Goal: Task Accomplishment & Management: Use online tool/utility

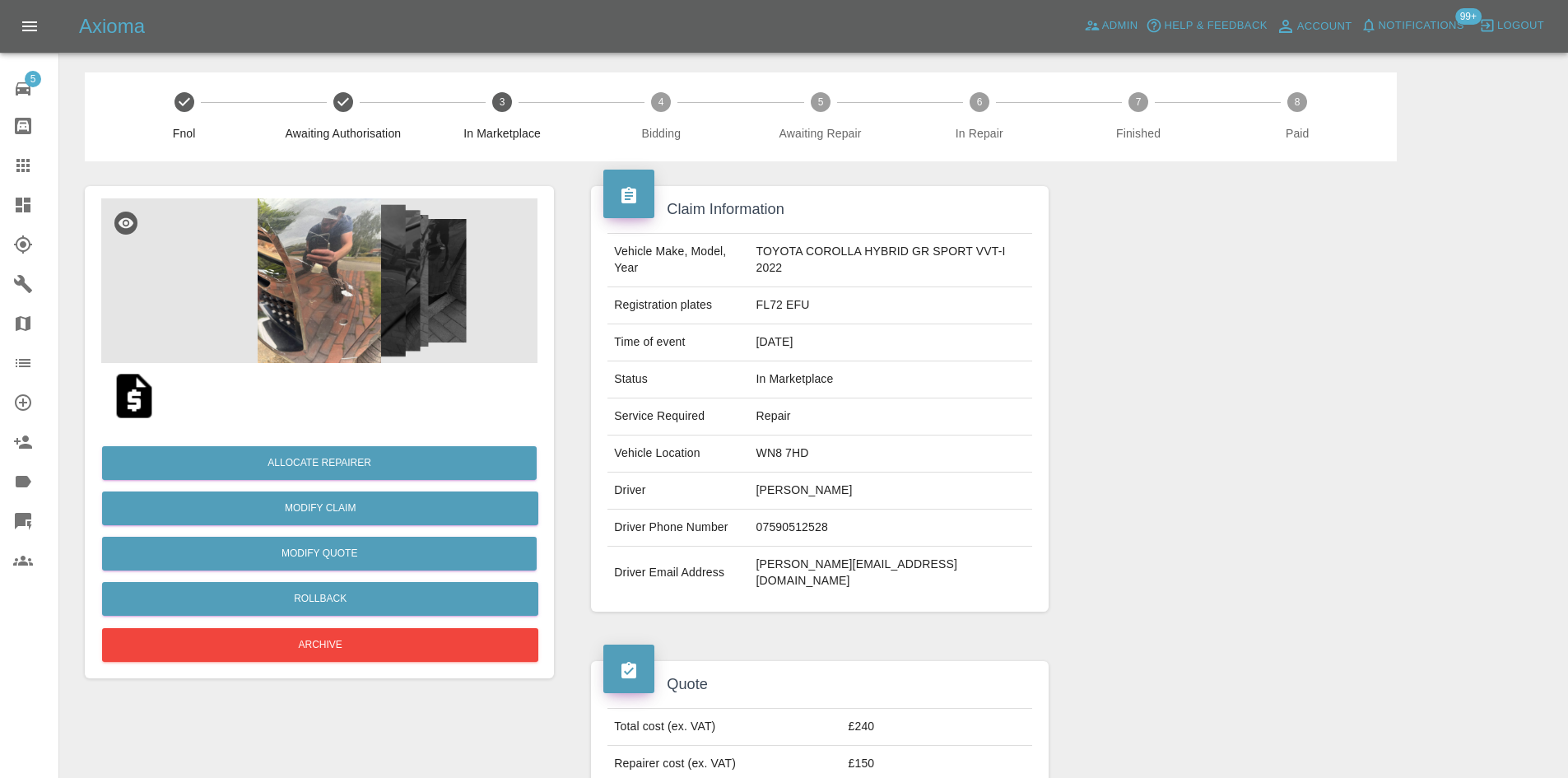
scroll to position [247, 0]
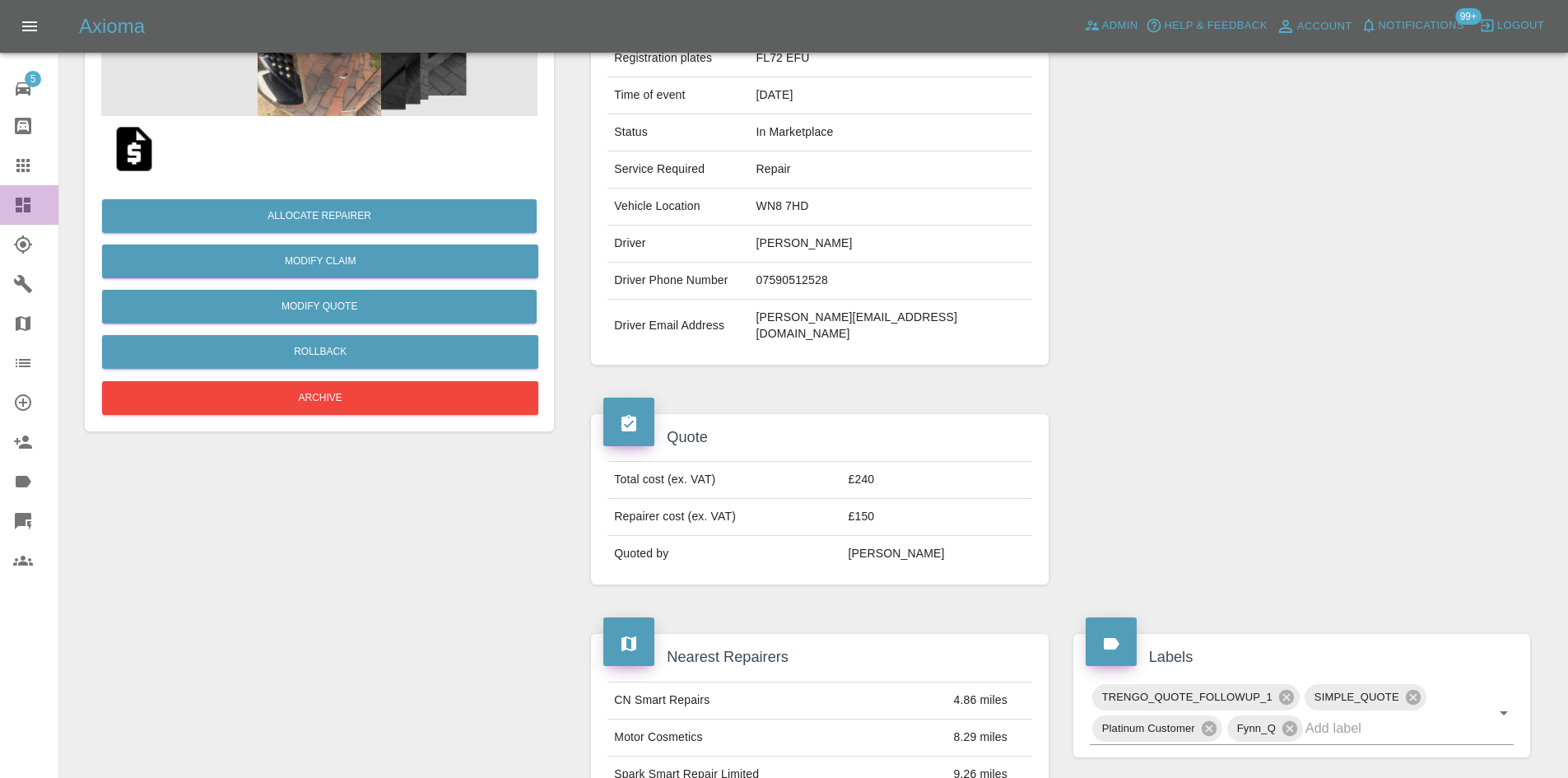
click at [7, 211] on link "Dashboard" at bounding box center [29, 205] width 58 height 39
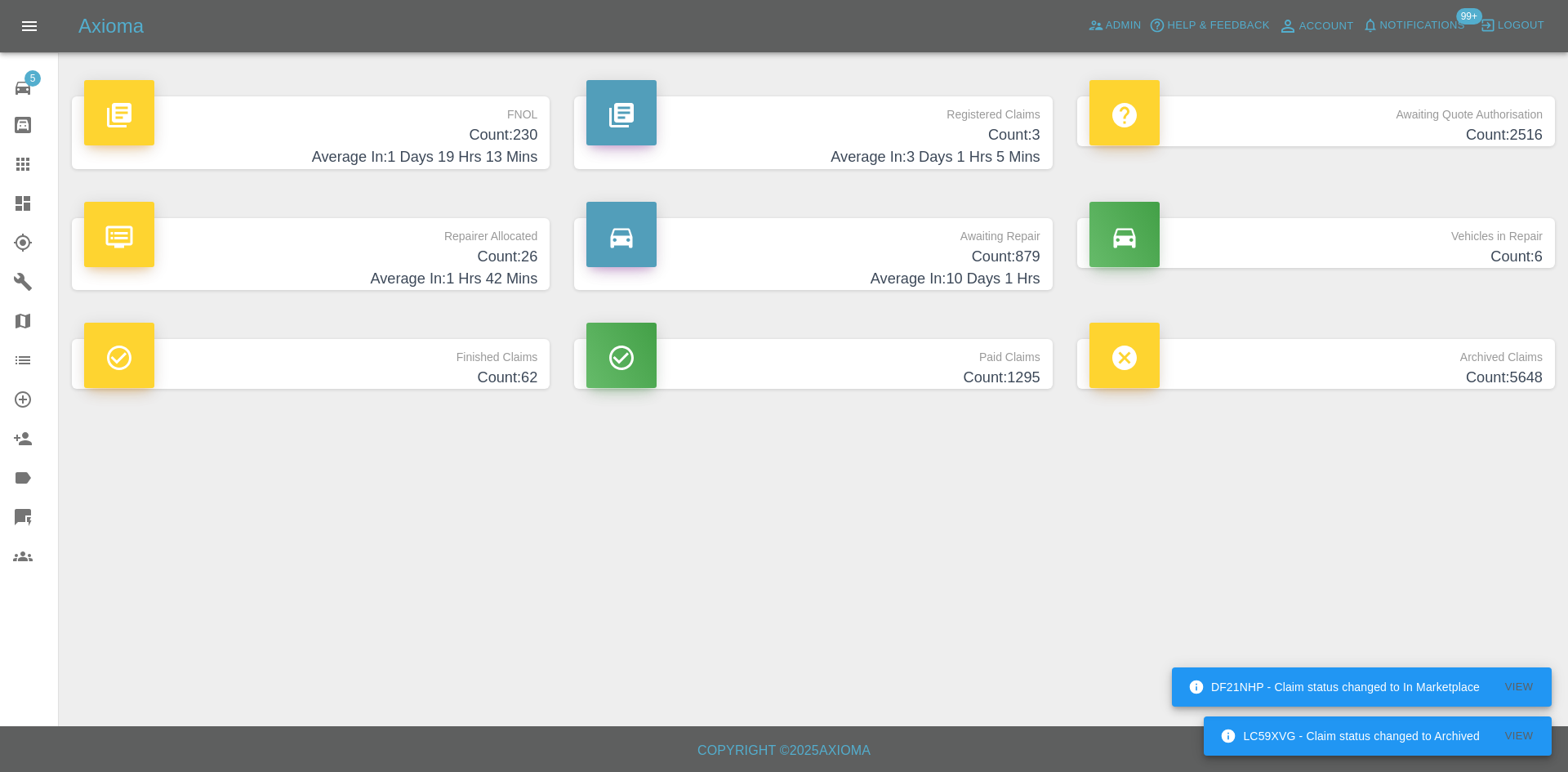
click at [17, 164] on icon at bounding box center [22, 163] width 13 height 13
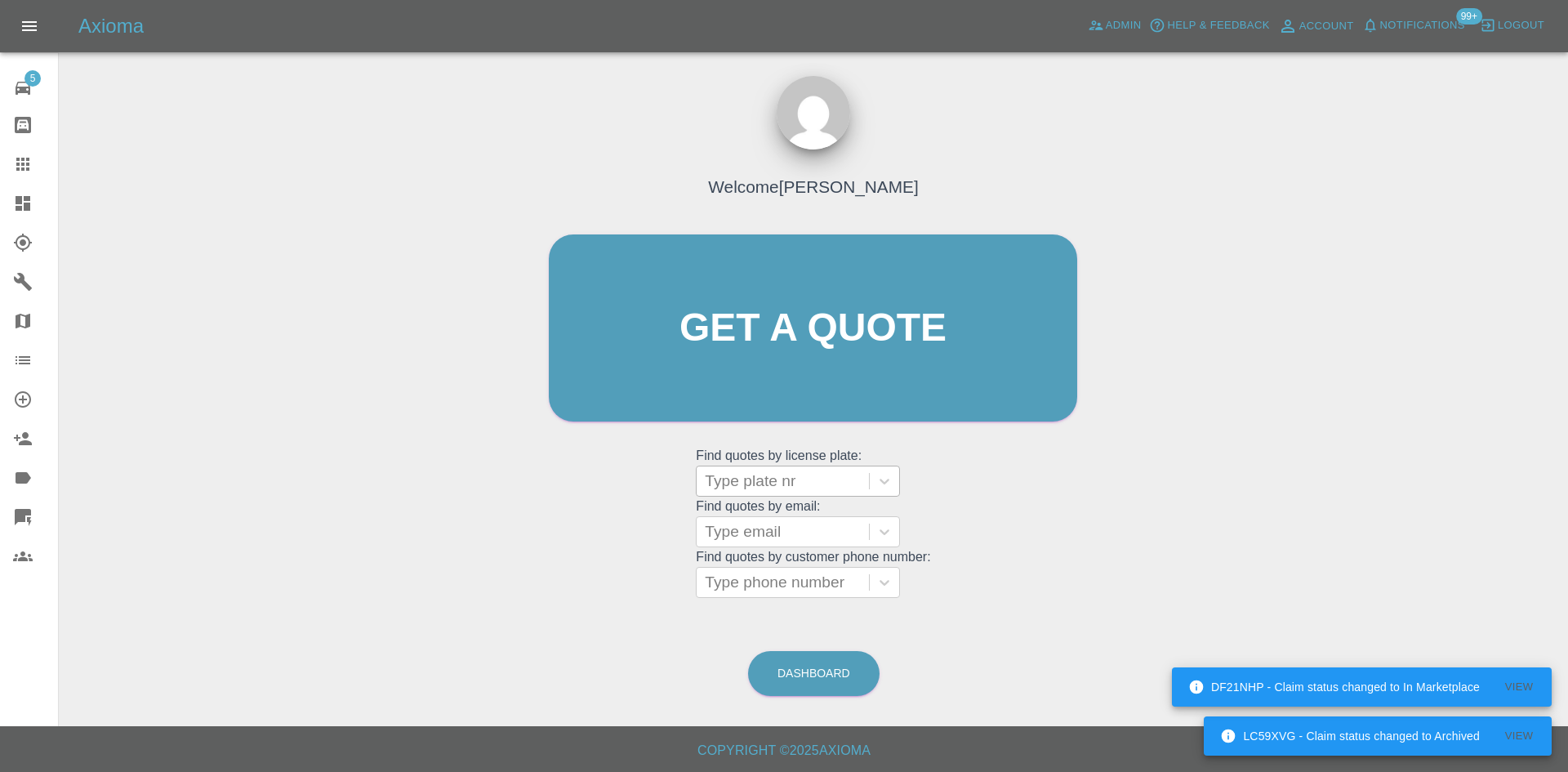
click at [795, 465] on grid "Find quotes by license plate: Type plate nr Find quotes by email: Type email Fi…" at bounding box center [813, 523] width 234 height 152
click at [789, 522] on div at bounding box center [784, 532] width 156 height 22
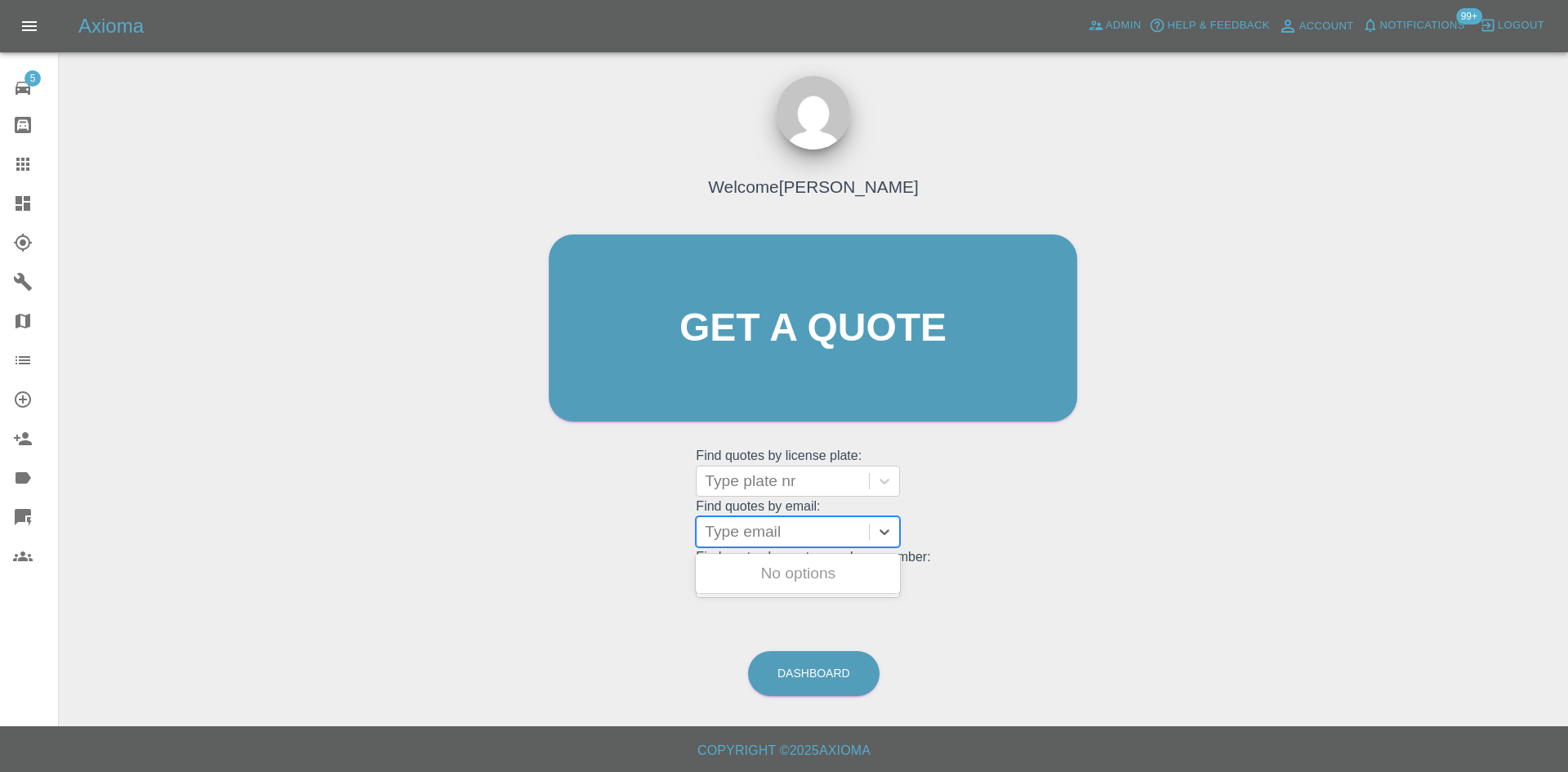
paste input "[PERSON_NAME][EMAIL_ADDRESS][DOMAIN_NAME]"
type input "[PERSON_NAME][EMAIL_ADDRESS][DOMAIN_NAME]"
click at [820, 571] on div "J23YDA, Paid" at bounding box center [797, 573] width 204 height 32
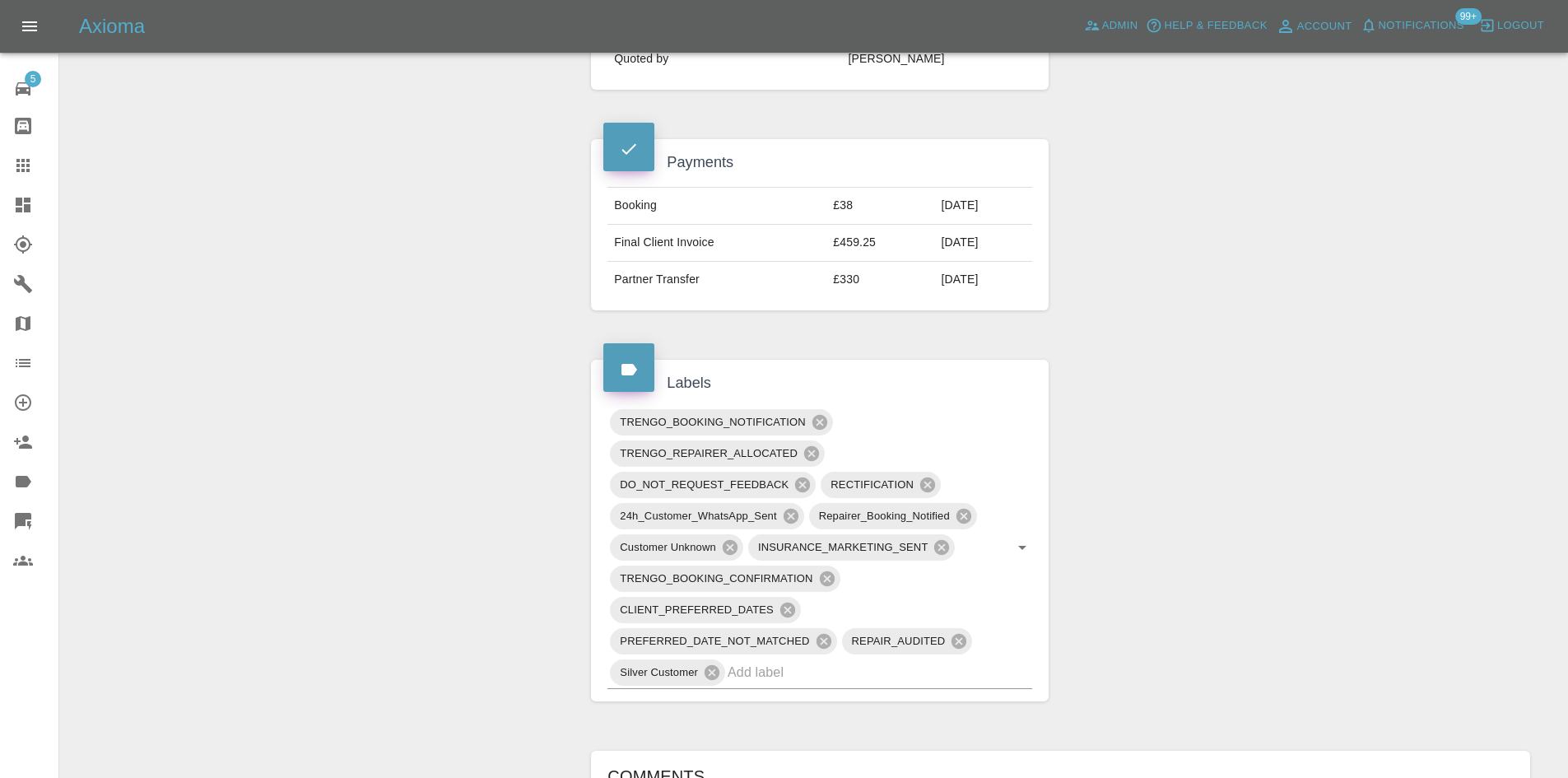
scroll to position [1235, 0]
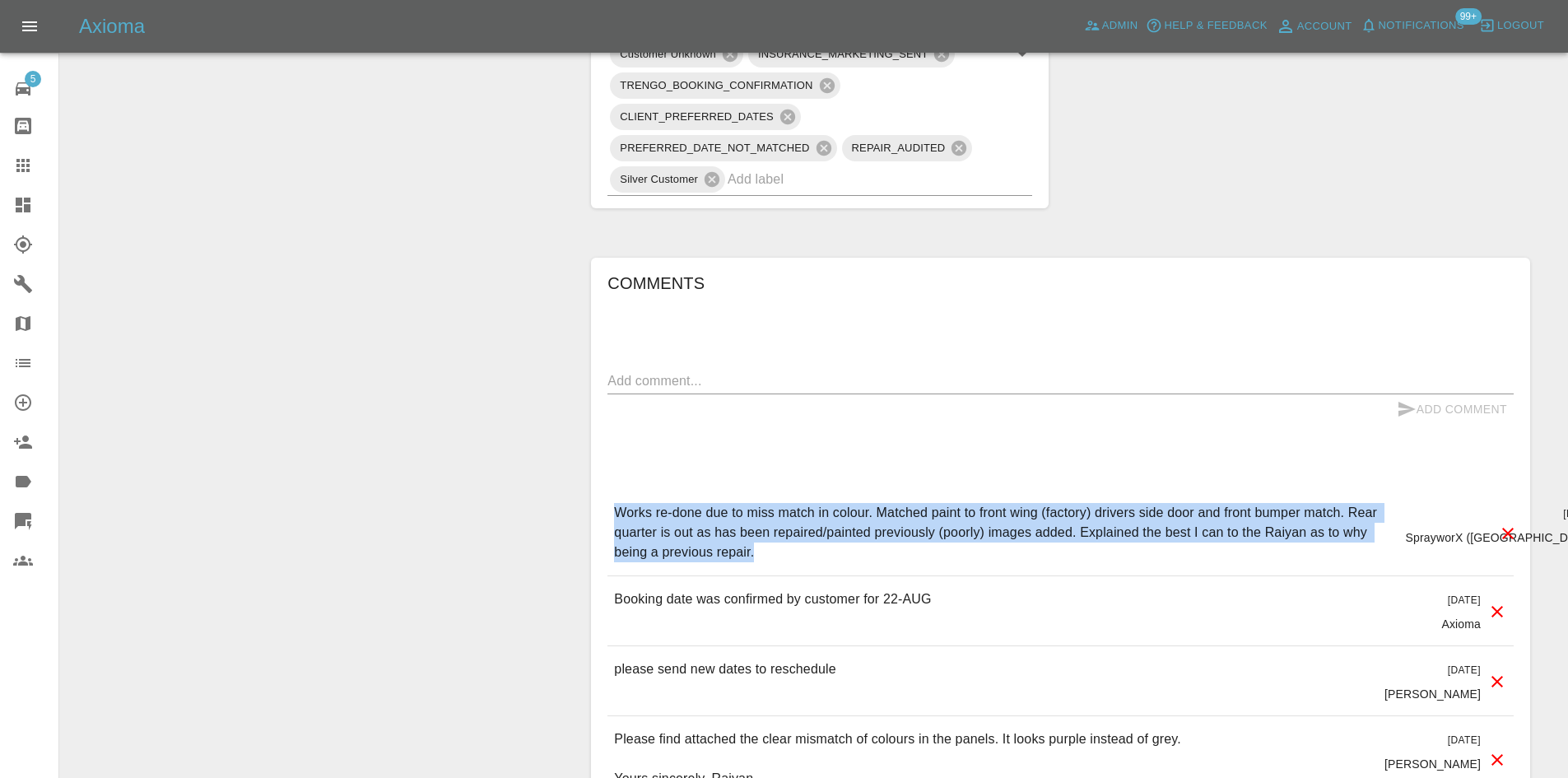
drag, startPoint x: 675, startPoint y: 533, endPoint x: 606, endPoint y: 475, distance: 90.1
click at [606, 475] on div "Comments x Add Comment Works re-done due to miss match in colour. Matched paint…" at bounding box center [1060, 718] width 939 height 921
click at [22, 193] on link "Dashboard" at bounding box center [29, 205] width 58 height 39
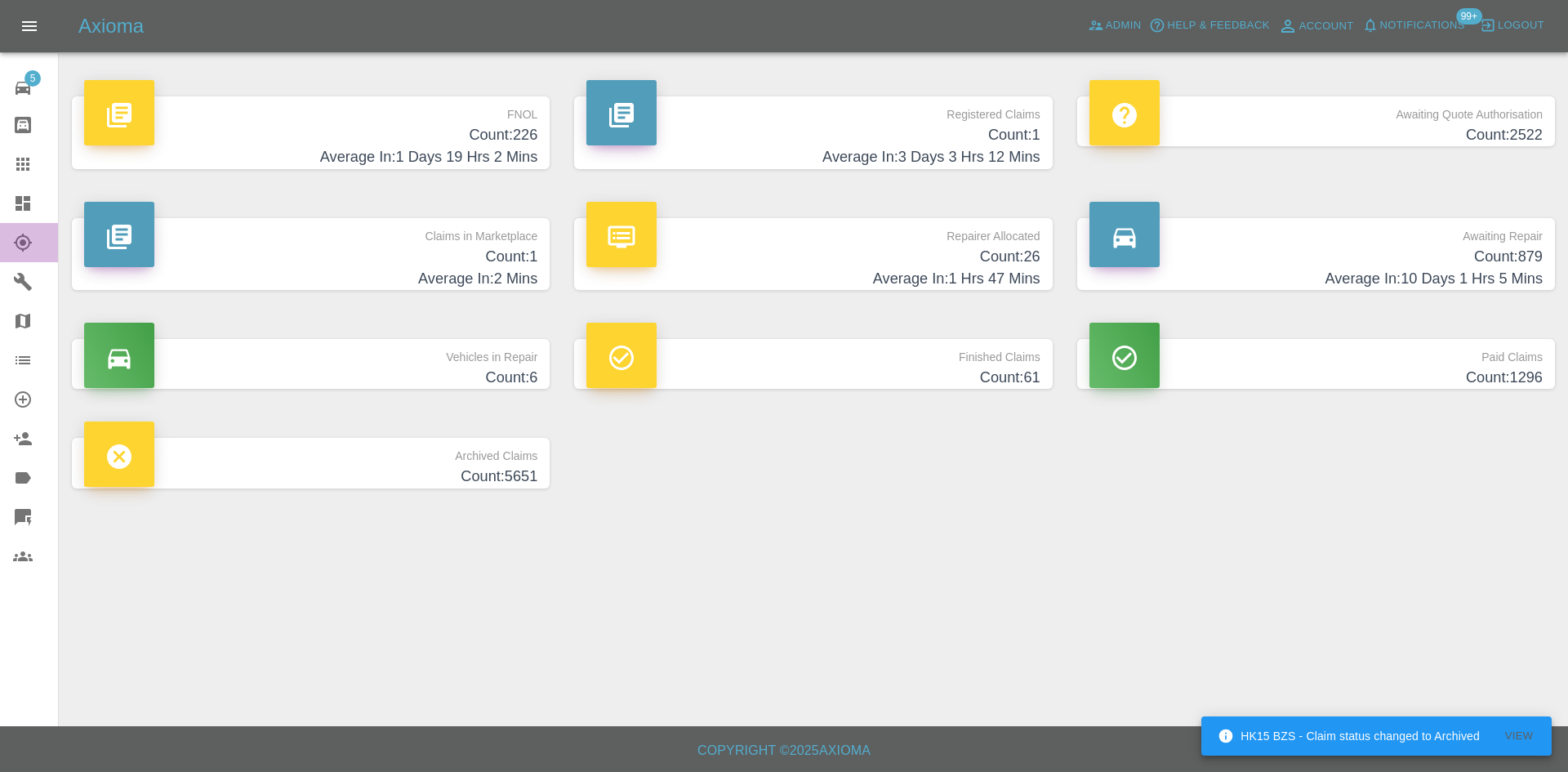
click at [0, 234] on link "Explorer" at bounding box center [28, 242] width 58 height 39
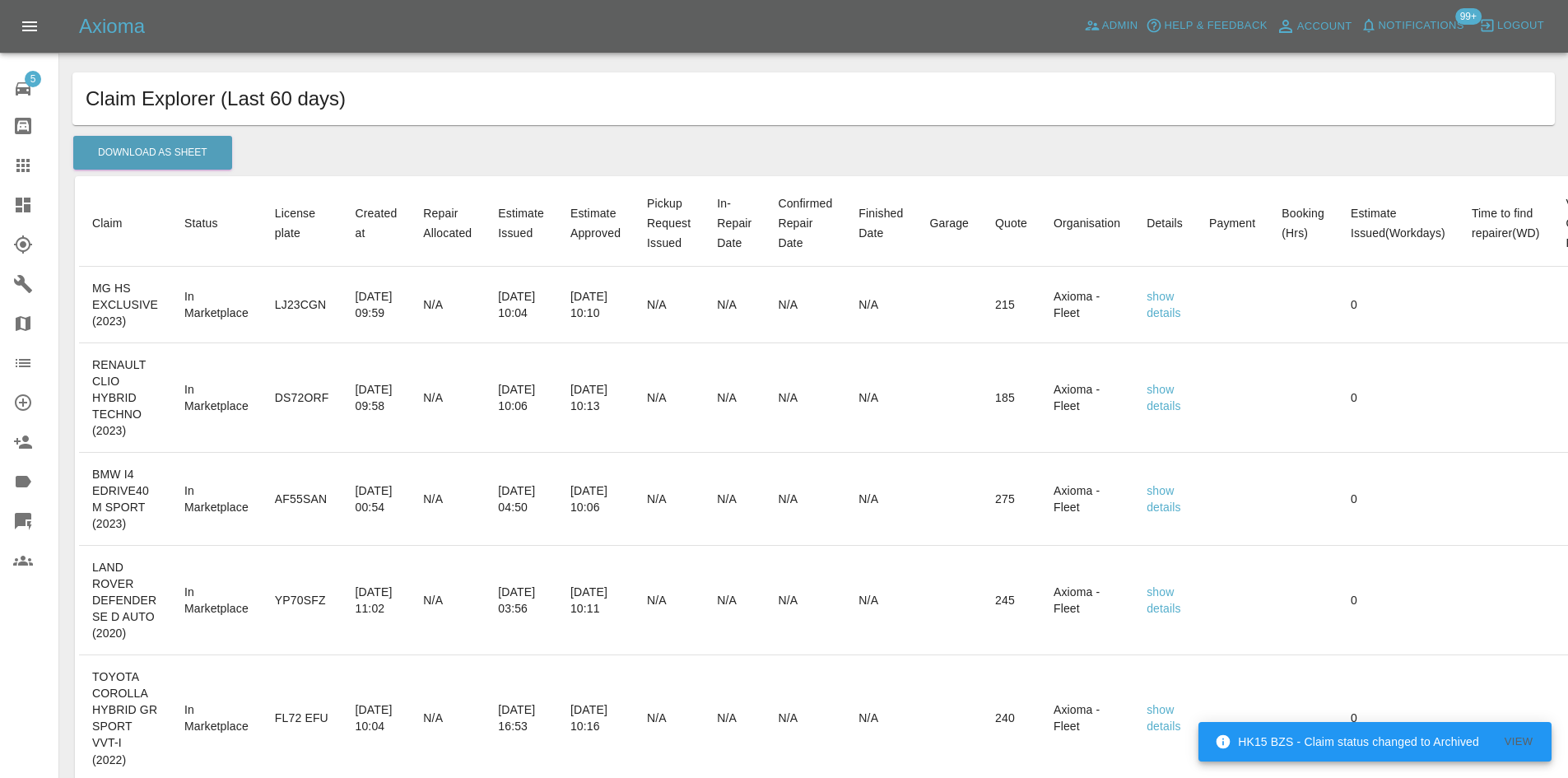
click at [16, 187] on link "Dashboard" at bounding box center [29, 205] width 58 height 39
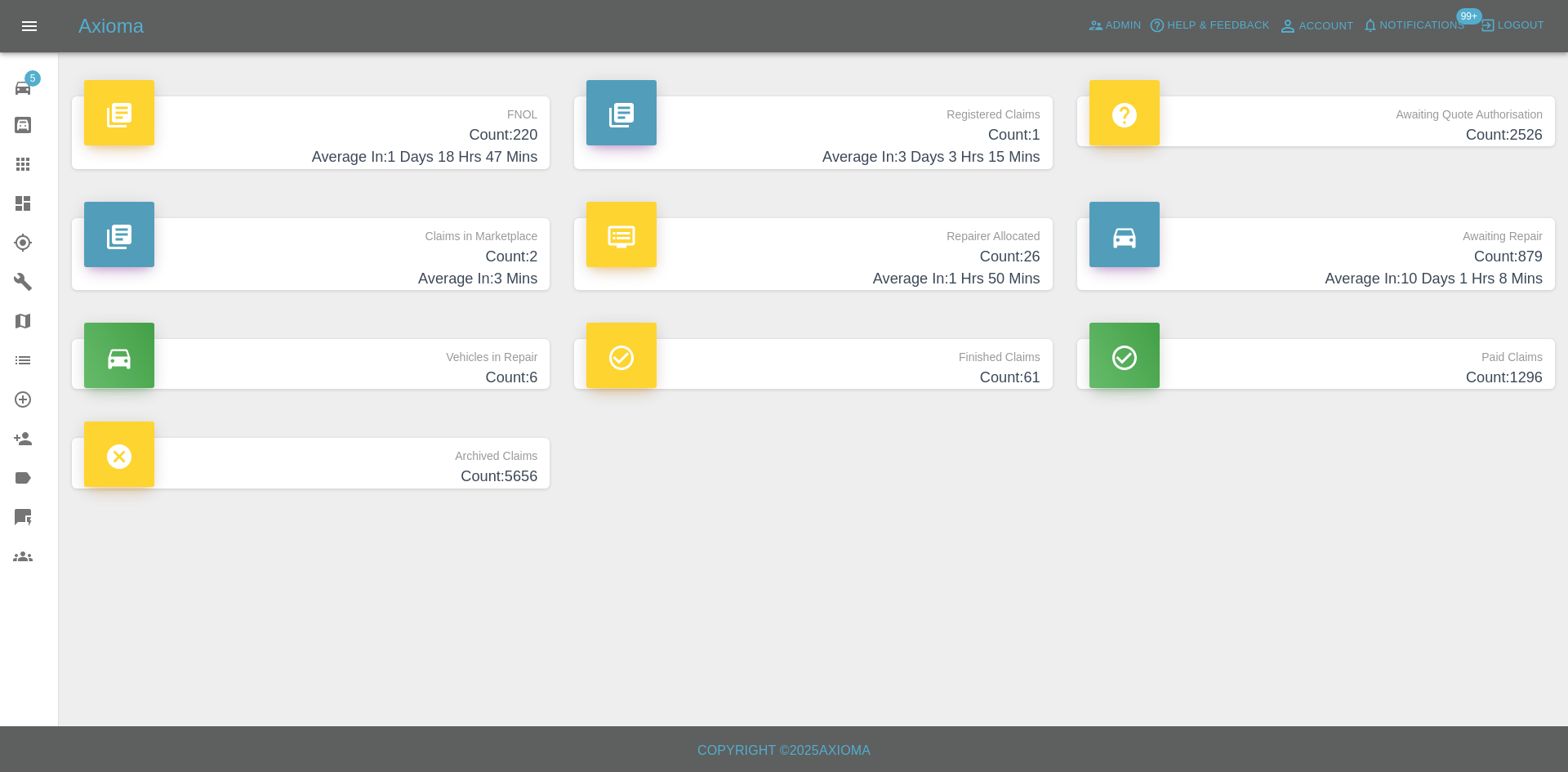
click at [169, 254] on h4 "Count: 2" at bounding box center [311, 257] width 453 height 22
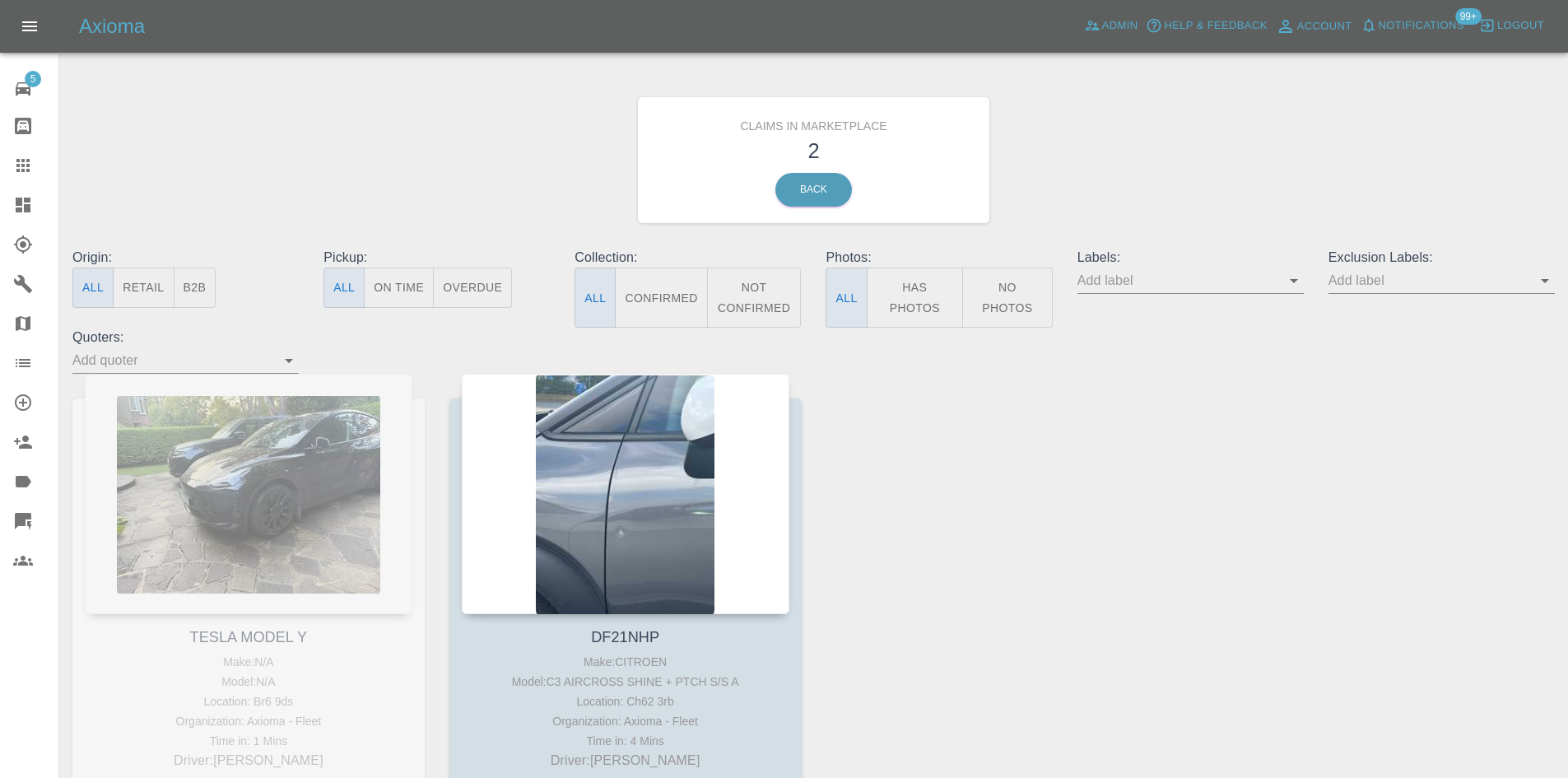
click at [27, 214] on icon at bounding box center [23, 205] width 20 height 20
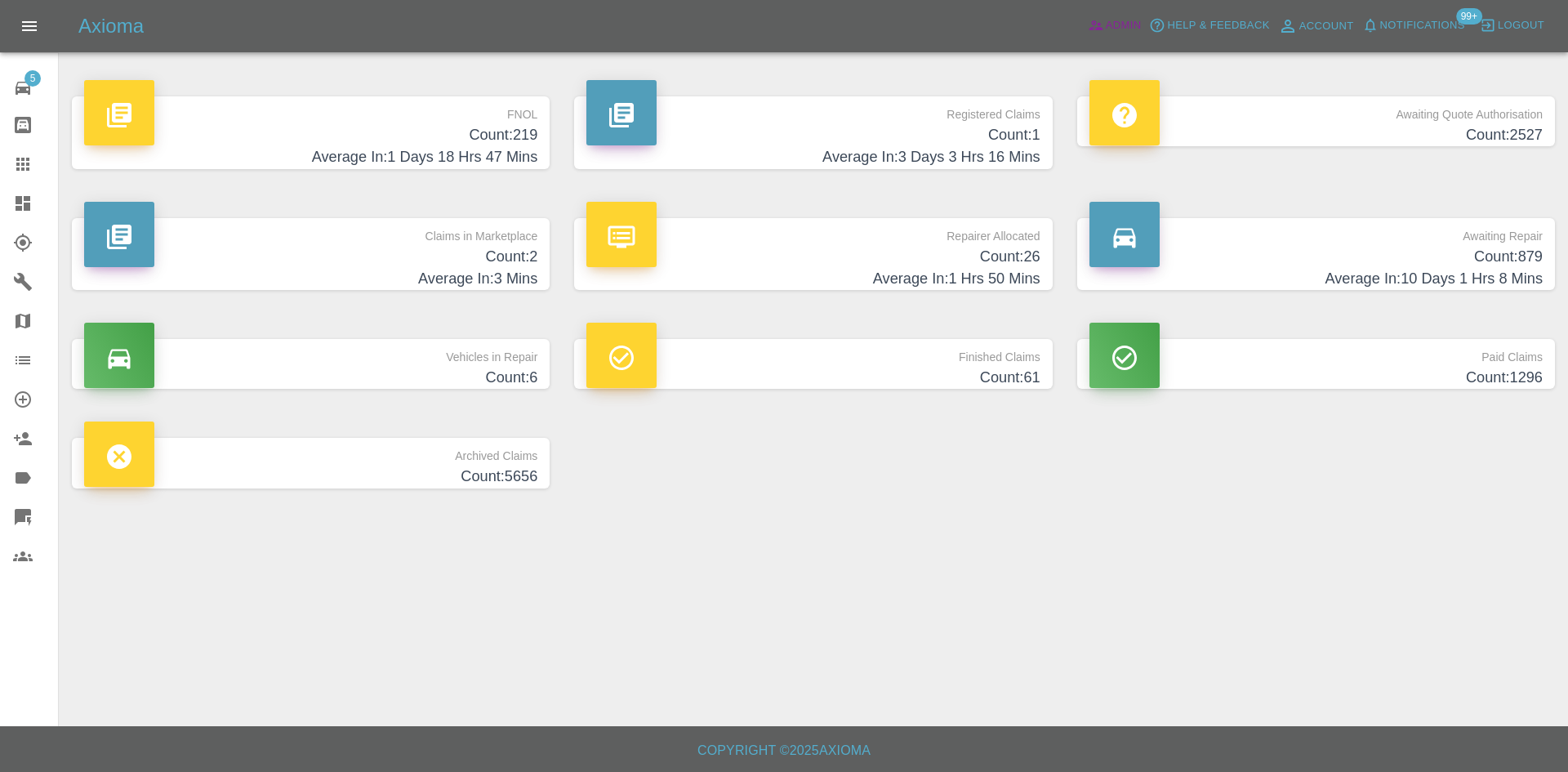
click at [1121, 37] on link "Admin" at bounding box center [1115, 25] width 63 height 25
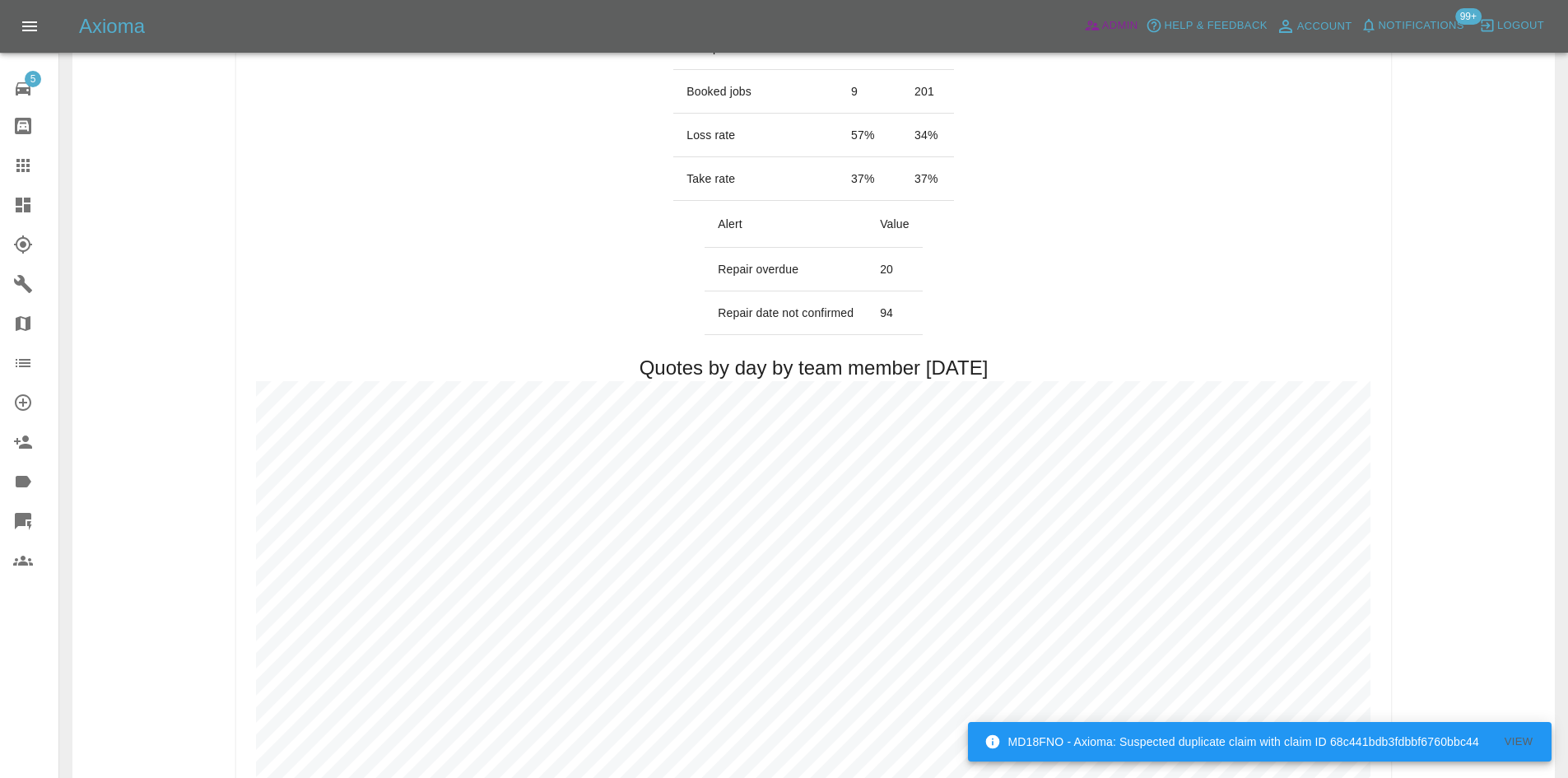
scroll to position [164, 0]
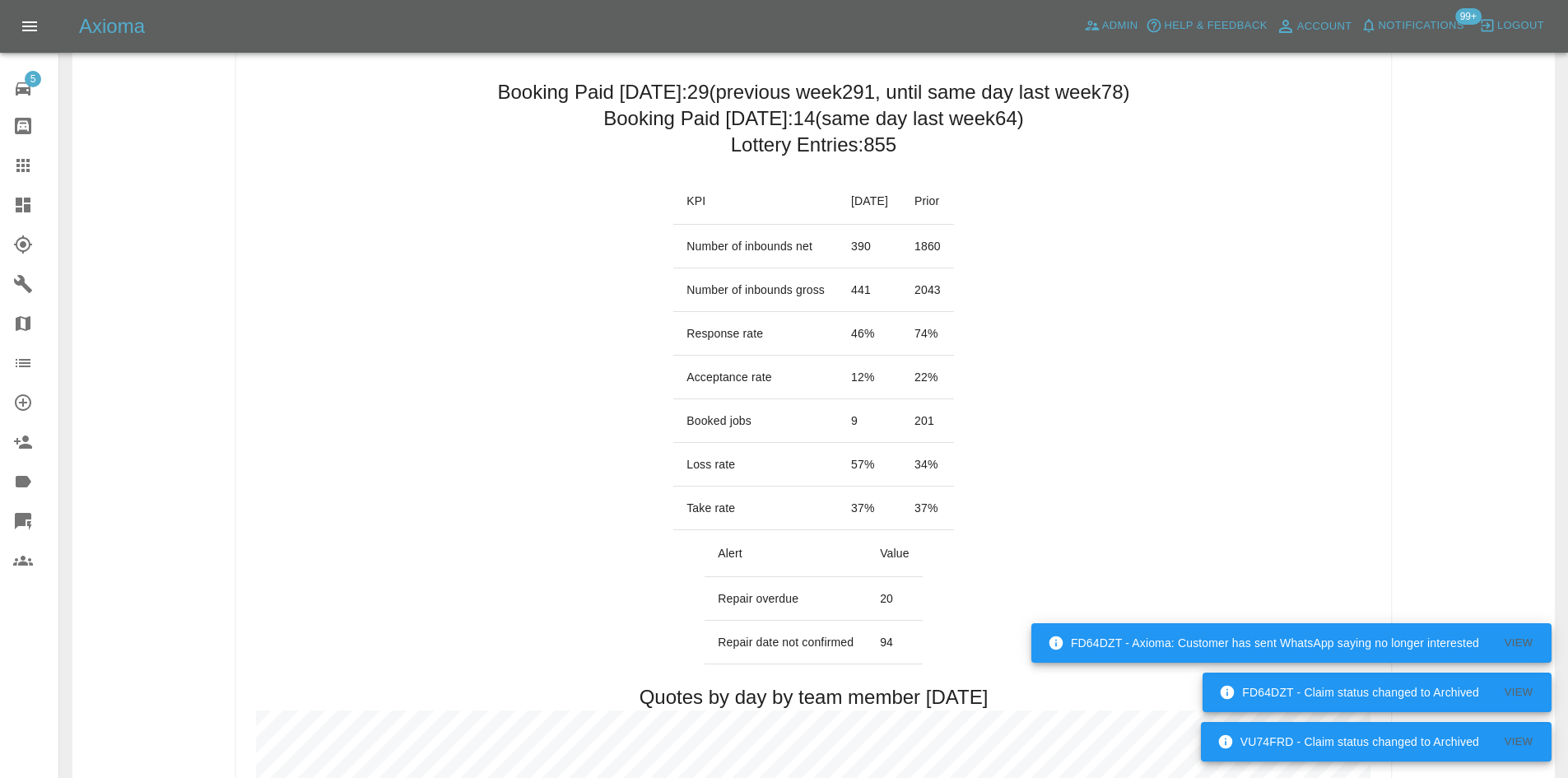
click at [4, 203] on link "Dashboard" at bounding box center [29, 205] width 58 height 39
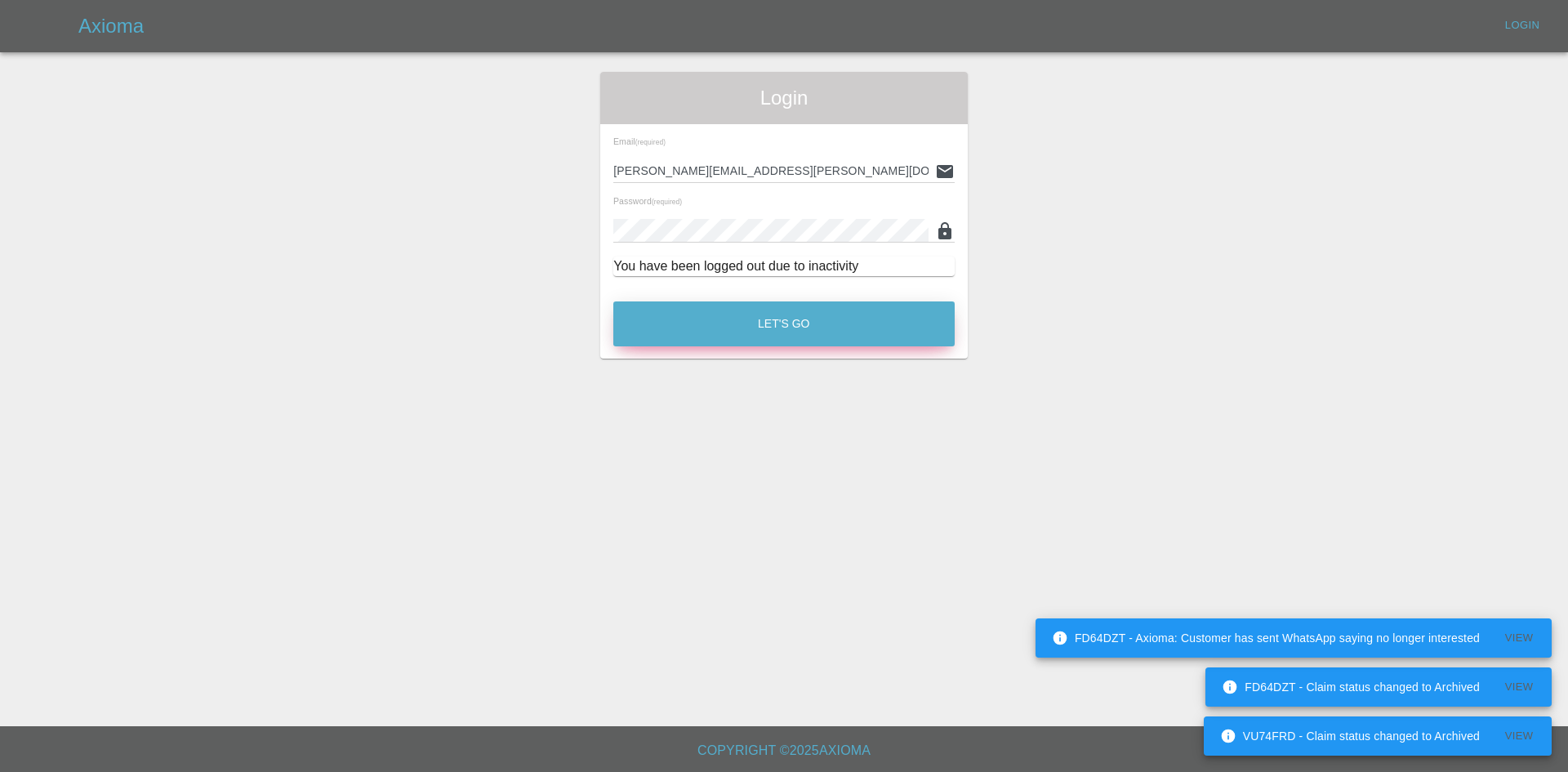
click at [662, 325] on div "Let's Go" at bounding box center [784, 320] width 343 height 62
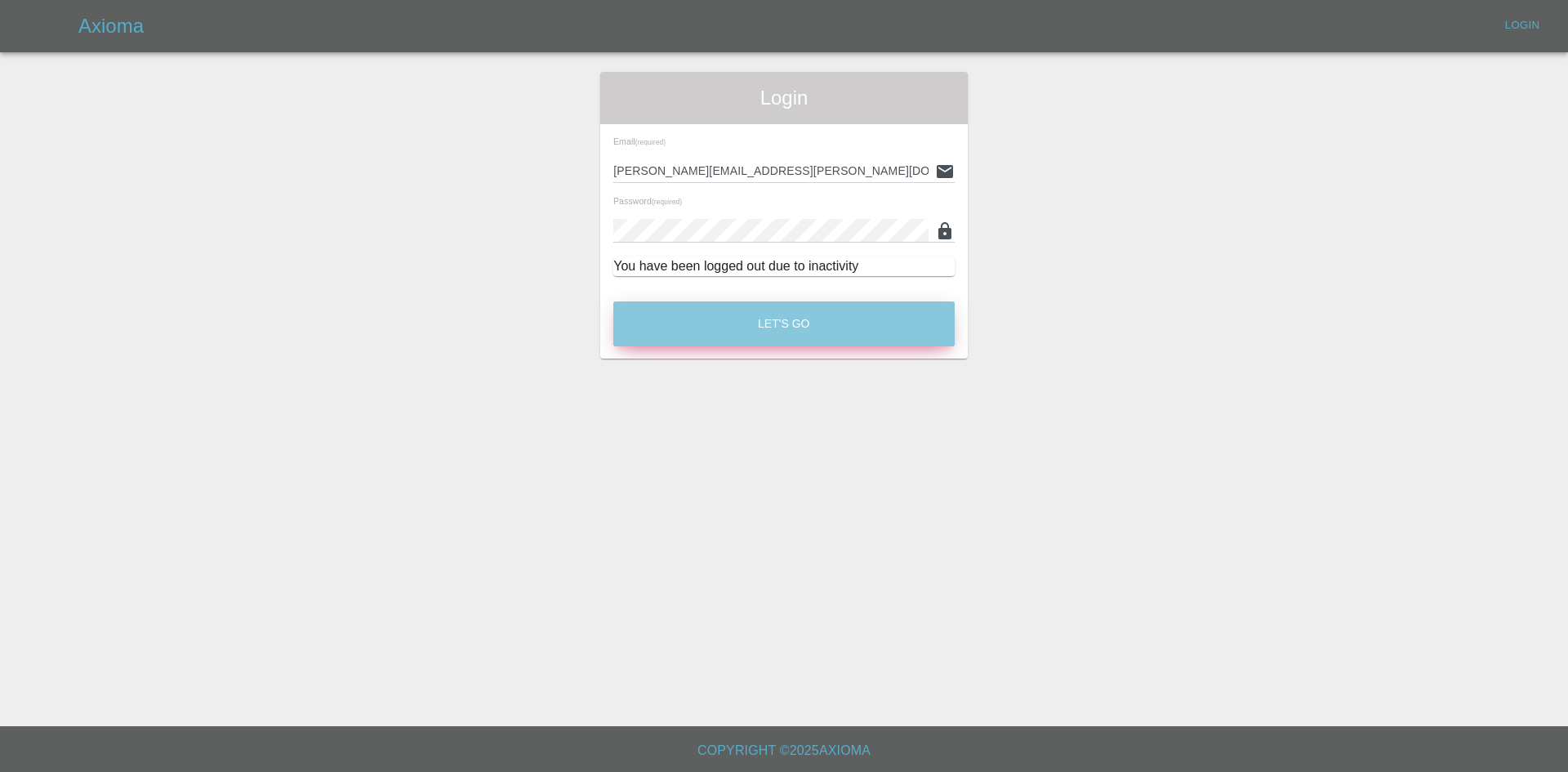
click at [755, 338] on button "Let's Go" at bounding box center [784, 324] width 341 height 45
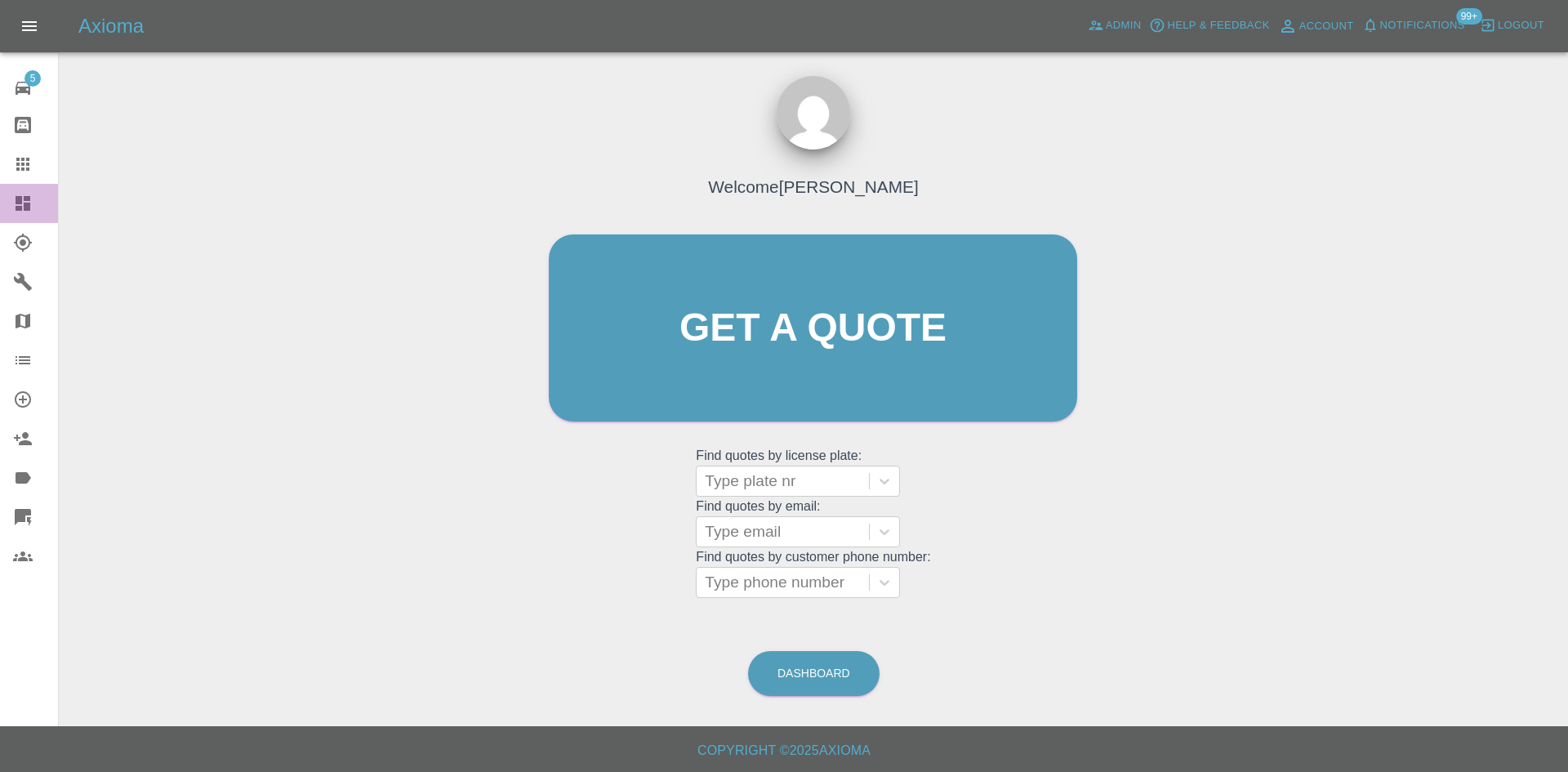
click at [19, 187] on link "Dashboard" at bounding box center [28, 203] width 58 height 39
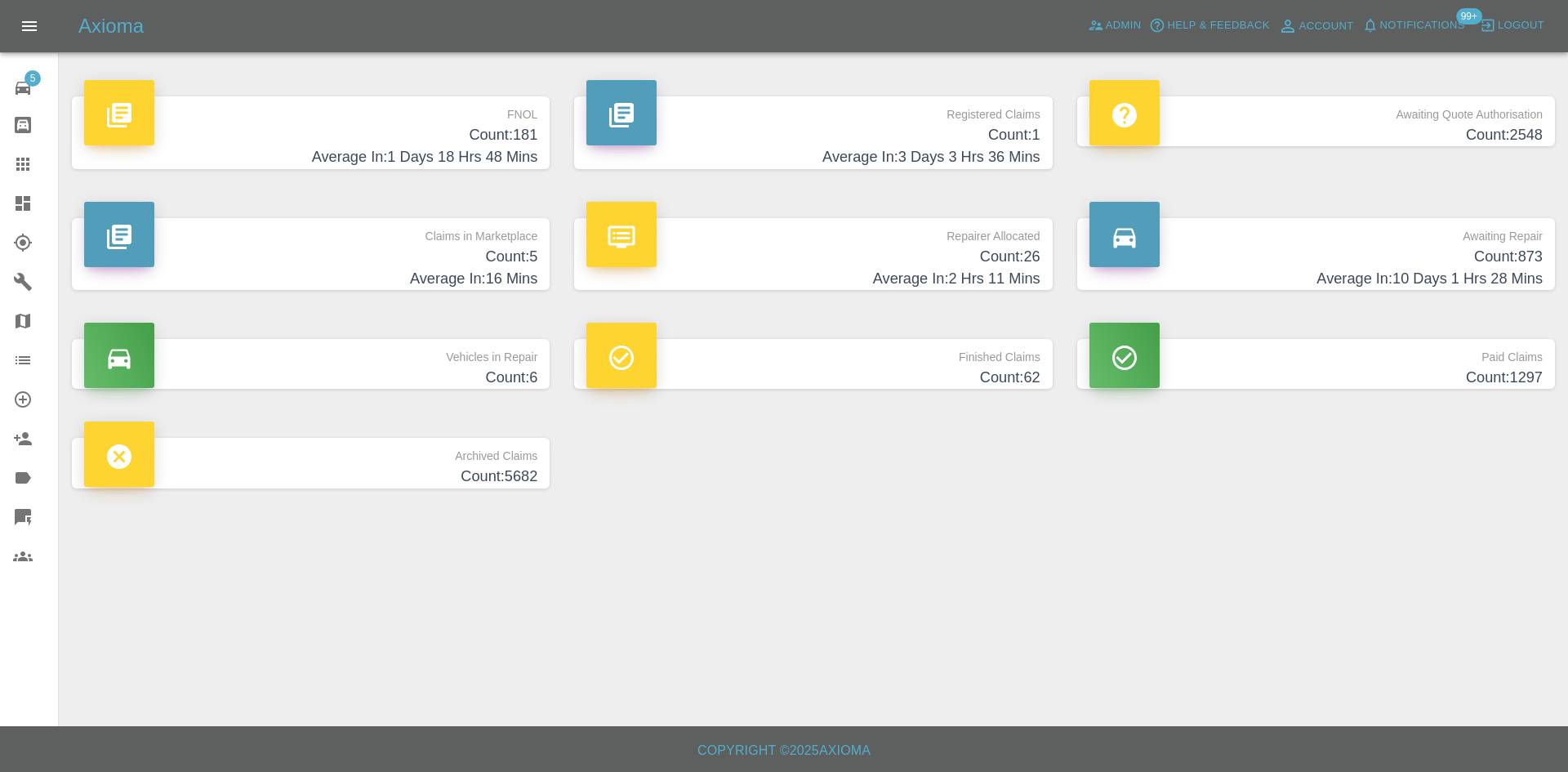
click at [836, 112] on p "Registered Claims" at bounding box center [813, 110] width 453 height 27
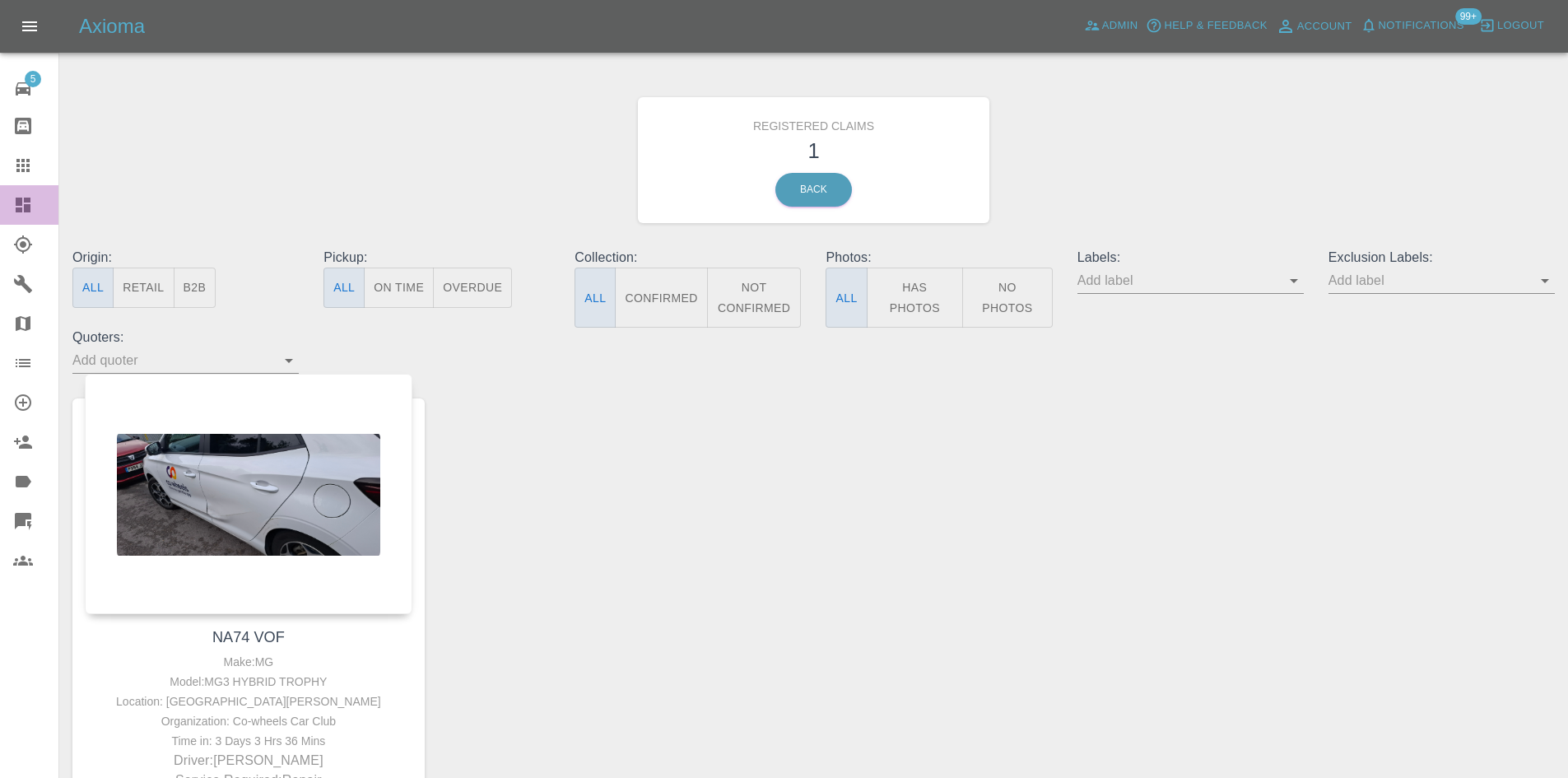
click at [0, 204] on link "Dashboard" at bounding box center [29, 205] width 58 height 39
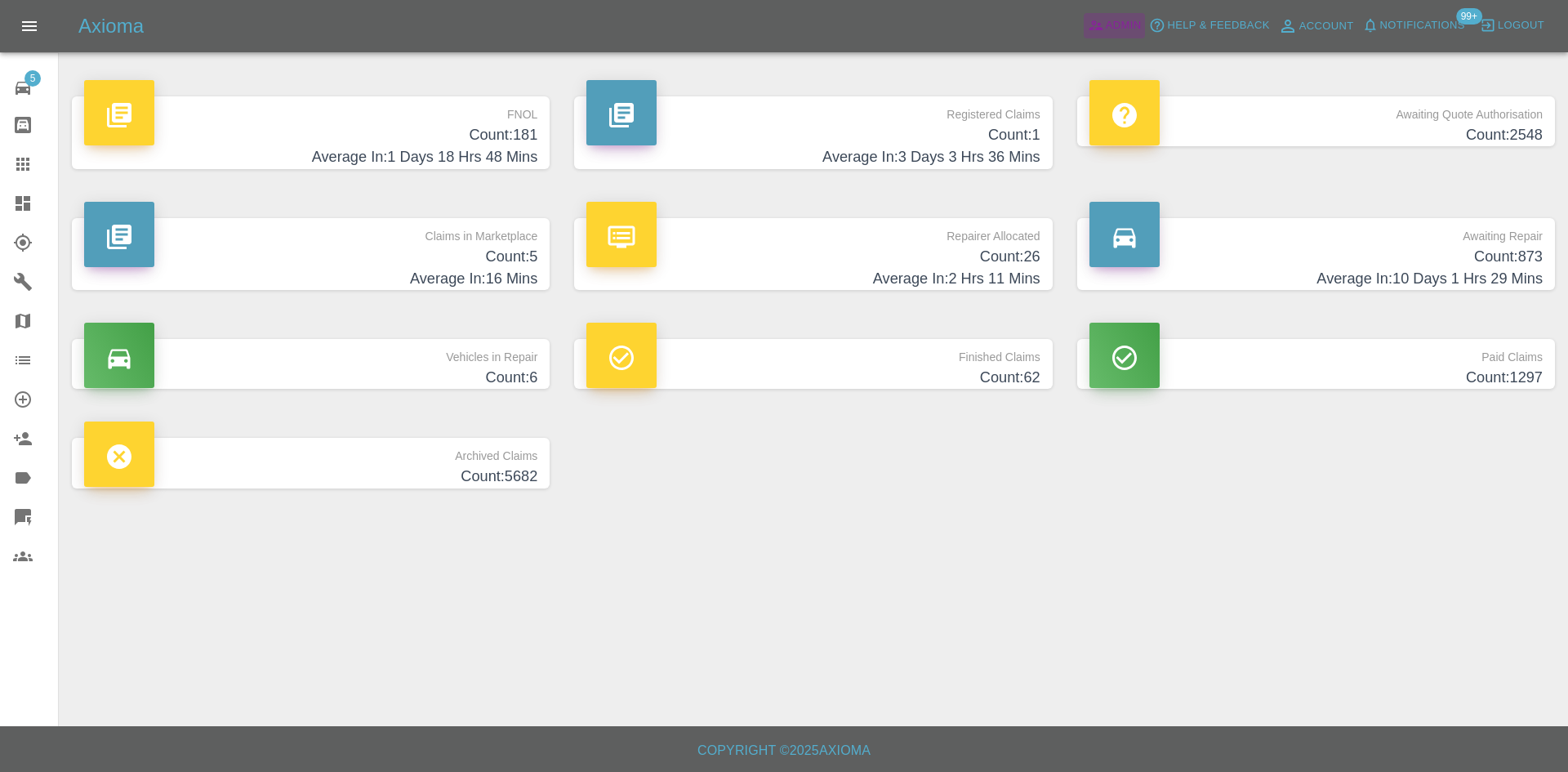
click at [1132, 27] on span "Admin" at bounding box center [1123, 25] width 36 height 19
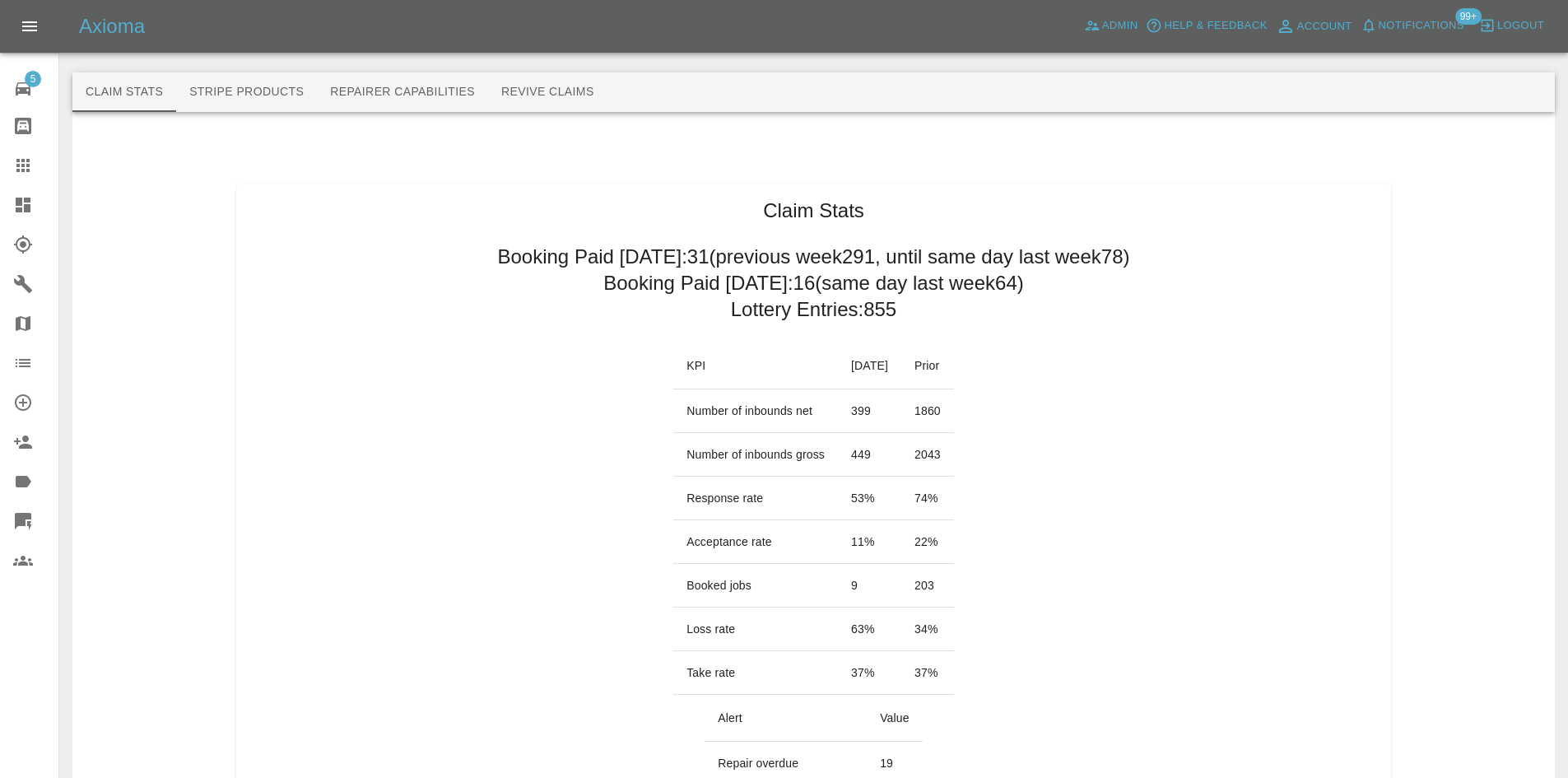
click at [8, 226] on link "Explorer" at bounding box center [29, 244] width 58 height 39
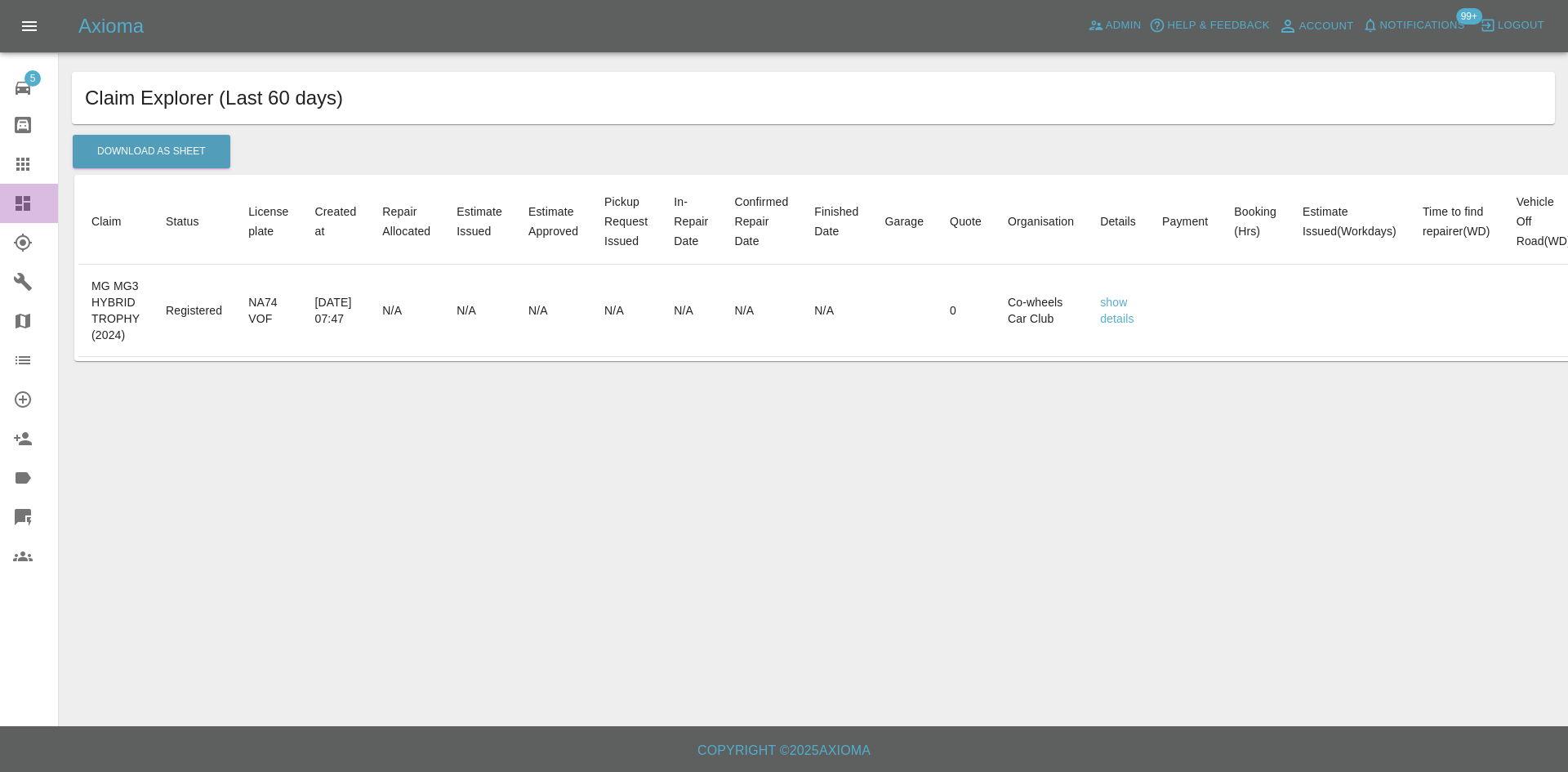
click at [9, 202] on link "Dashboard" at bounding box center [28, 203] width 58 height 39
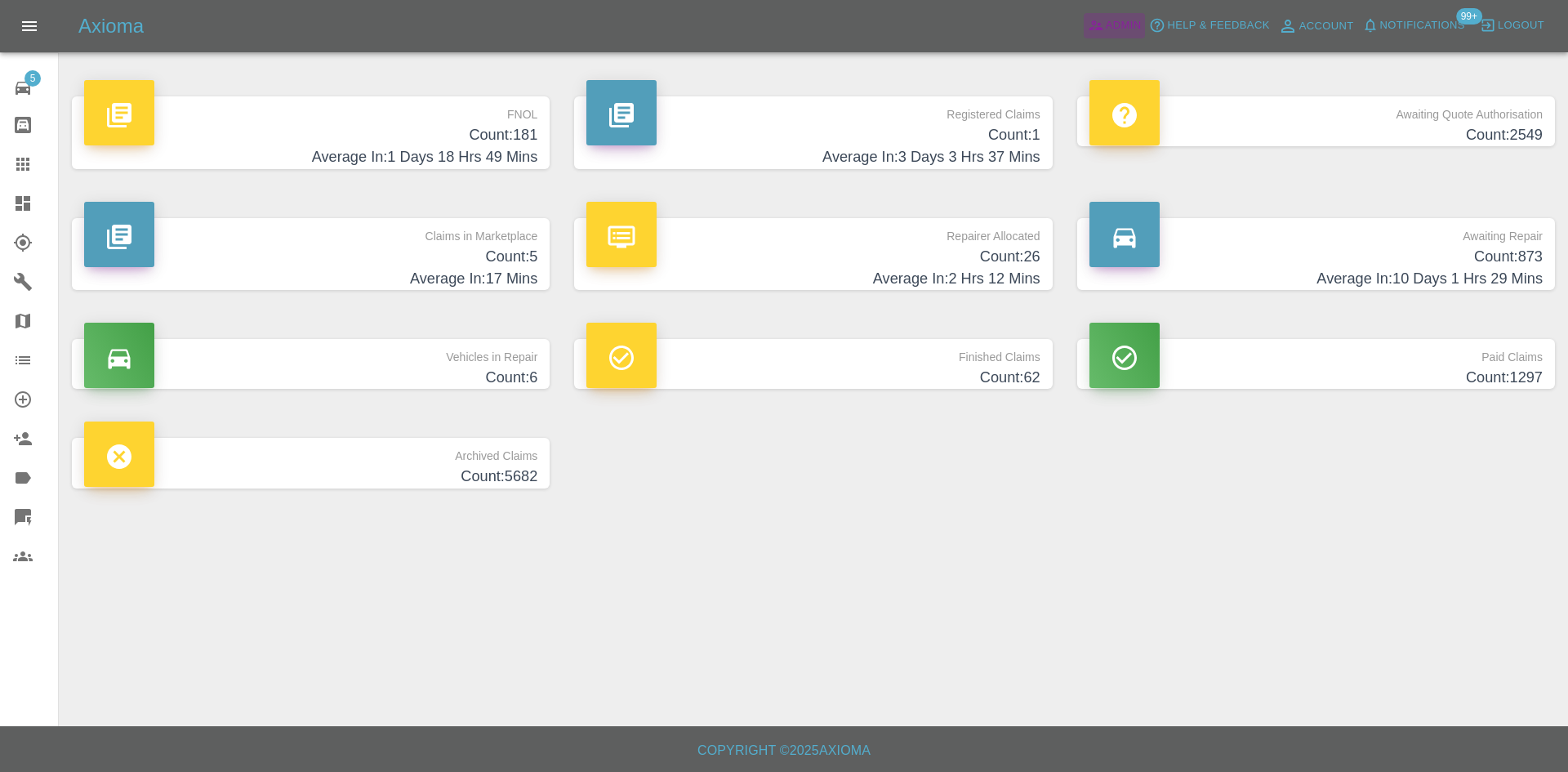
click at [1099, 21] on icon at bounding box center [1096, 25] width 17 height 17
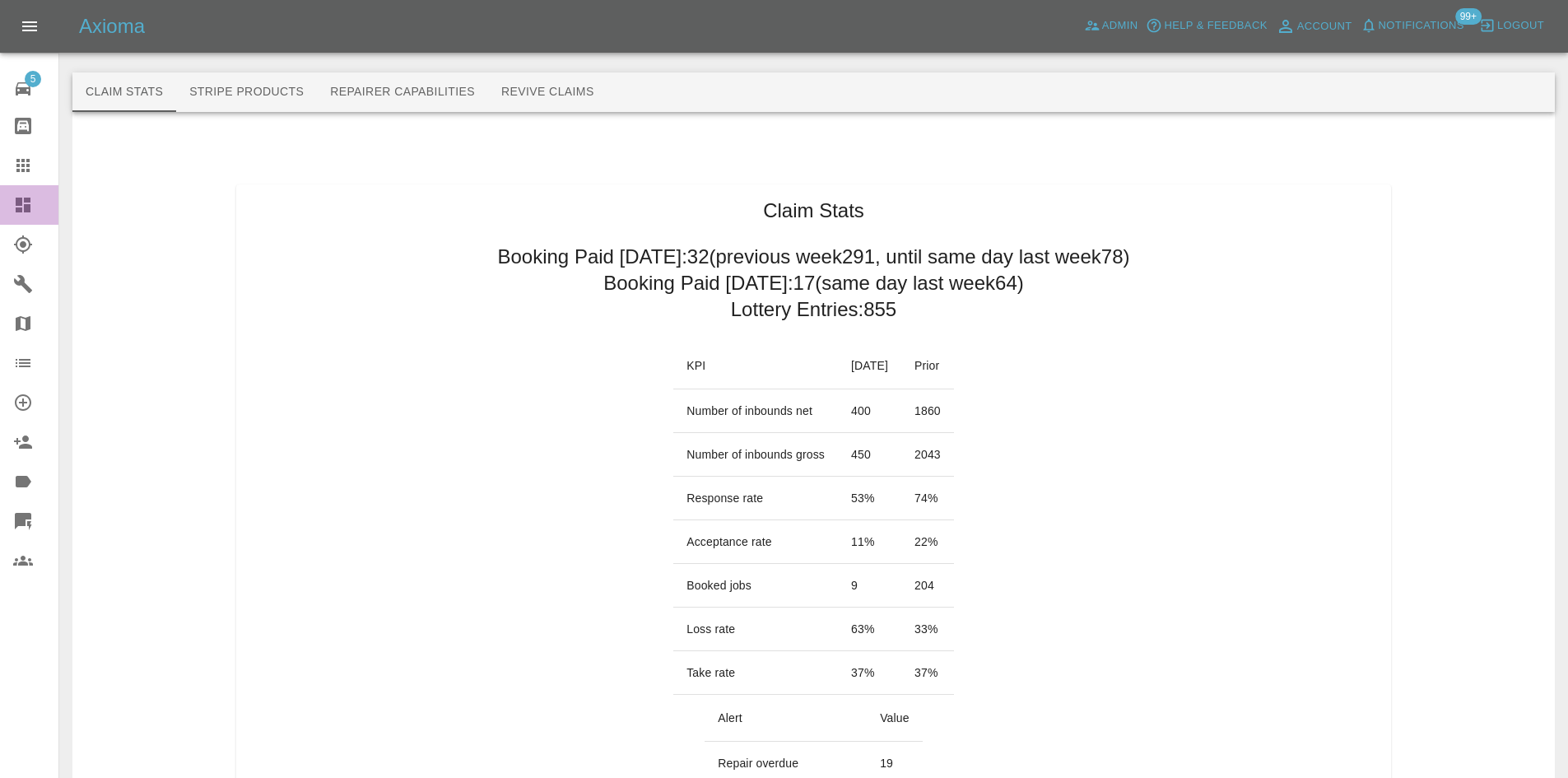
click at [27, 197] on icon at bounding box center [23, 205] width 20 height 20
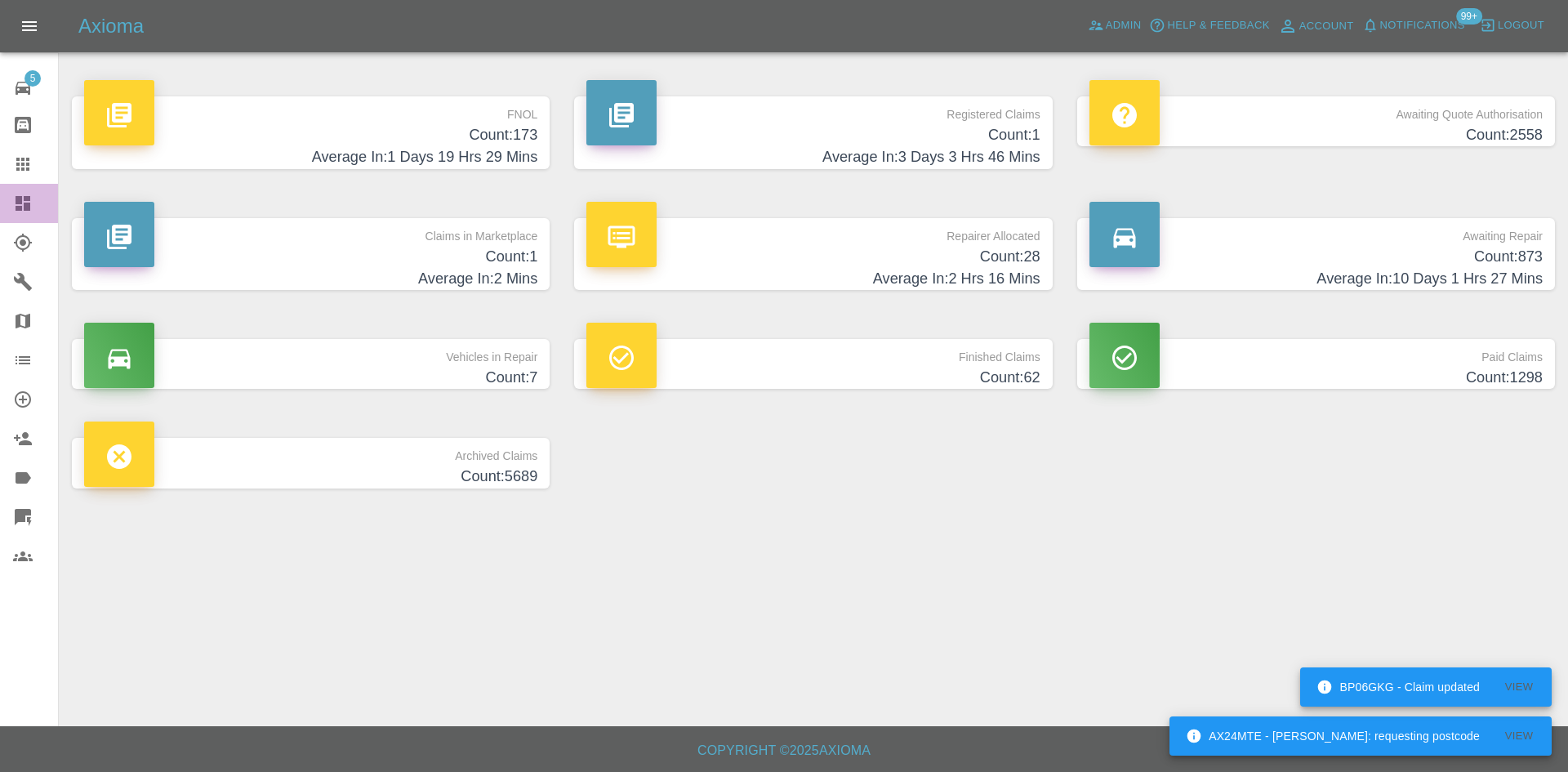
click at [3, 199] on link "Dashboard" at bounding box center [28, 203] width 58 height 39
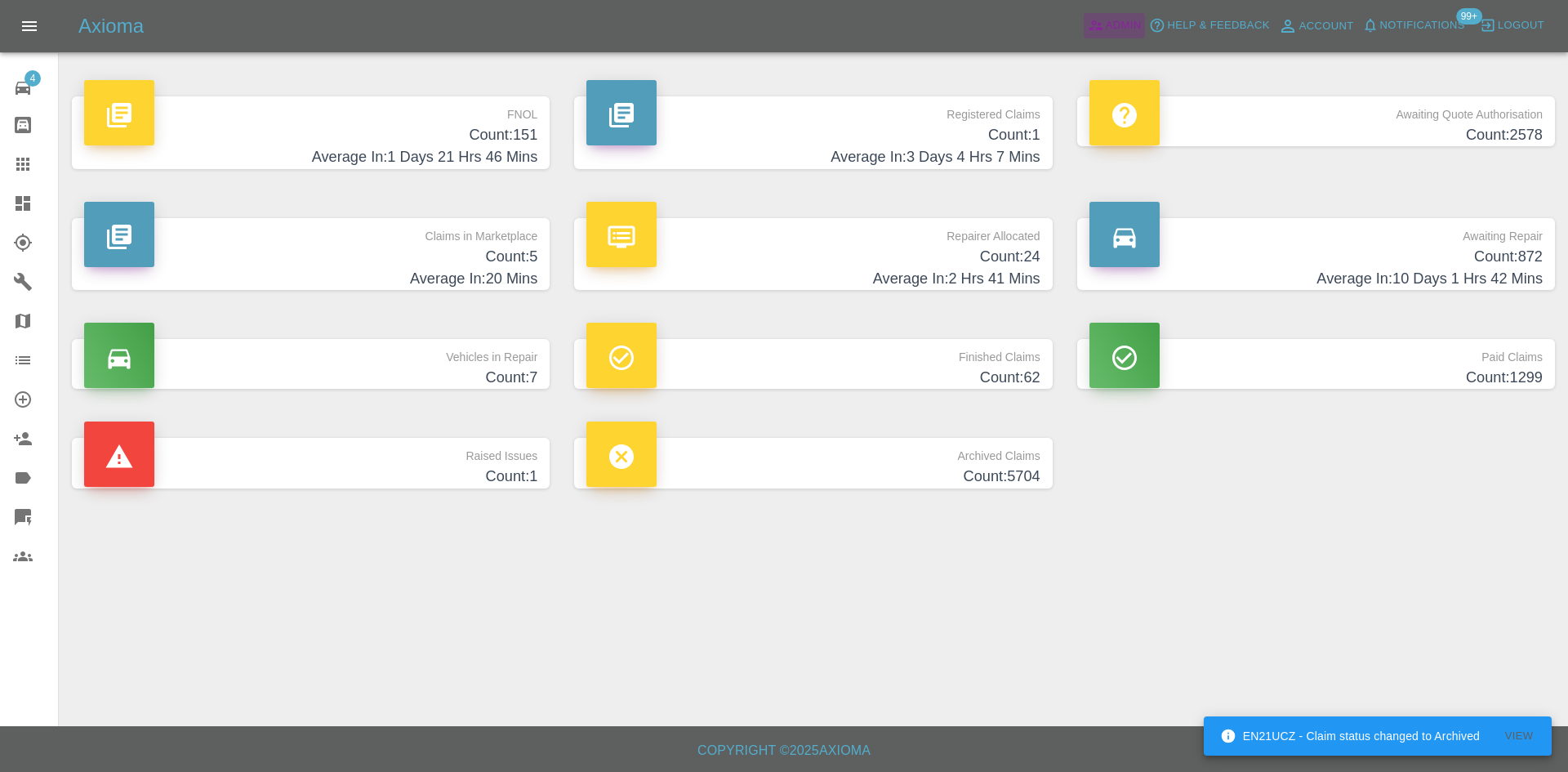
click at [1106, 32] on span "Admin" at bounding box center [1123, 25] width 36 height 19
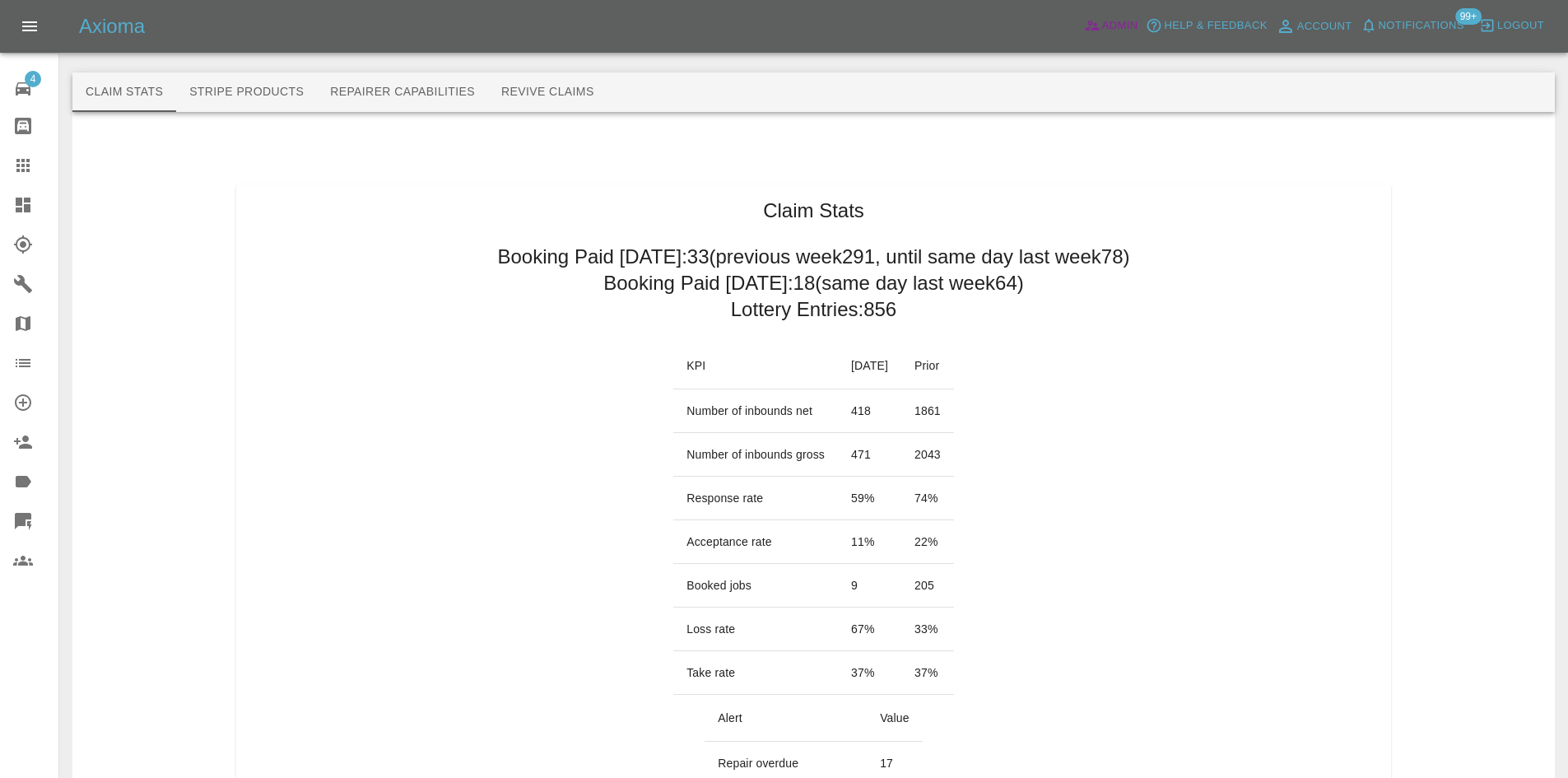
click at [1108, 24] on span "Admin" at bounding box center [1120, 26] width 36 height 19
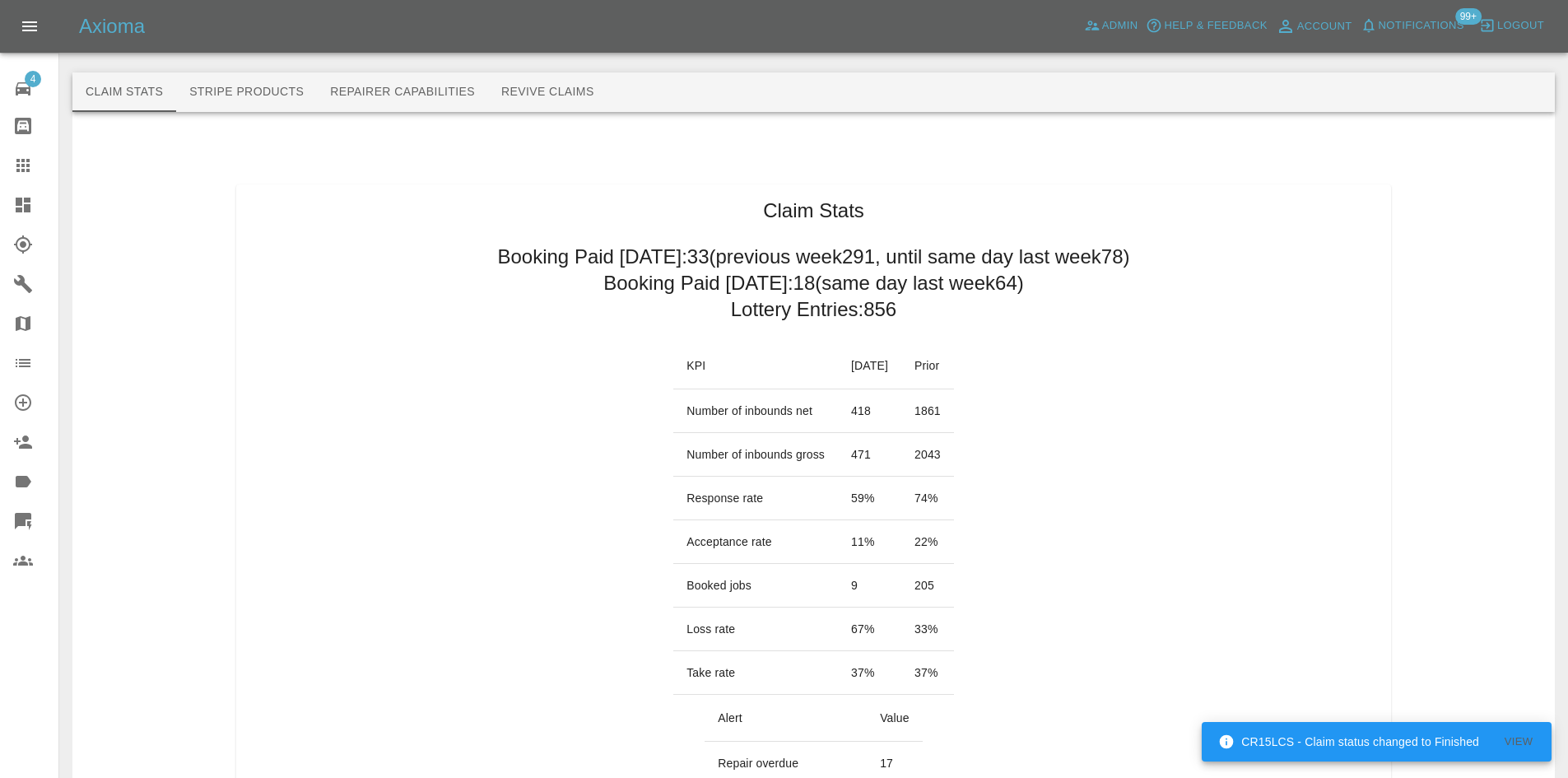
click at [14, 204] on icon at bounding box center [23, 205] width 20 height 20
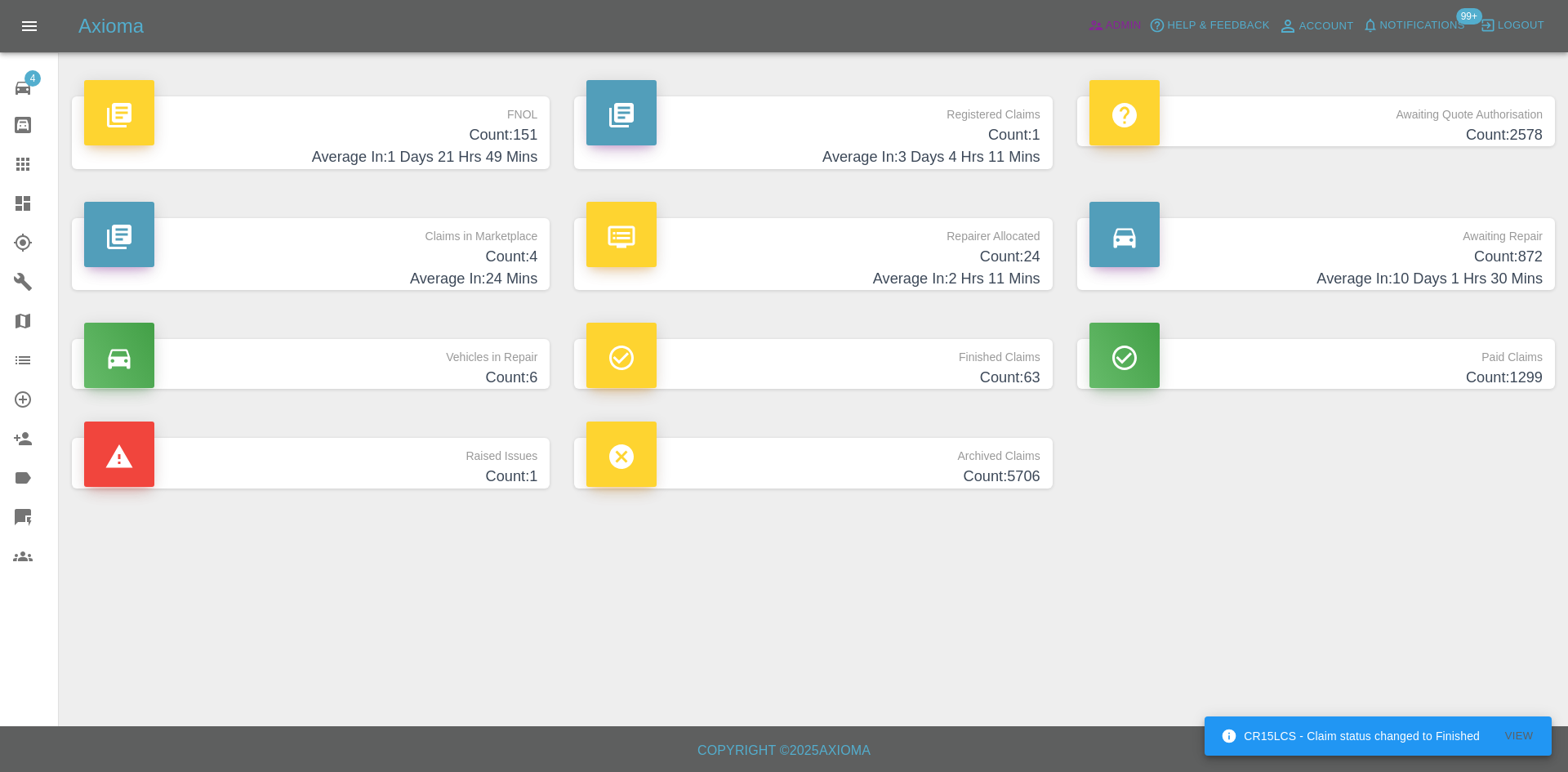
click at [1104, 28] on icon at bounding box center [1096, 25] width 17 height 17
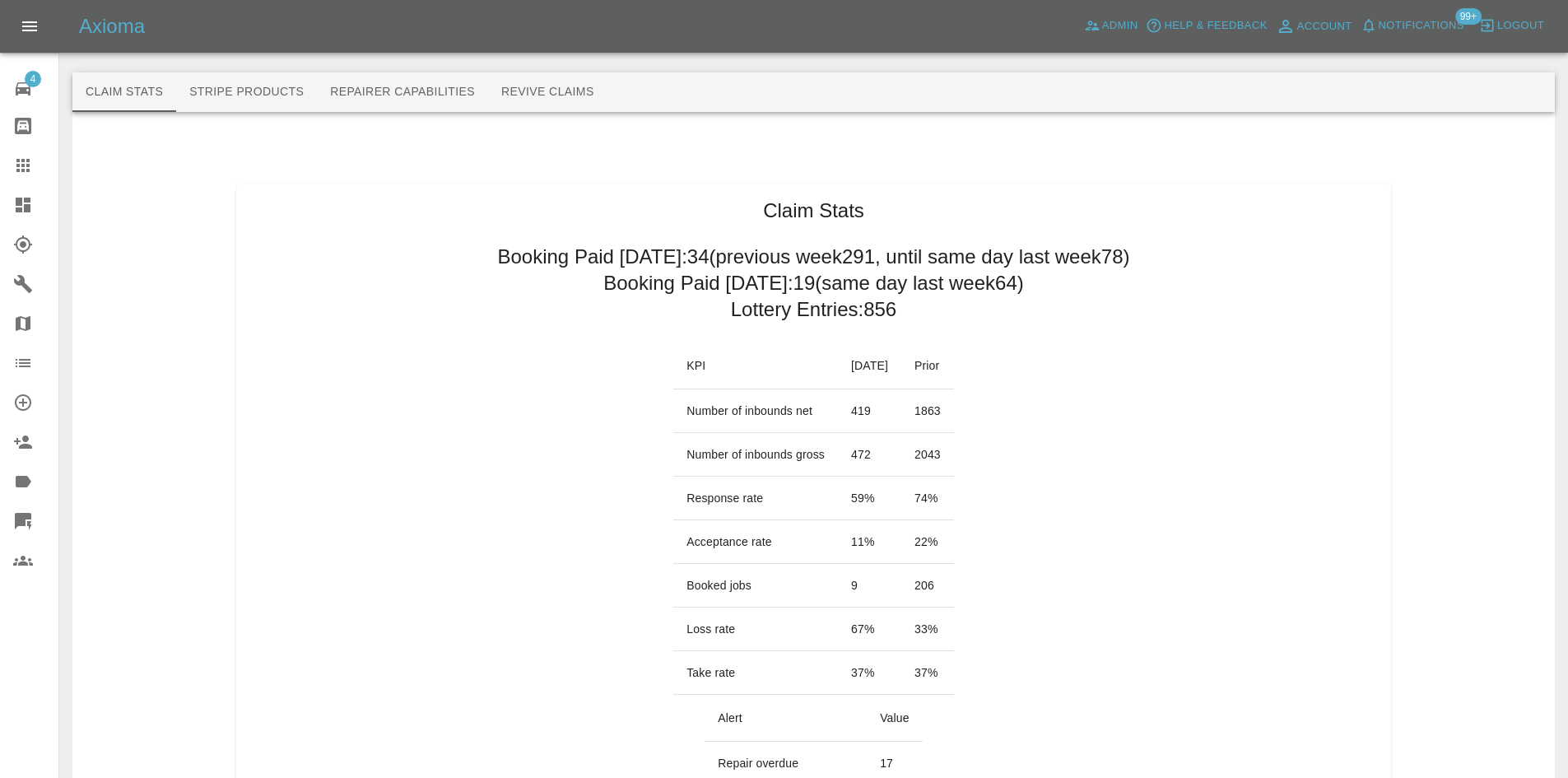
click at [22, 209] on icon at bounding box center [23, 205] width 15 height 15
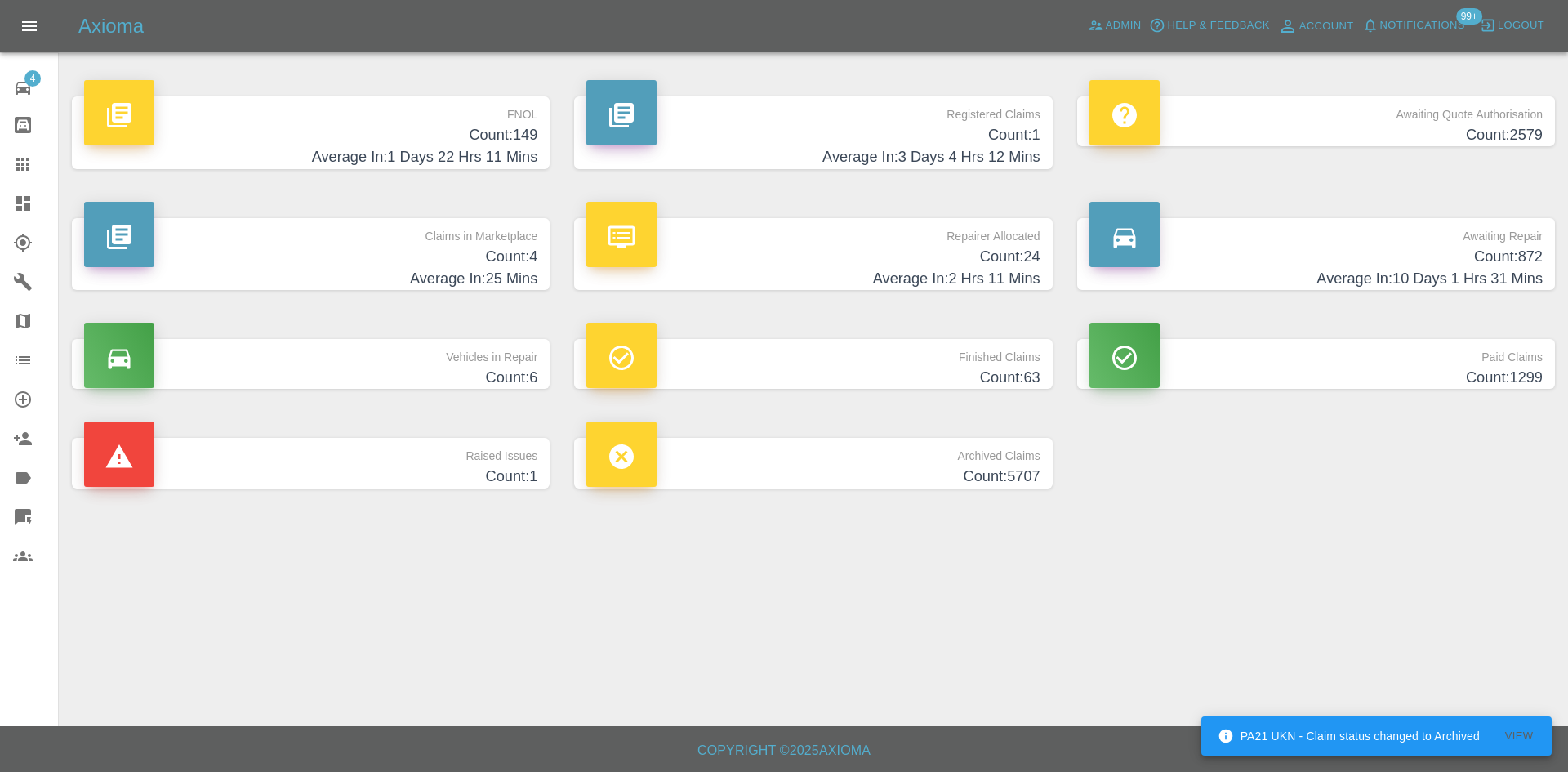
drag, startPoint x: 1066, startPoint y: 14, endPoint x: 1078, endPoint y: 20, distance: 13.4
click at [1067, 15] on div "Axioma Admin Help & Feedback Account Notifications 99+ Logout" at bounding box center [823, 25] width 1490 height 26
click at [1078, 20] on div "Axioma Admin Help & Feedback Account Notifications 99+ Logout" at bounding box center [823, 25] width 1490 height 26
click at [1138, 25] on span "Admin" at bounding box center [1123, 25] width 36 height 19
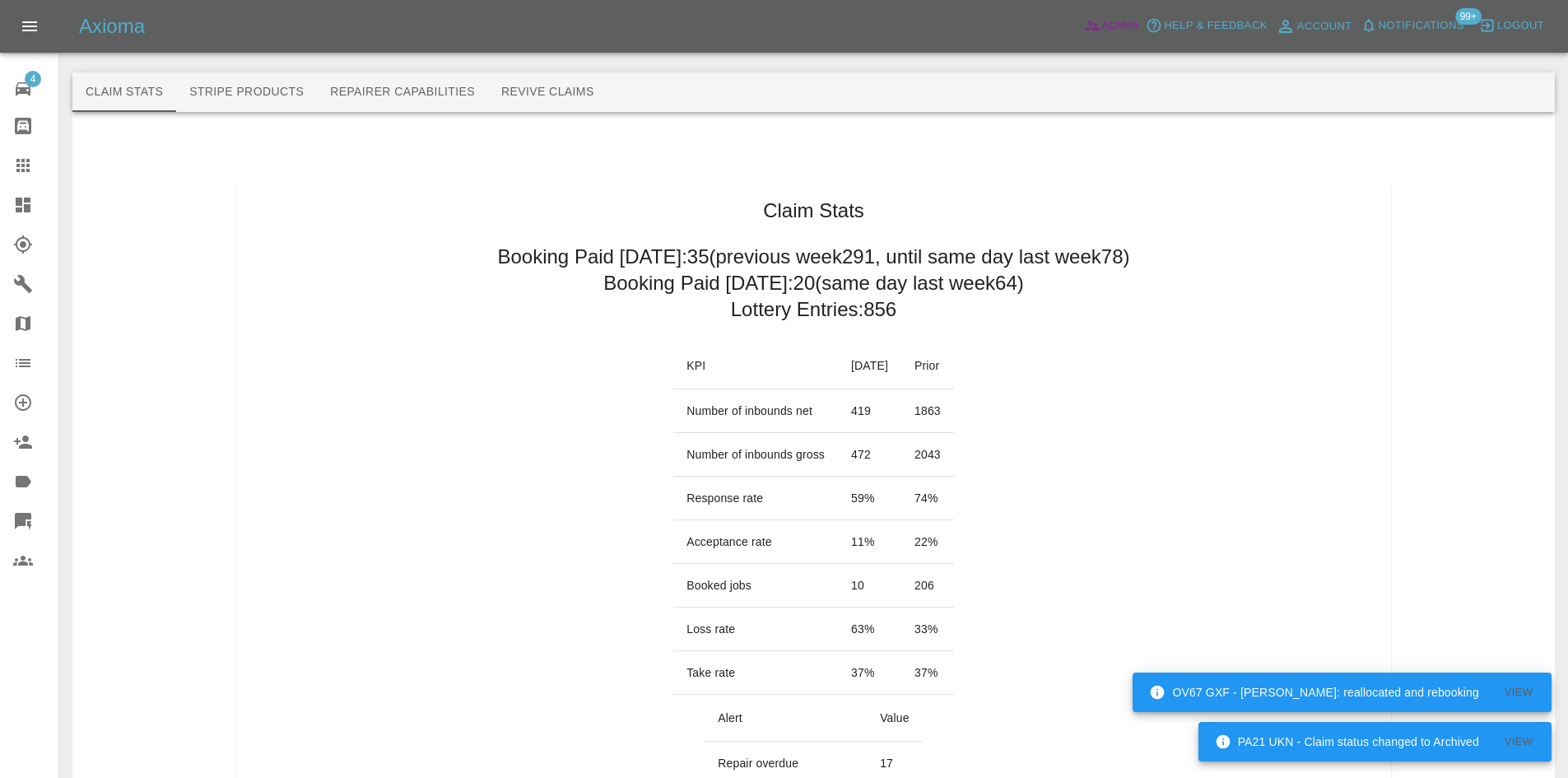
click at [1100, 23] on link "Admin" at bounding box center [1111, 26] width 63 height 26
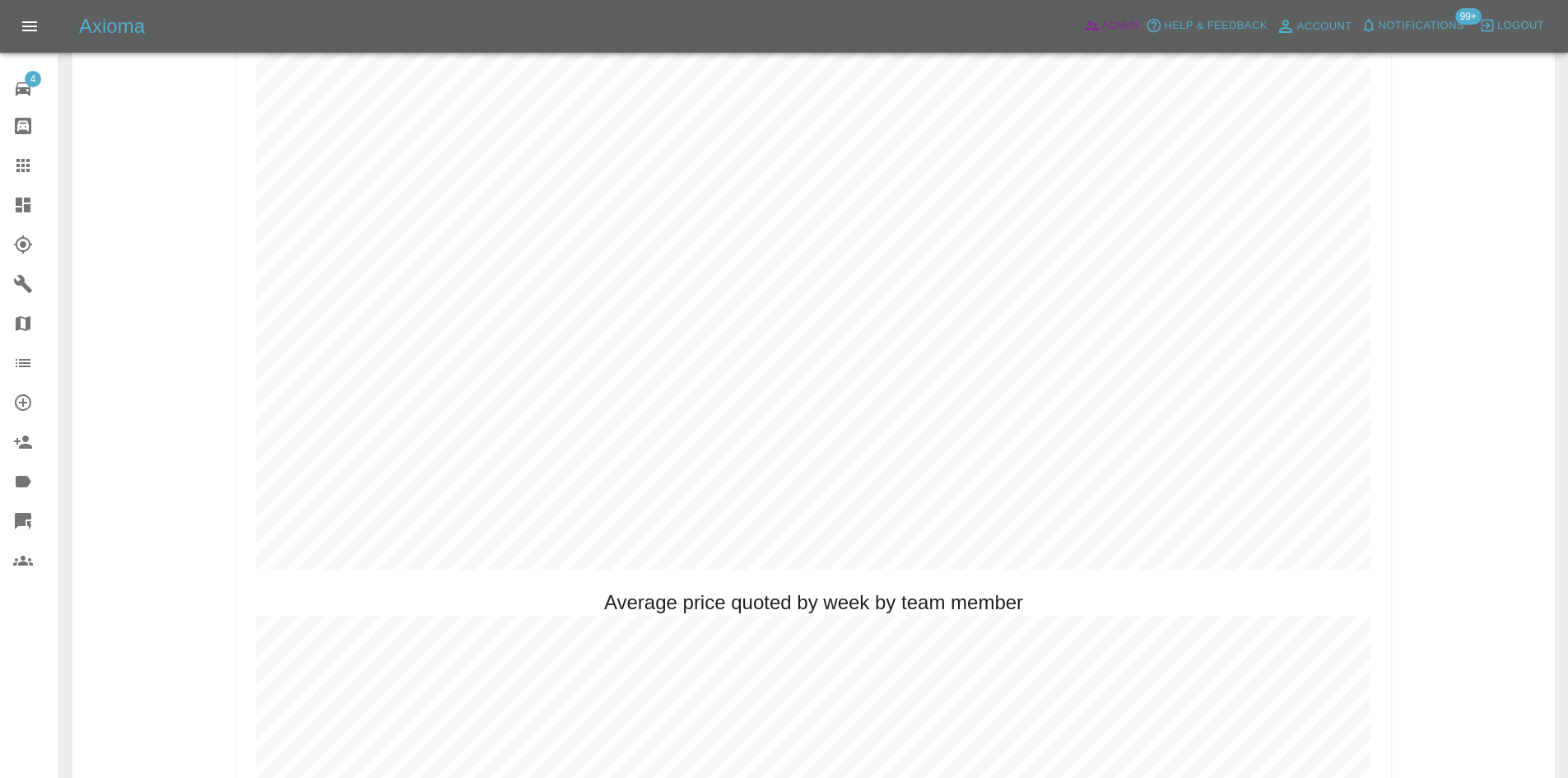
scroll to position [659, 0]
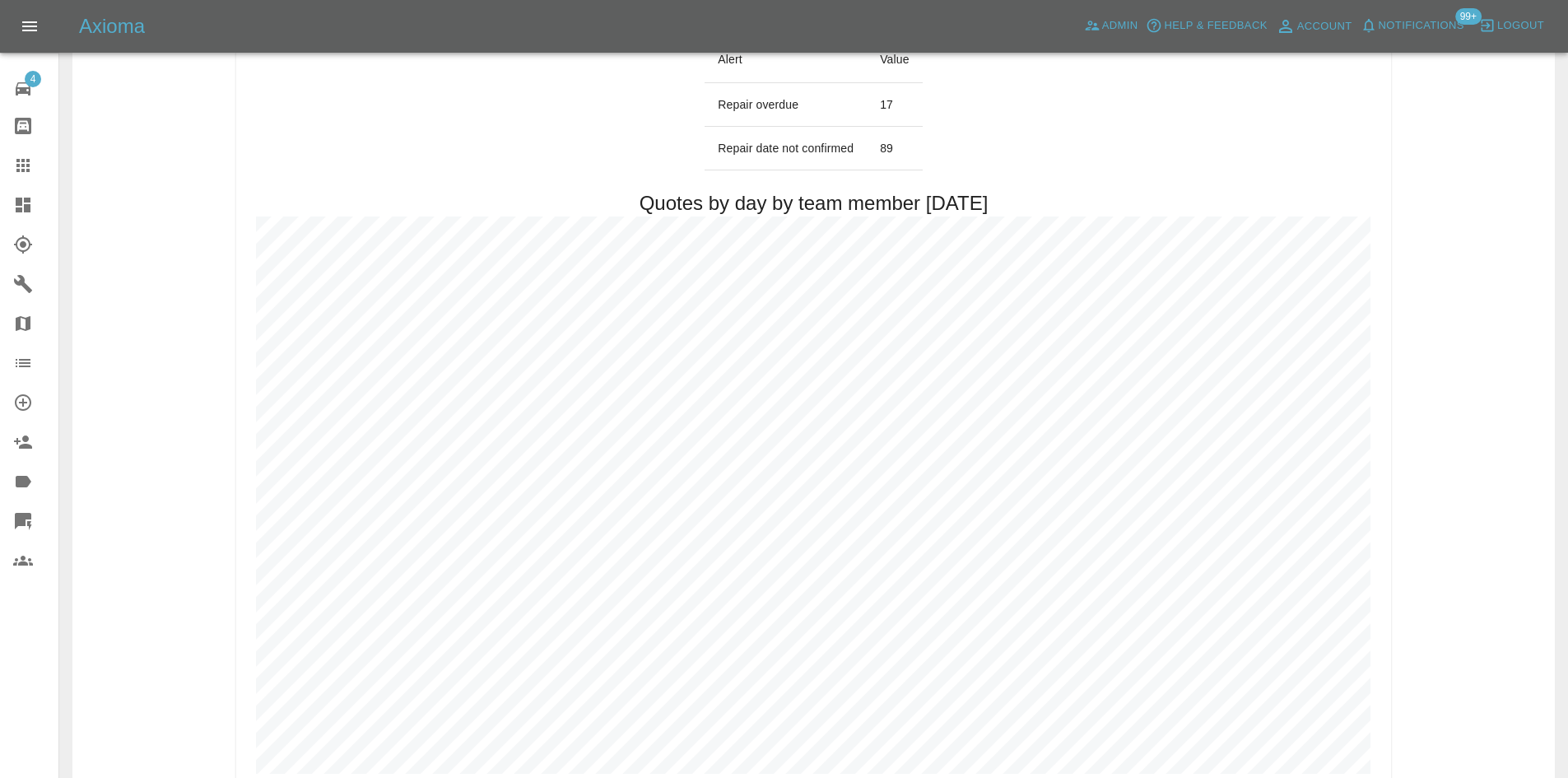
click at [9, 189] on link "Dashboard" at bounding box center [29, 205] width 58 height 39
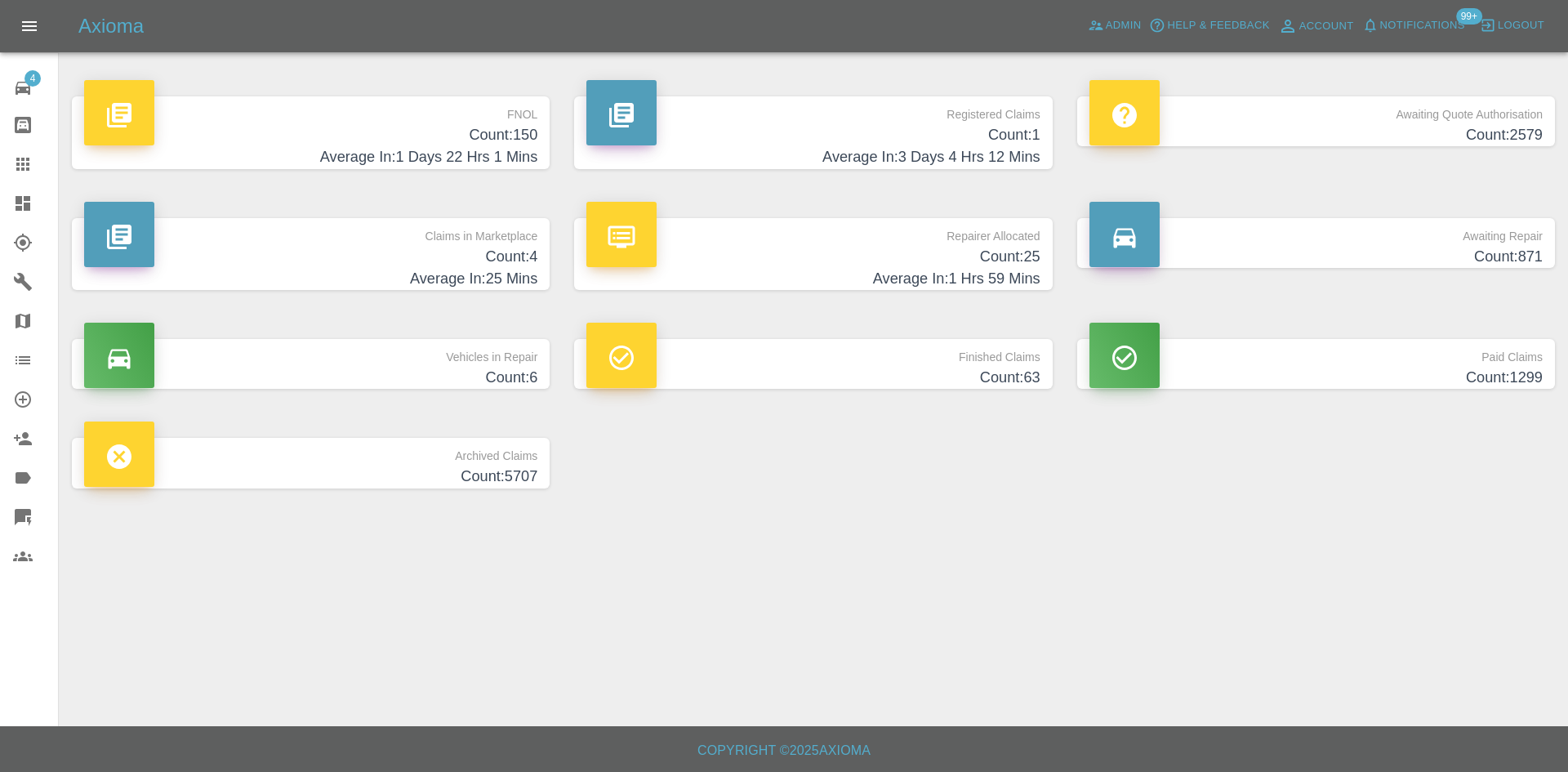
click at [504, 149] on h4 "Average In: 1 Days 22 Hrs 1 Mins" at bounding box center [311, 157] width 453 height 22
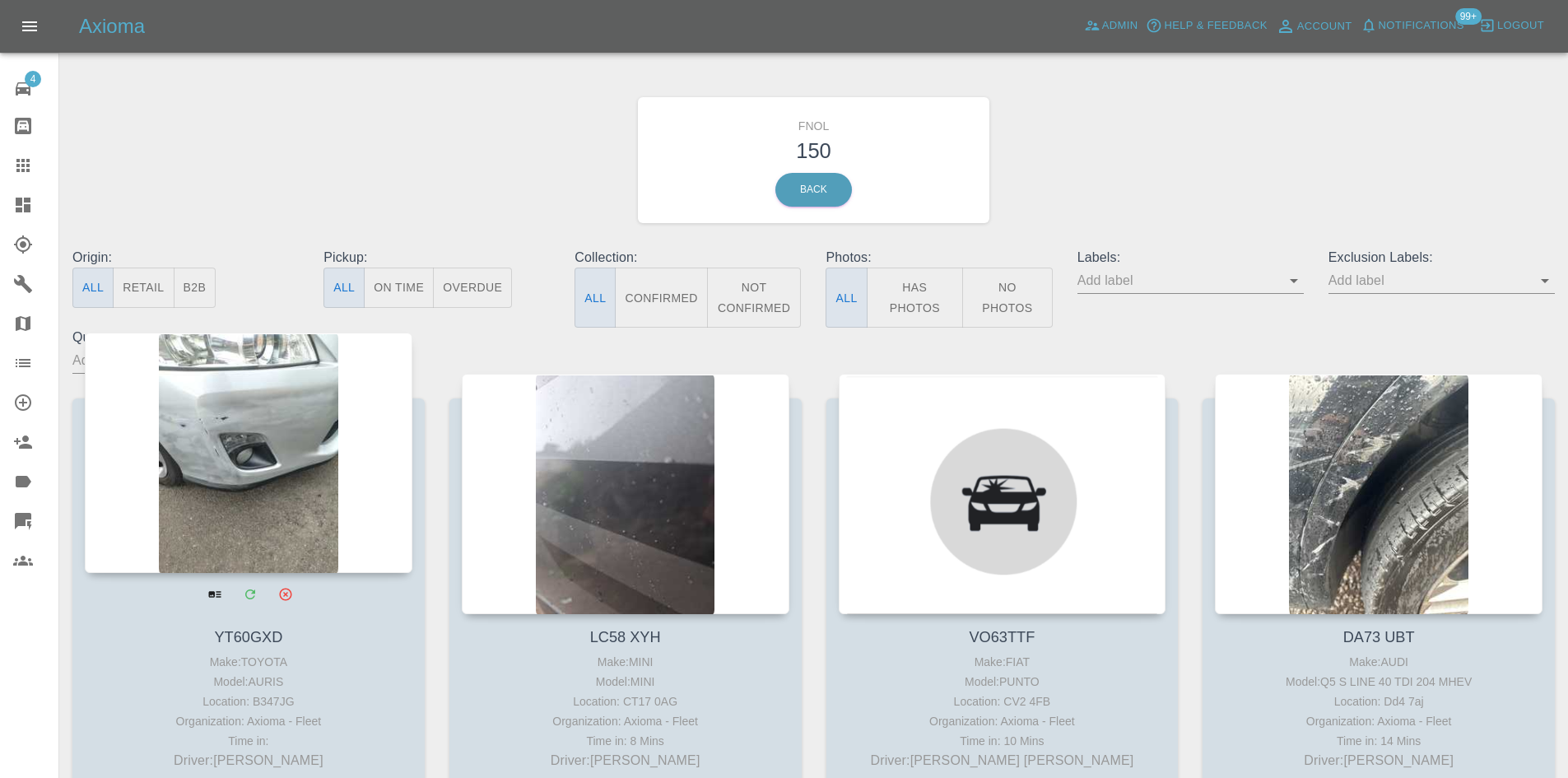
click at [293, 434] on div at bounding box center [248, 453] width 328 height 240
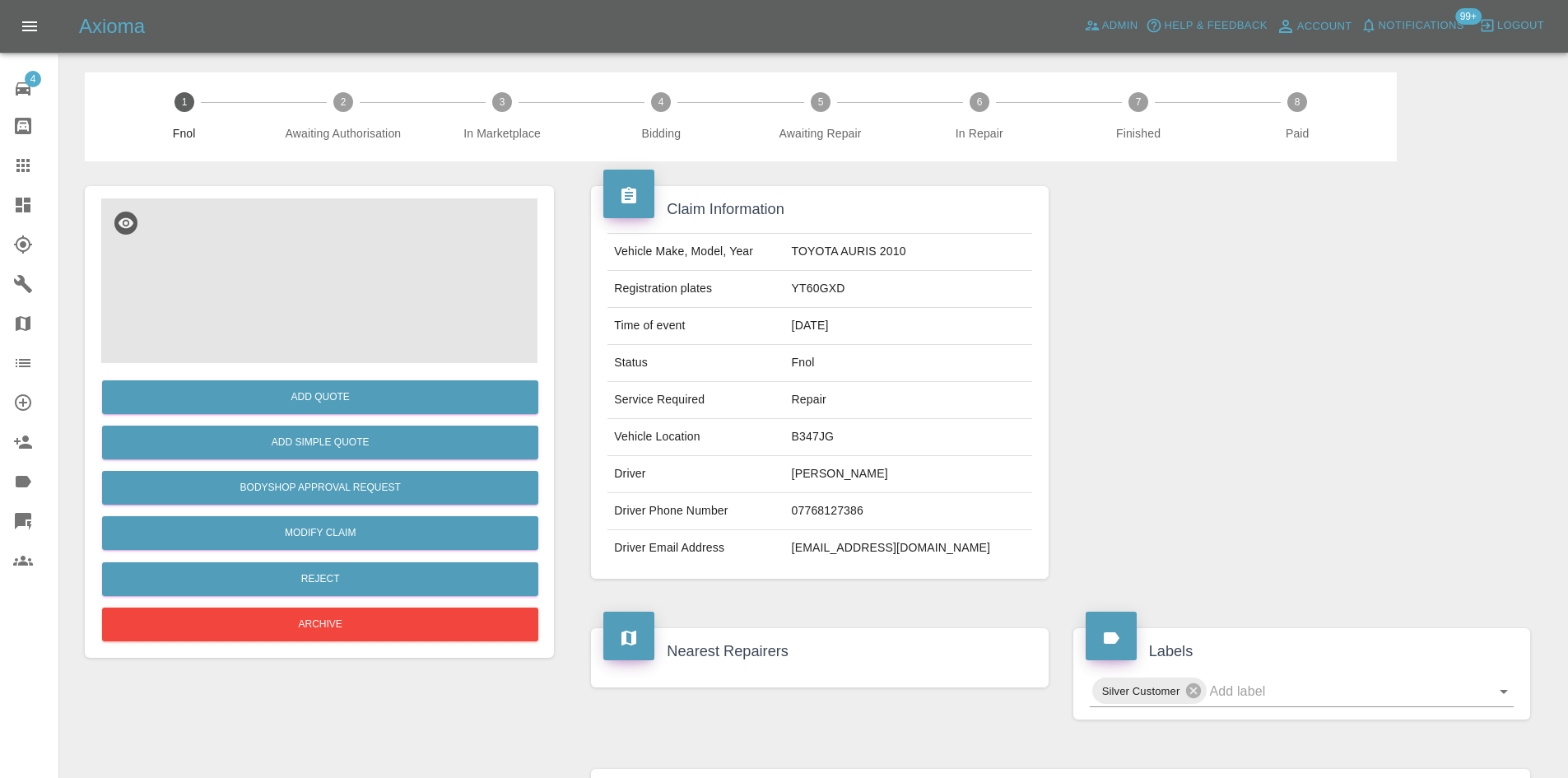
click at [334, 286] on img at bounding box center [319, 280] width 436 height 164
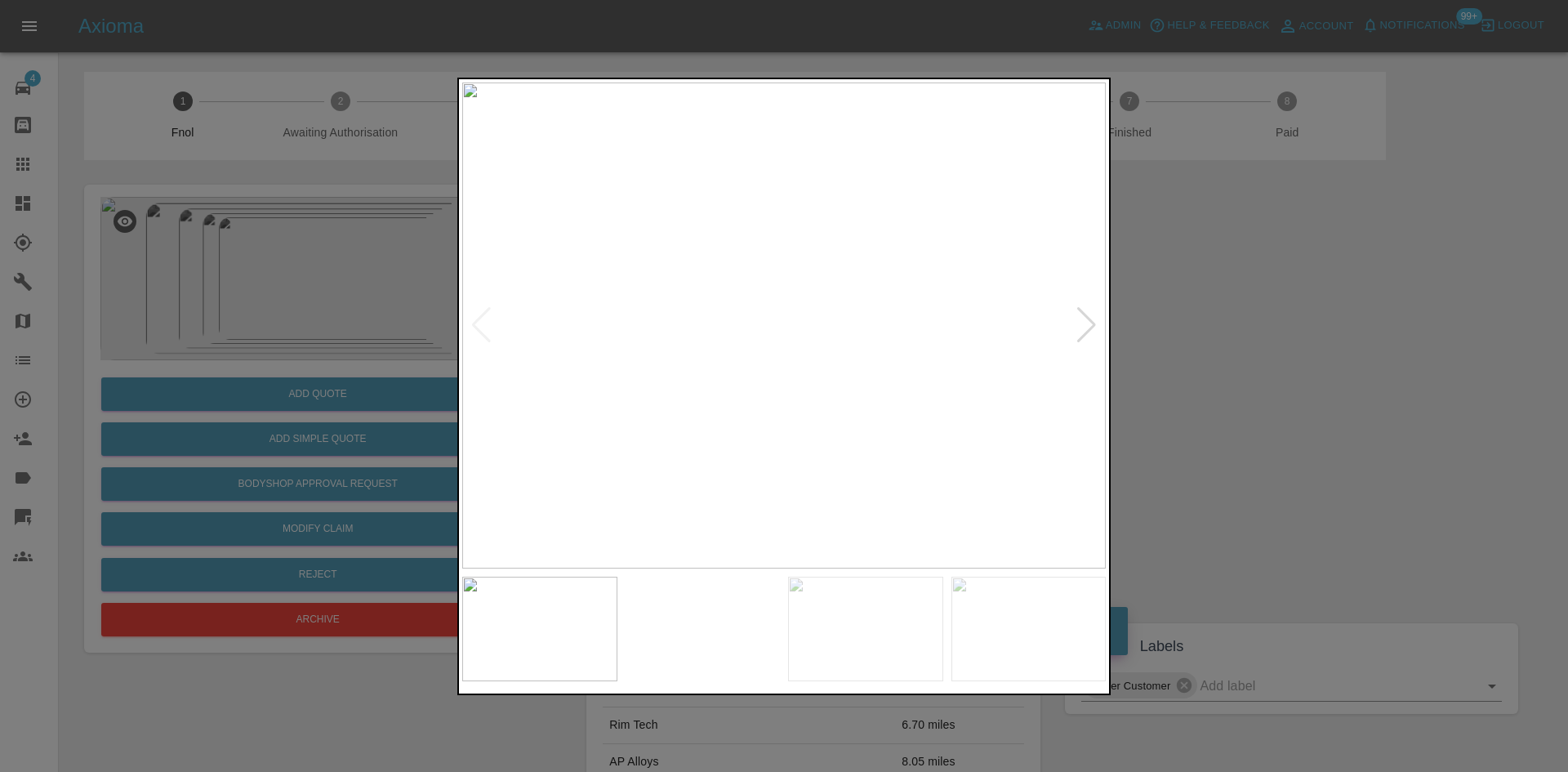
click at [1080, 319] on div at bounding box center [1086, 324] width 22 height 36
click at [1080, 319] on img at bounding box center [784, 324] width 644 height 486
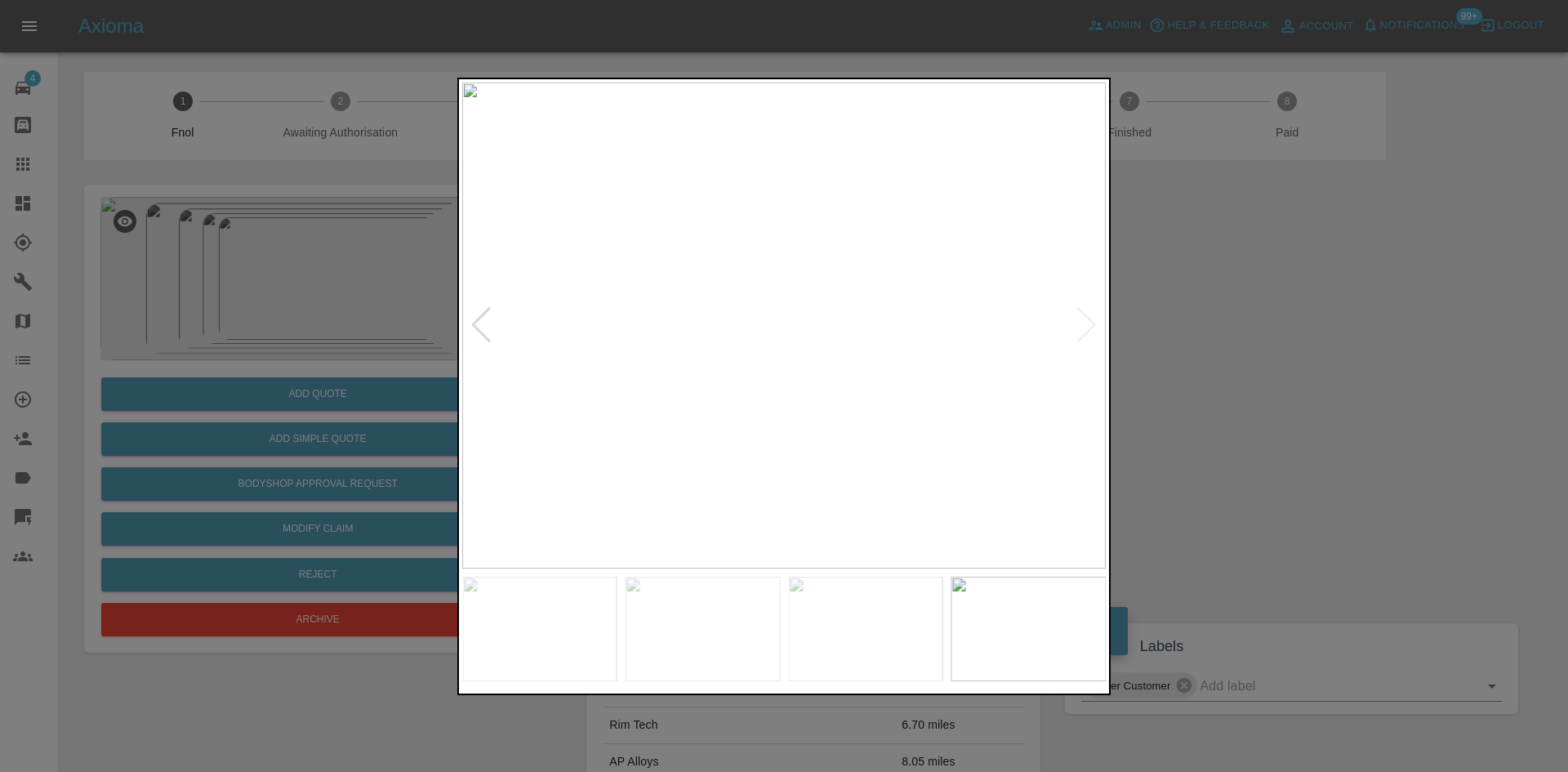
click at [1278, 311] on div at bounding box center [784, 386] width 1568 height 772
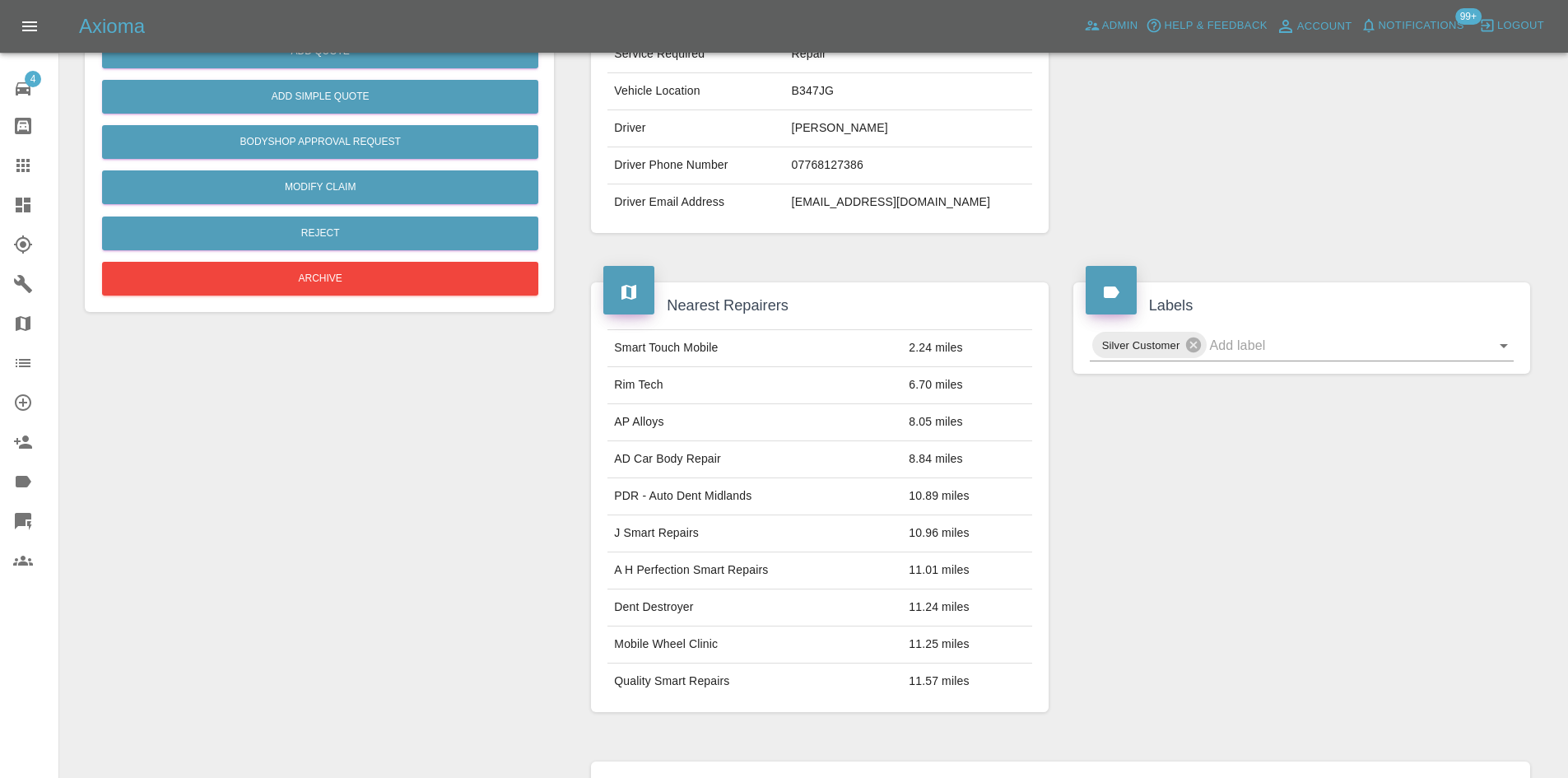
scroll to position [178, 0]
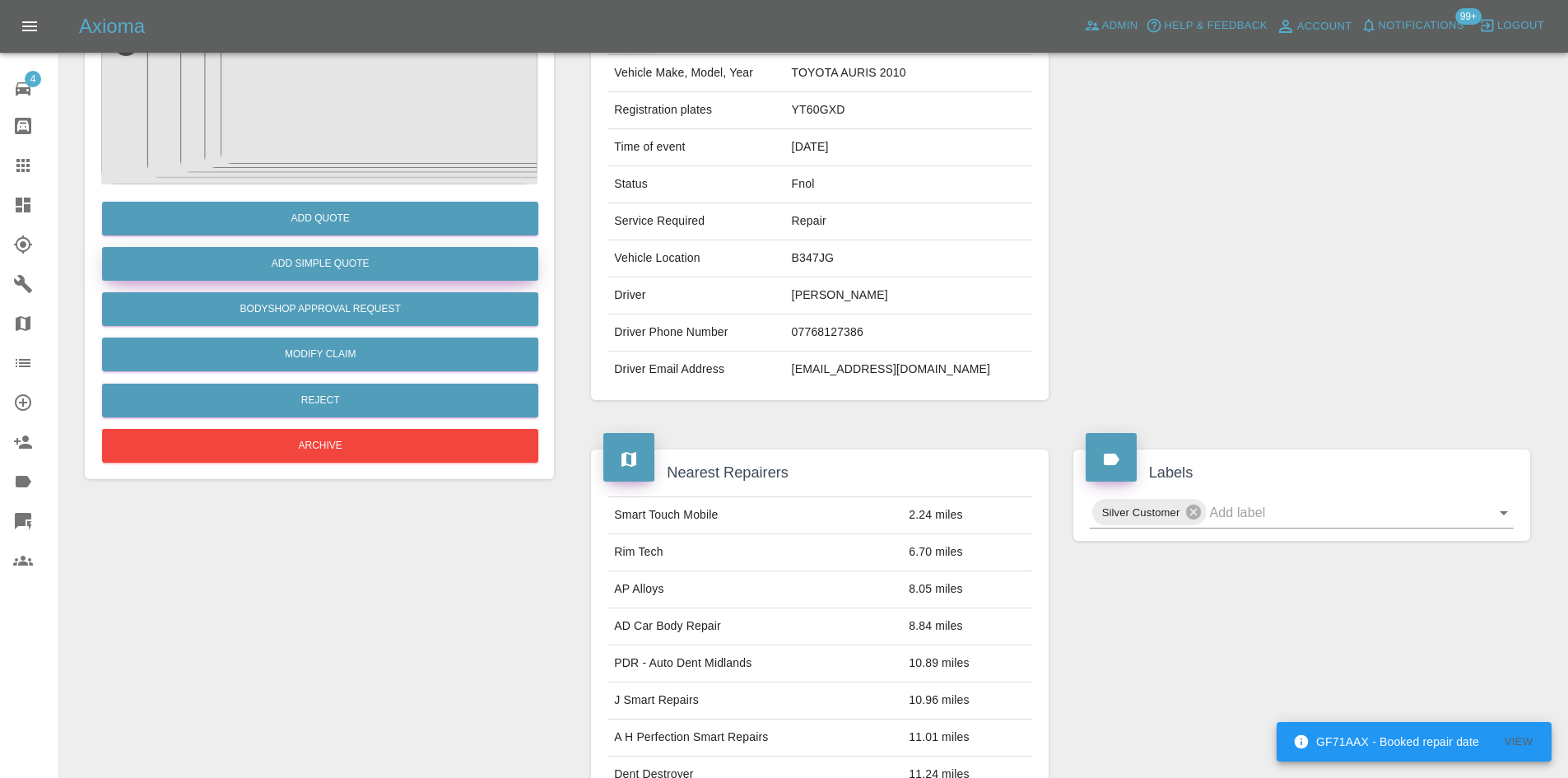
click at [309, 257] on button "Add Simple Quote" at bounding box center [320, 264] width 436 height 33
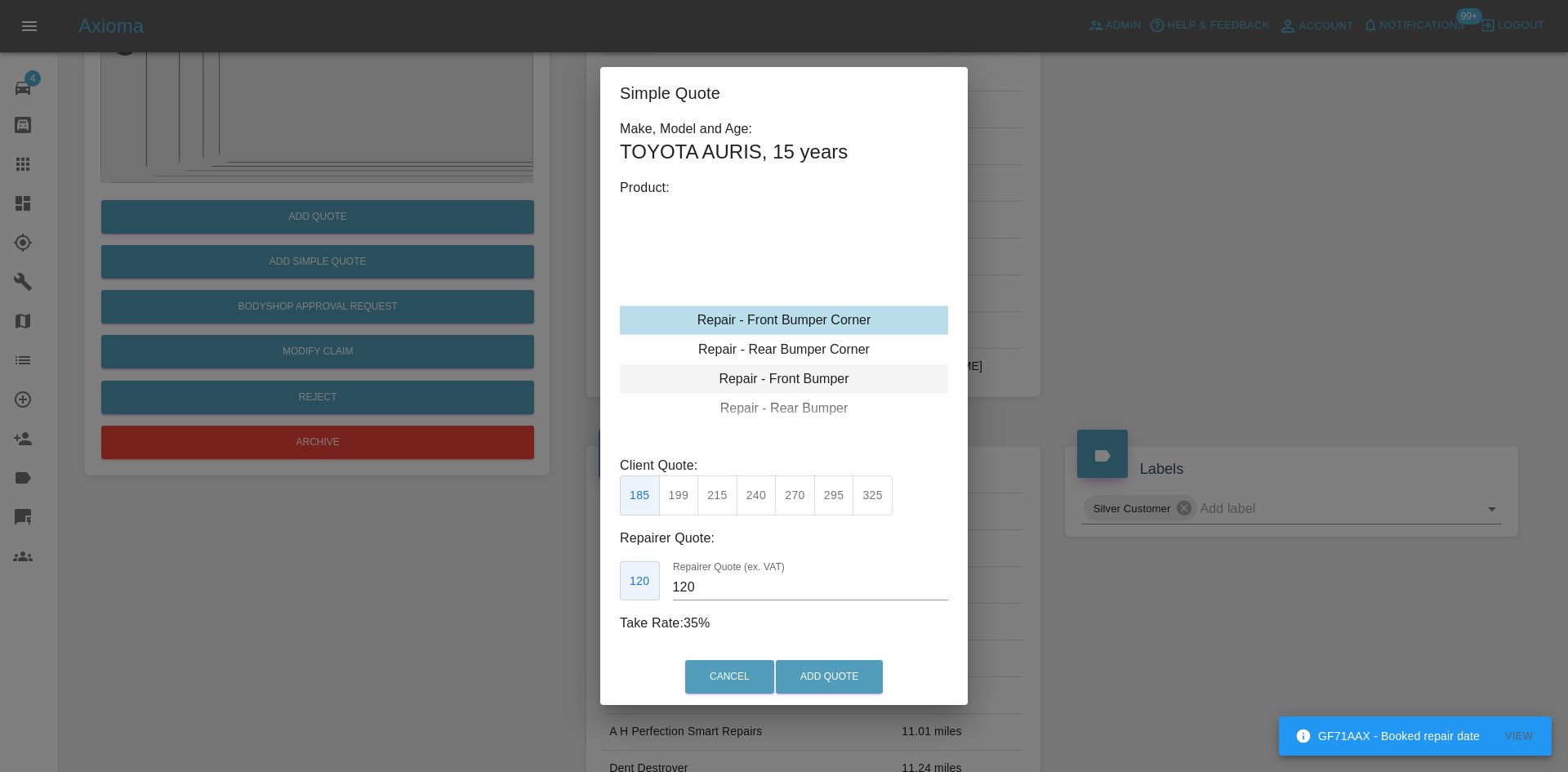
click at [781, 390] on div "Repair - Front Bumper" at bounding box center [784, 379] width 328 height 29
drag, startPoint x: 731, startPoint y: 493, endPoint x: 732, endPoint y: 515, distance: 22.0
click at [730, 493] on button "350" at bounding box center [717, 495] width 40 height 40
type input "210"
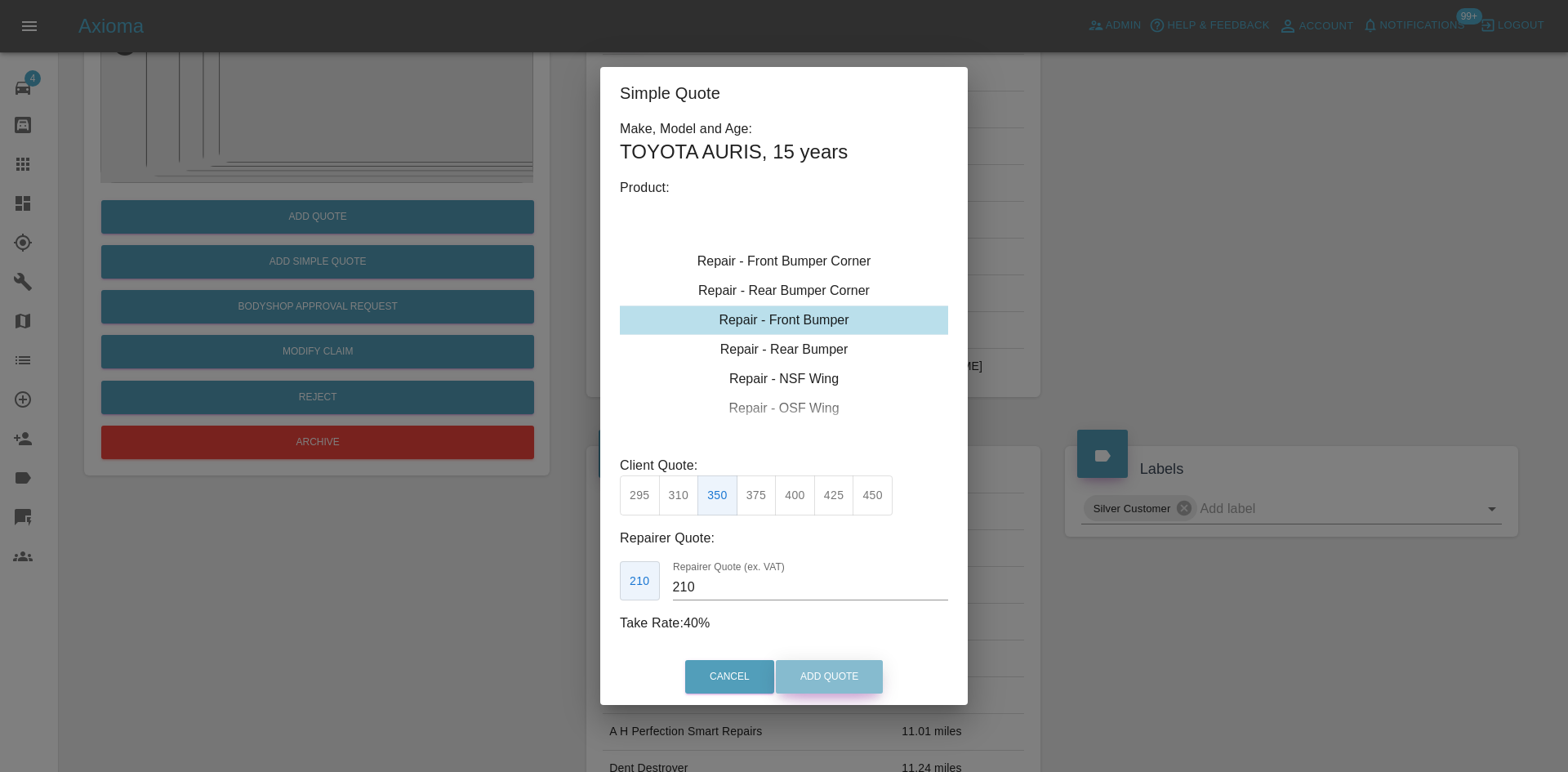
click at [829, 681] on button "Add Quote" at bounding box center [829, 677] width 107 height 33
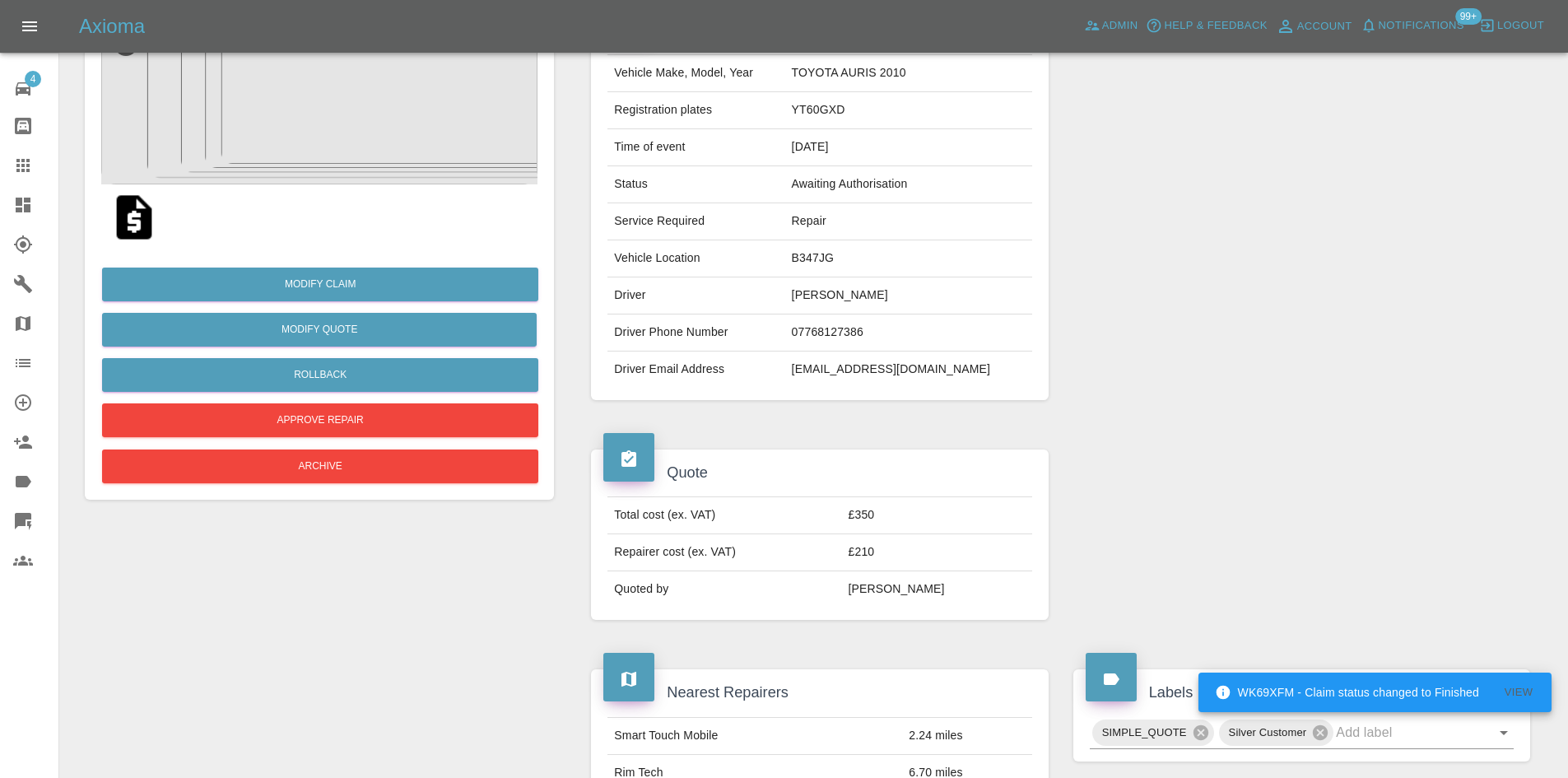
click at [16, 200] on icon at bounding box center [23, 205] width 15 height 15
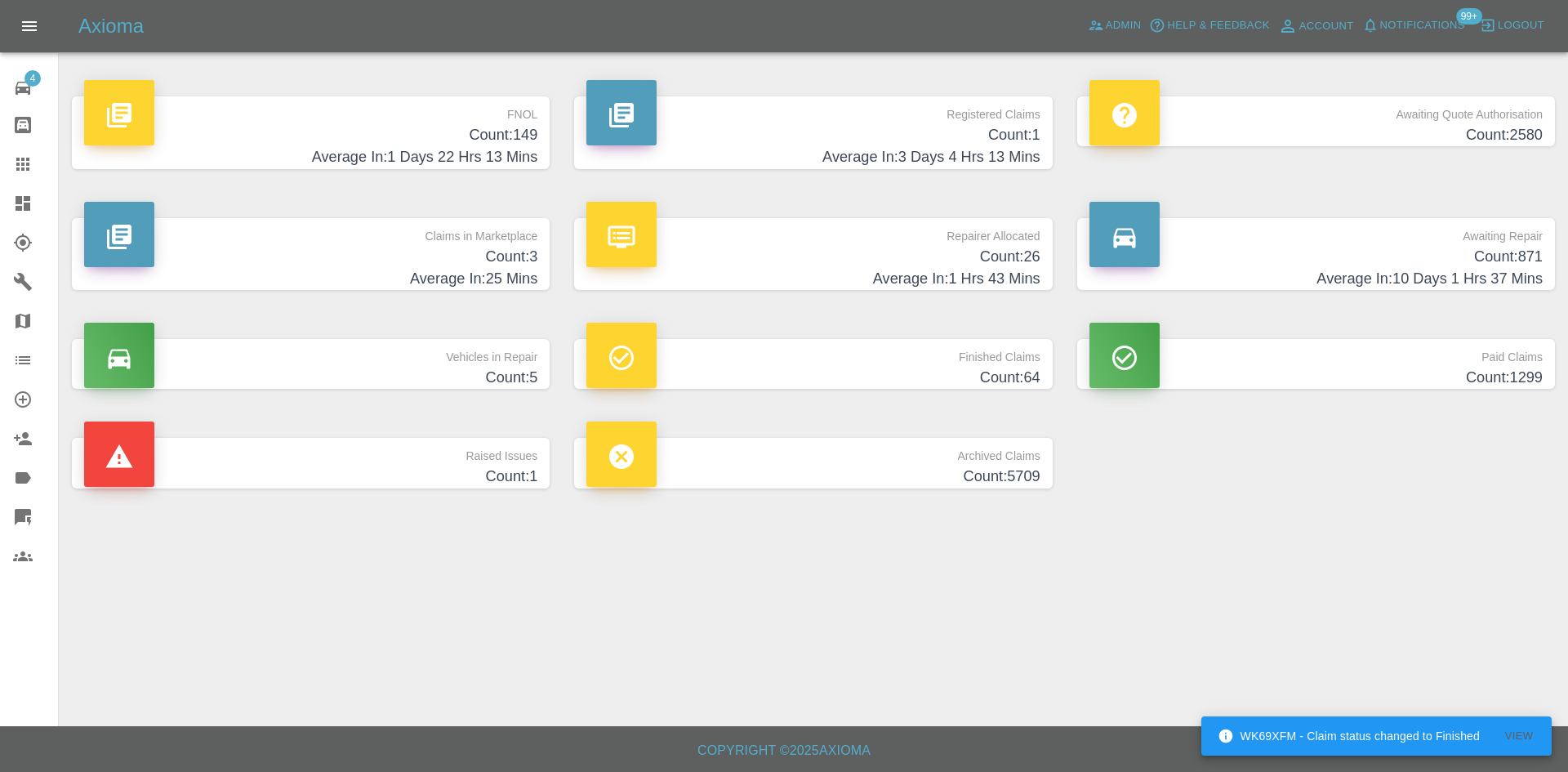
click at [357, 111] on p "FNOL" at bounding box center [311, 110] width 453 height 27
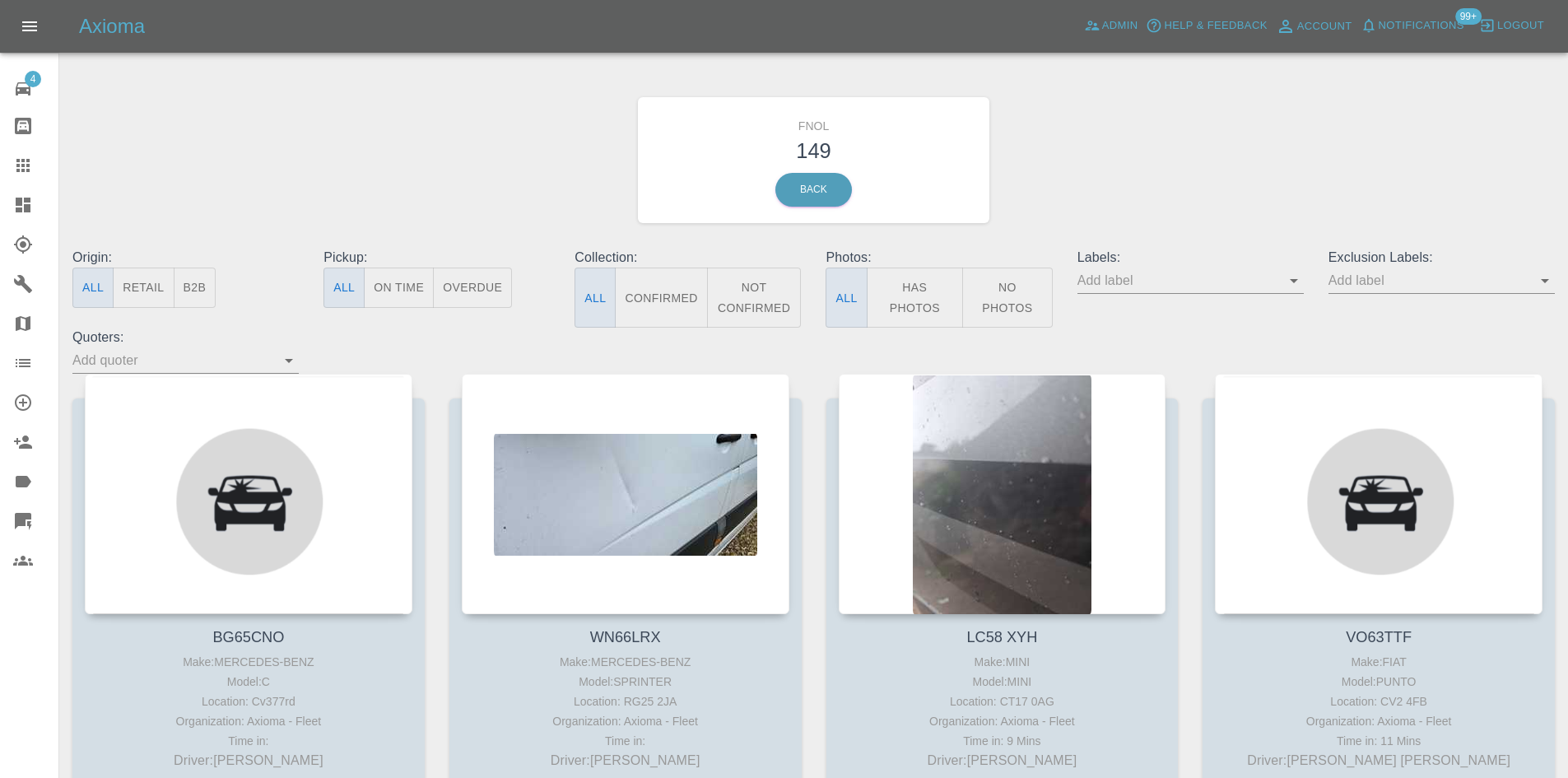
click at [785, 301] on button "Not Confirmed" at bounding box center [754, 297] width 94 height 60
click at [592, 292] on button "All" at bounding box center [596, 297] width 41 height 60
click at [1034, 322] on button "No Photos" at bounding box center [1007, 297] width 91 height 60
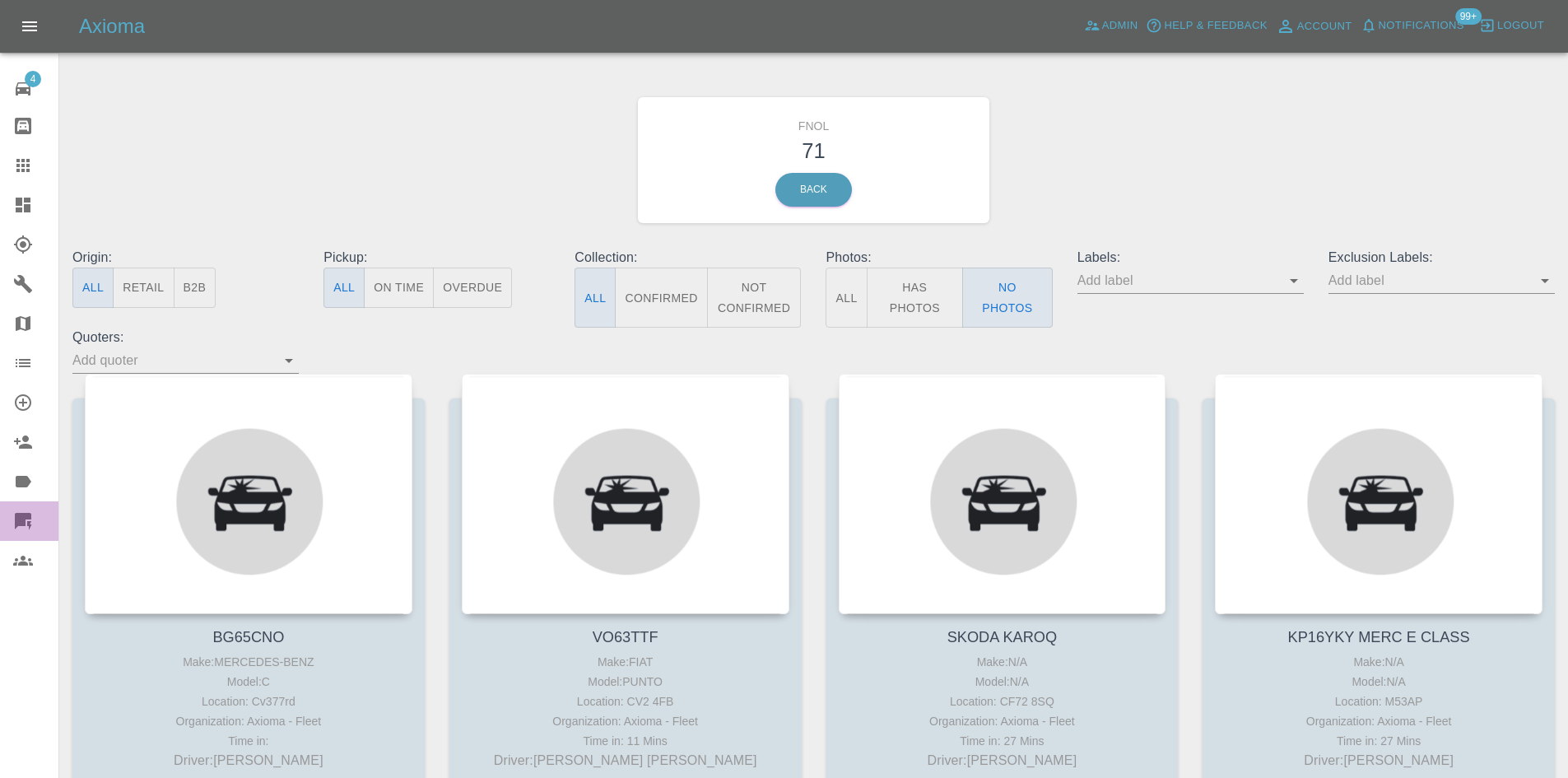
click at [18, 520] on icon at bounding box center [23, 521] width 17 height 17
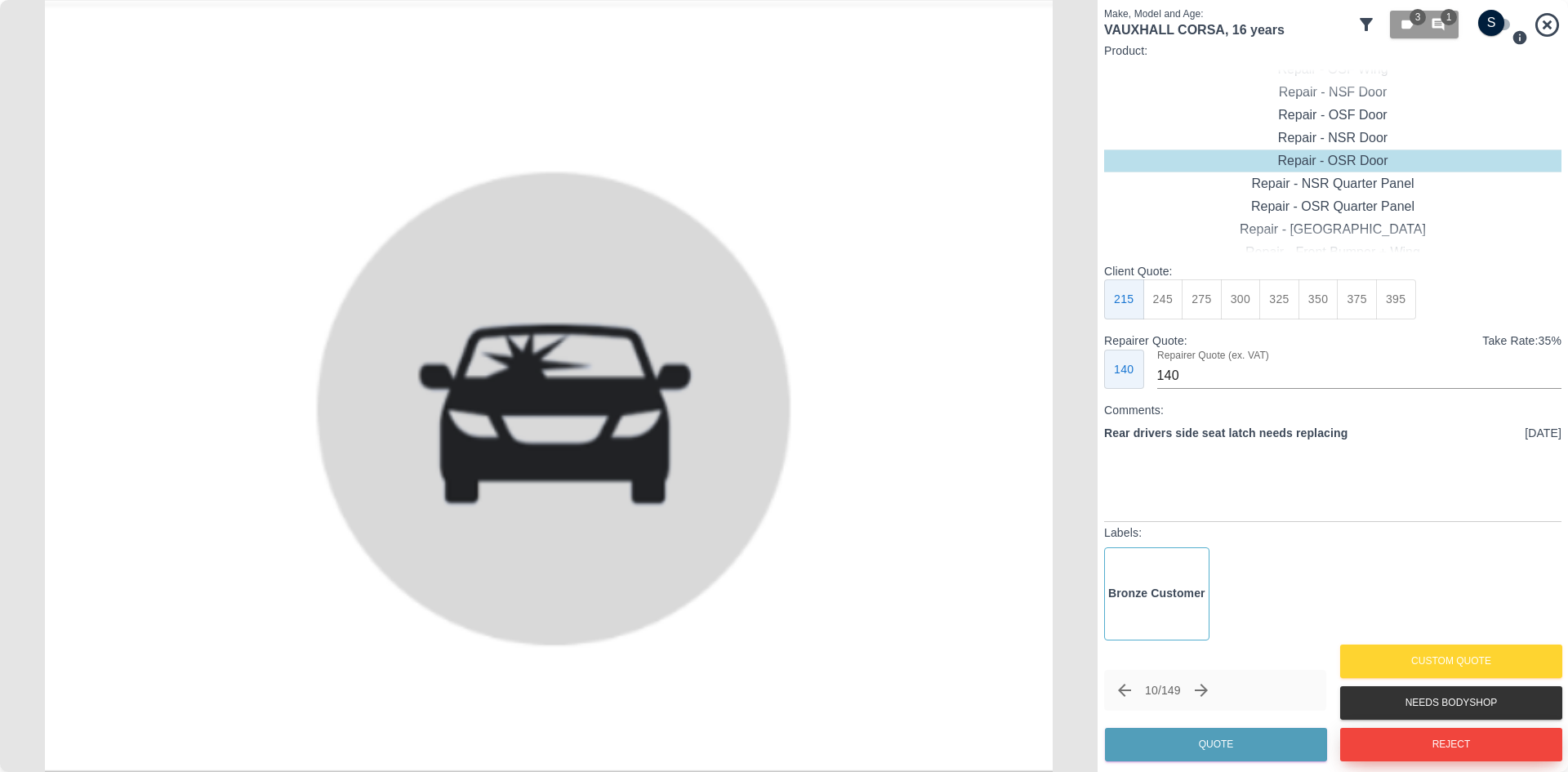
click at [1379, 740] on button "Reject" at bounding box center [1451, 745] width 222 height 33
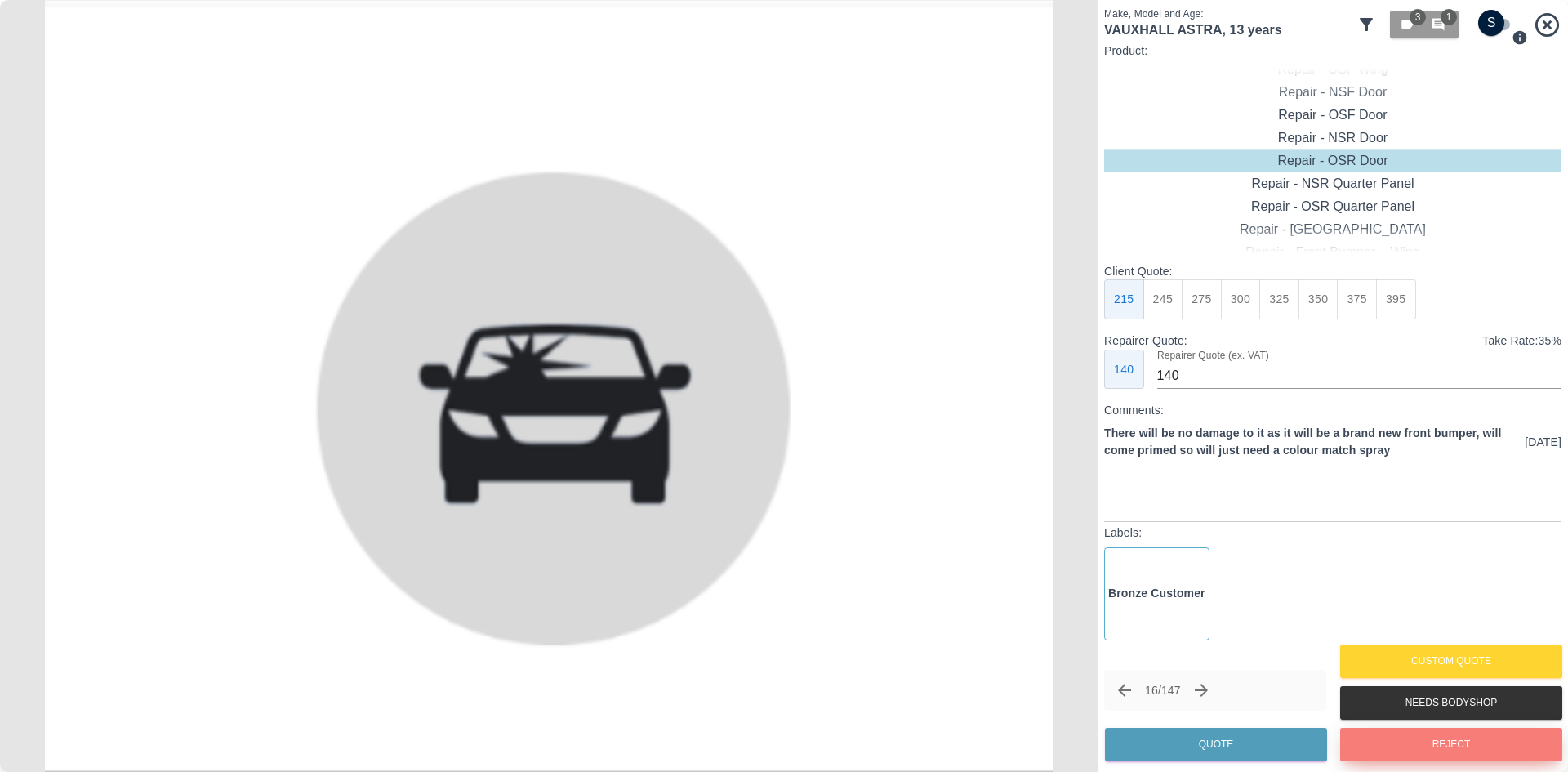
click at [1379, 740] on button "Reject" at bounding box center [1451, 745] width 222 height 33
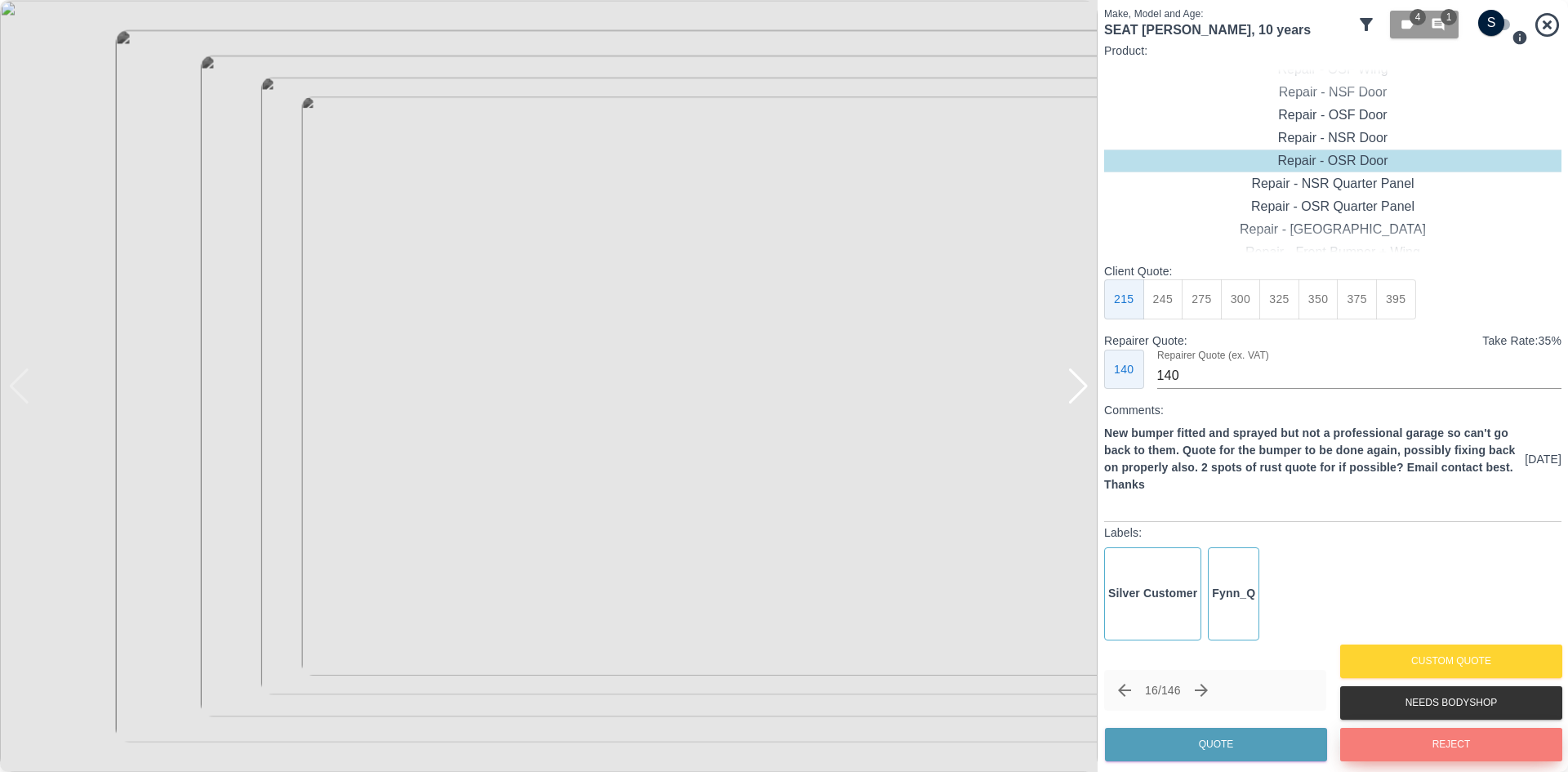
click at [1379, 740] on button "Reject" at bounding box center [1451, 745] width 222 height 33
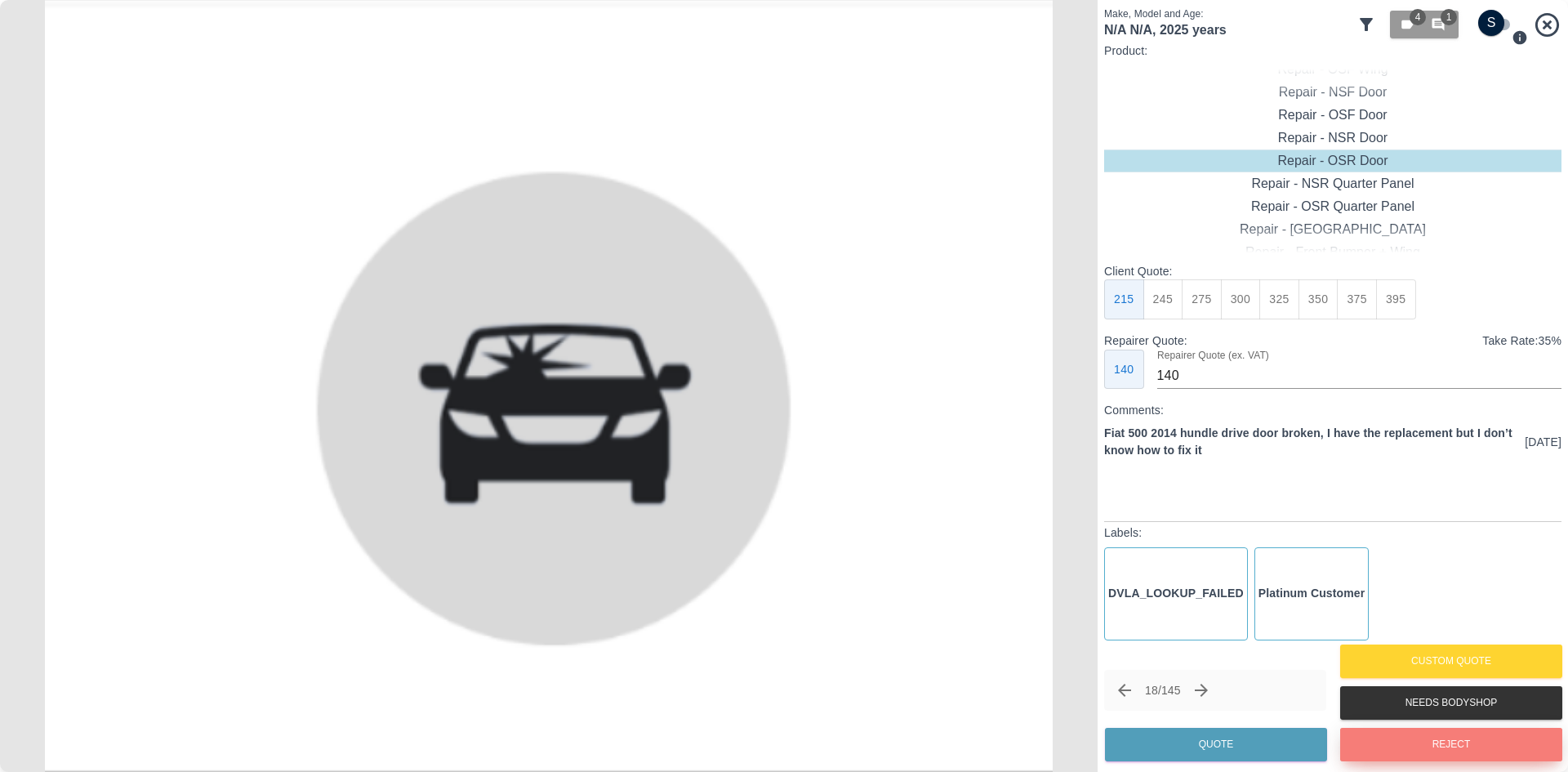
click at [1379, 740] on button "Reject" at bounding box center [1451, 745] width 222 height 33
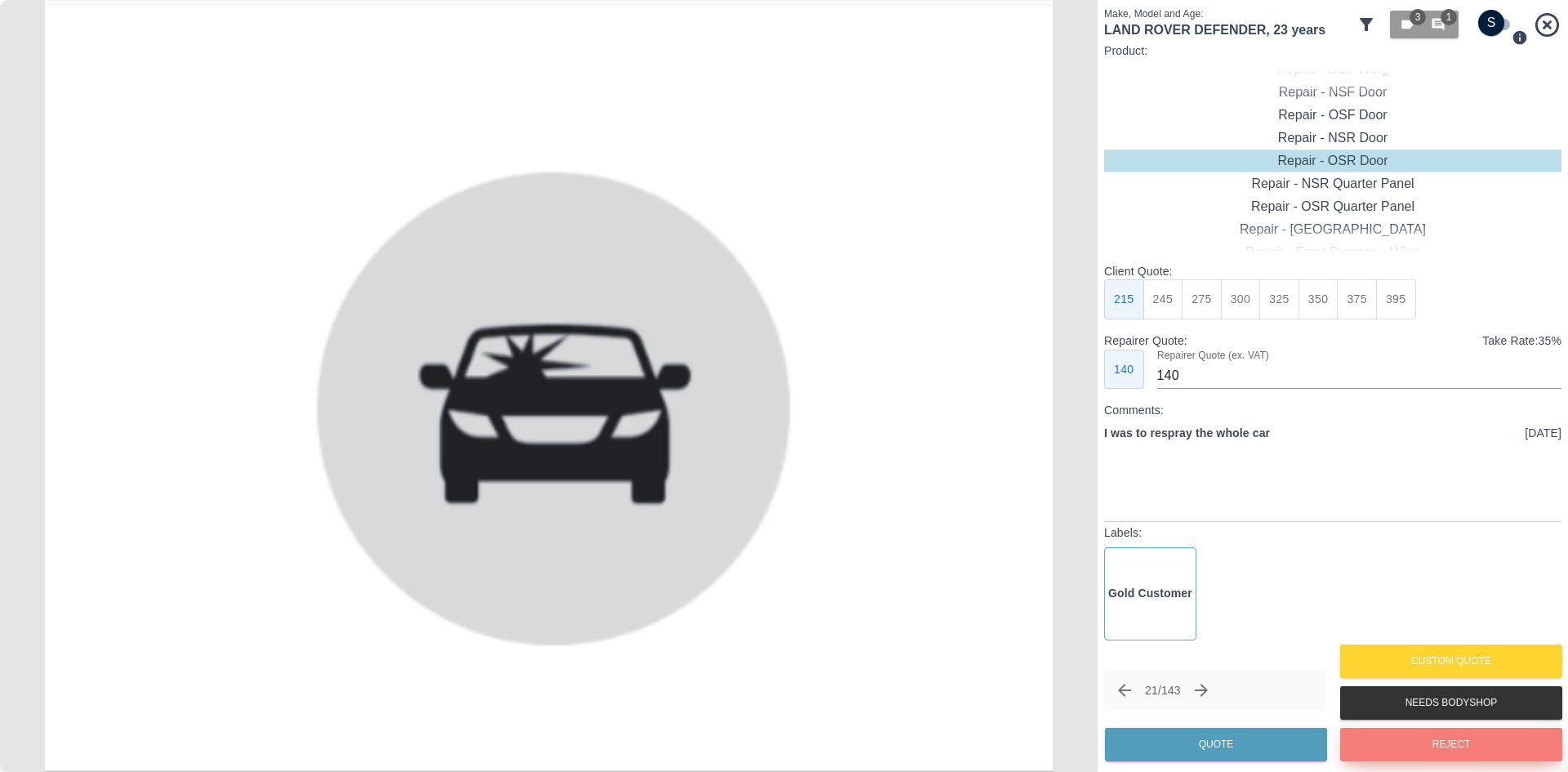
click at [1379, 740] on button "Reject" at bounding box center [1451, 745] width 222 height 33
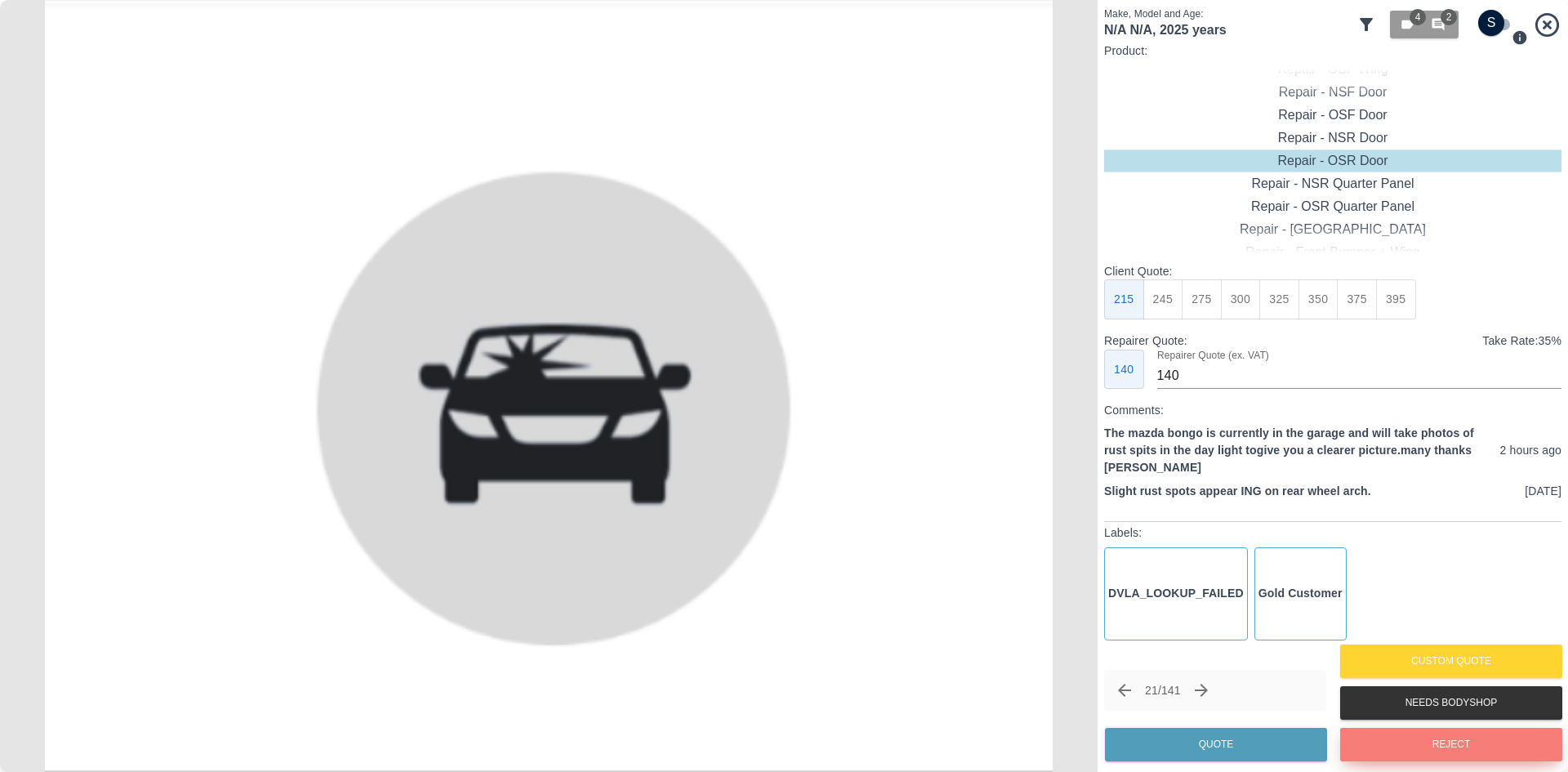
click at [1379, 740] on button "Reject" at bounding box center [1451, 745] width 222 height 33
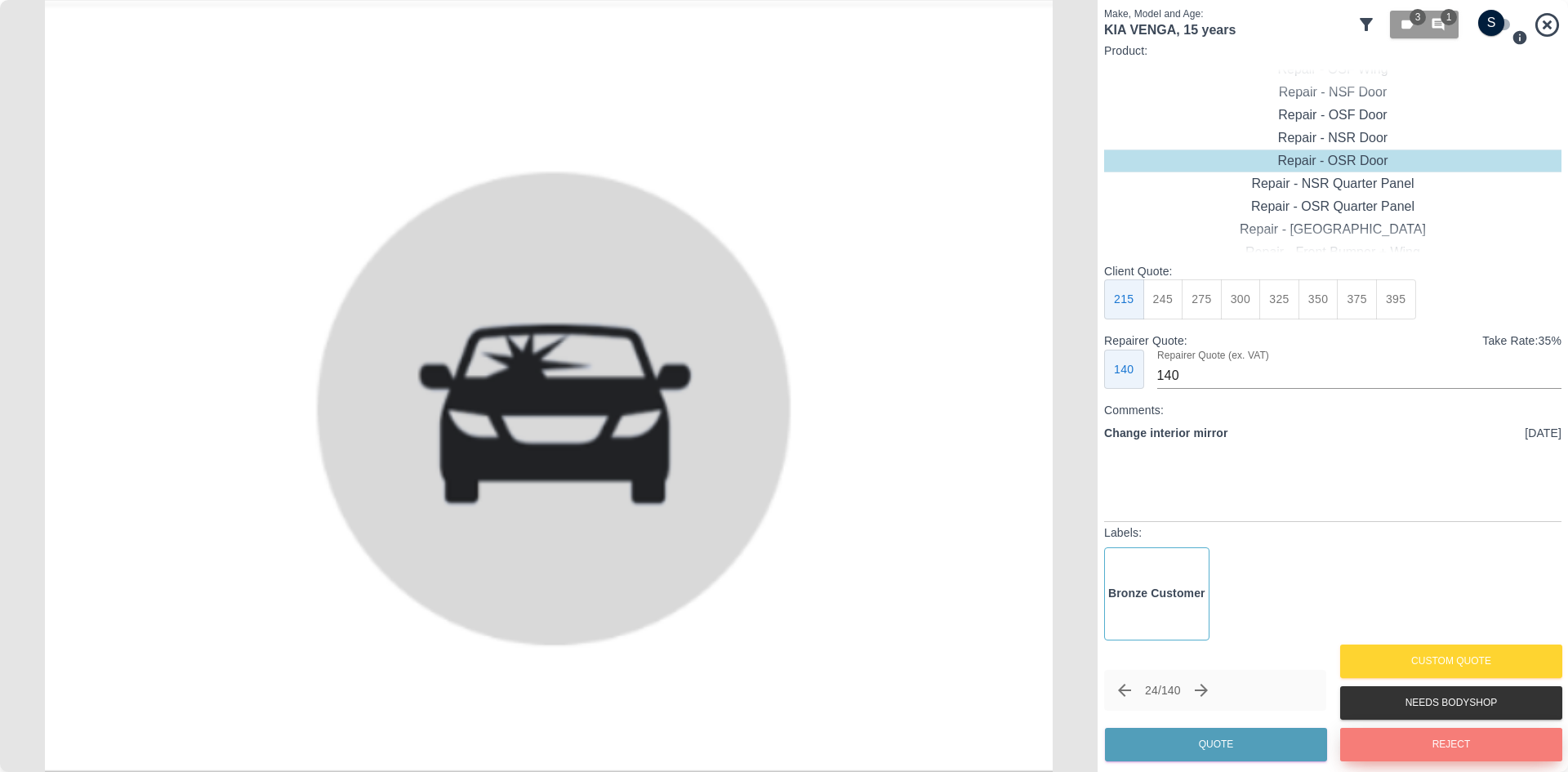
click at [1379, 740] on button "Reject" at bounding box center [1451, 745] width 222 height 33
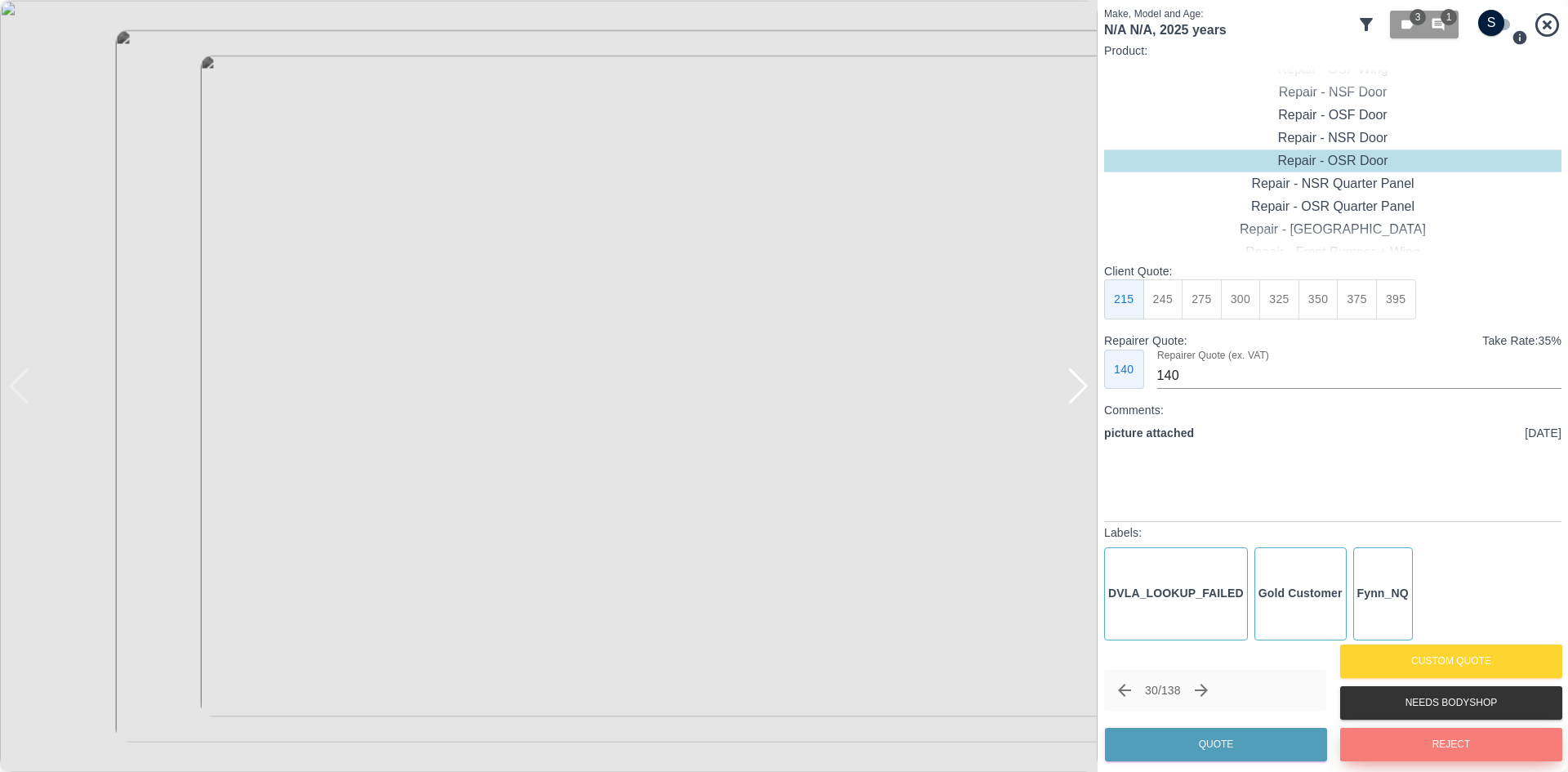
click at [1379, 740] on button "Reject" at bounding box center [1451, 745] width 222 height 33
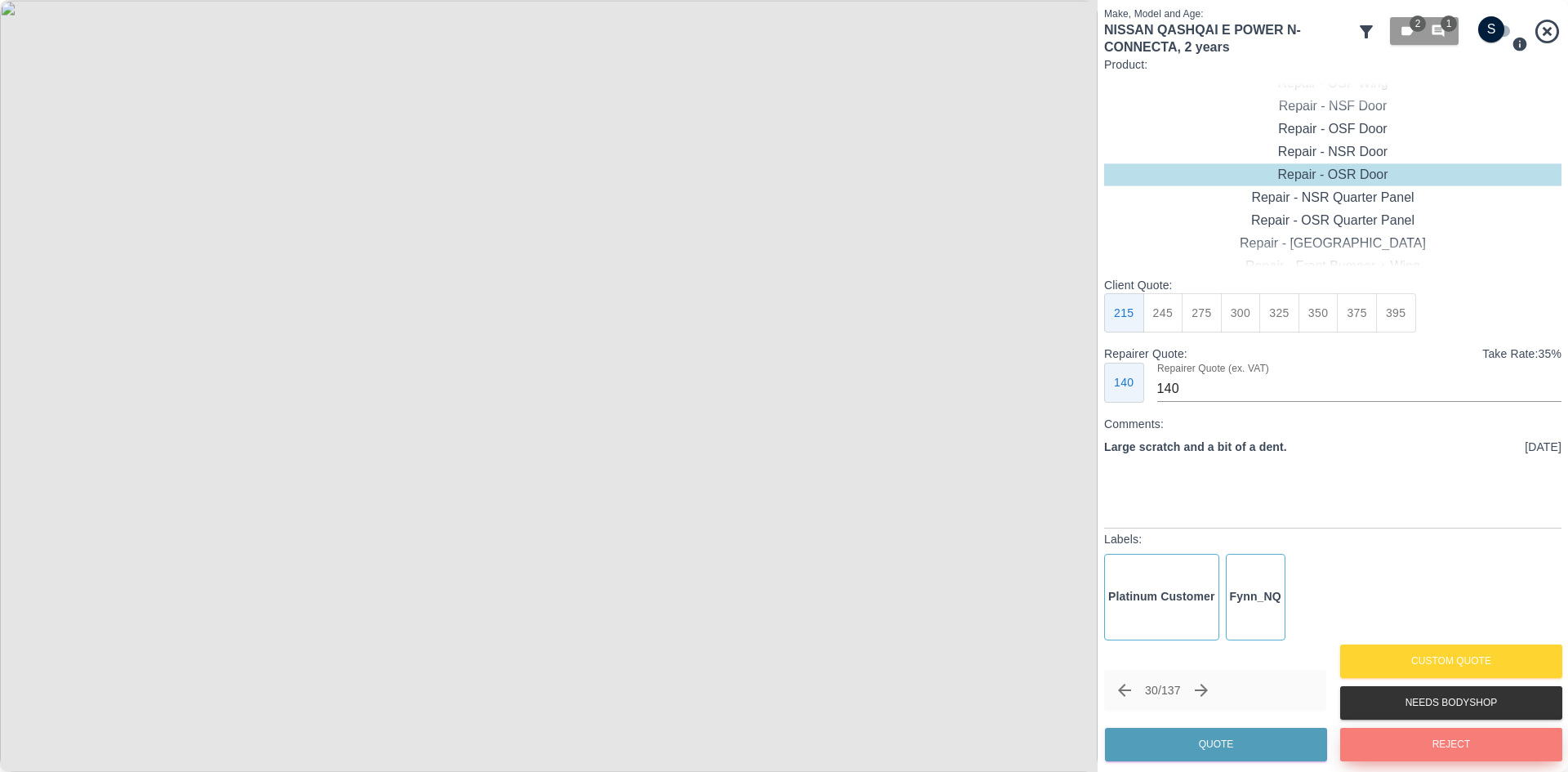
click at [1379, 740] on button "Reject" at bounding box center [1451, 745] width 222 height 33
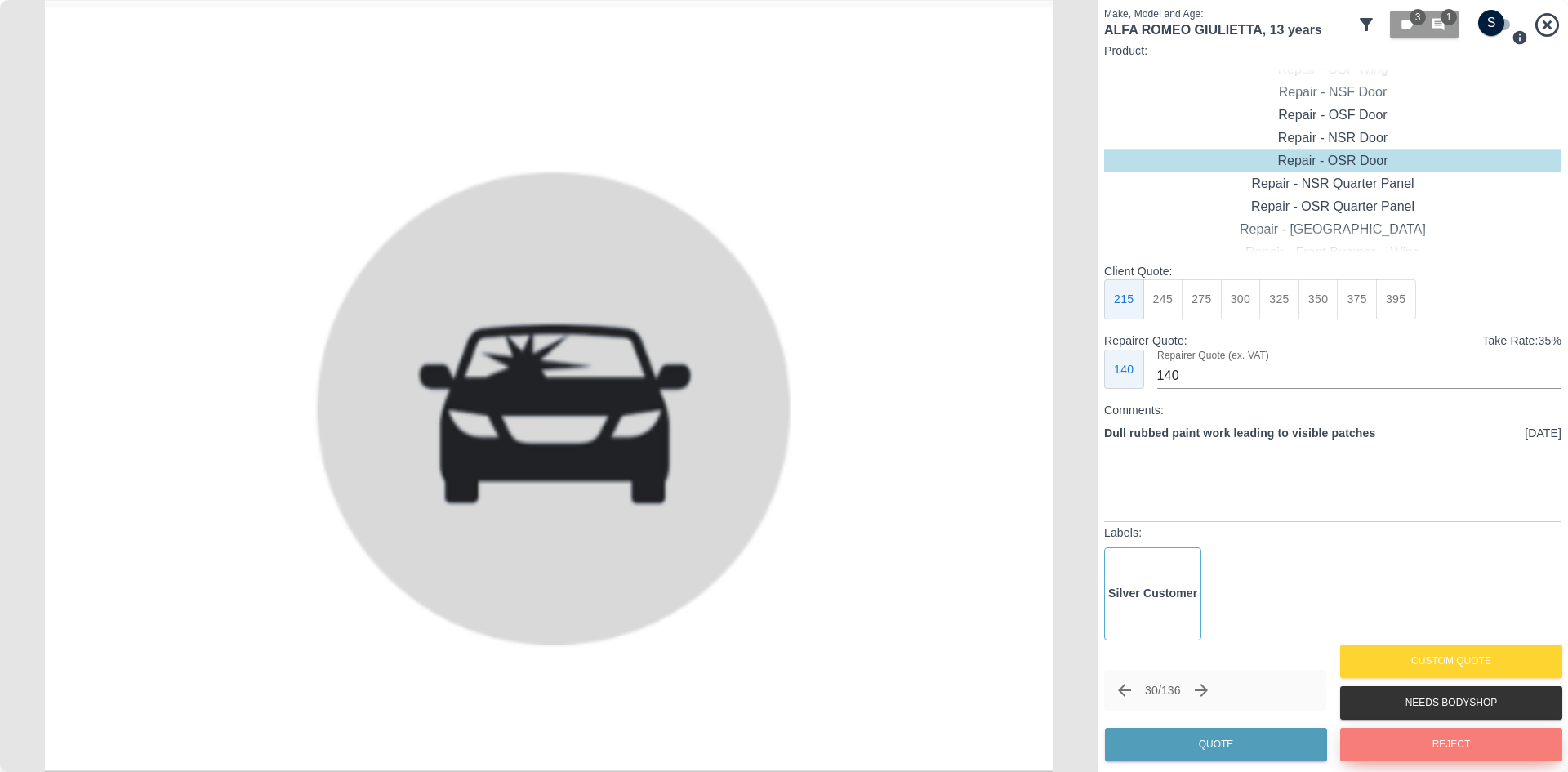
click at [1379, 740] on button "Reject" at bounding box center [1451, 745] width 222 height 33
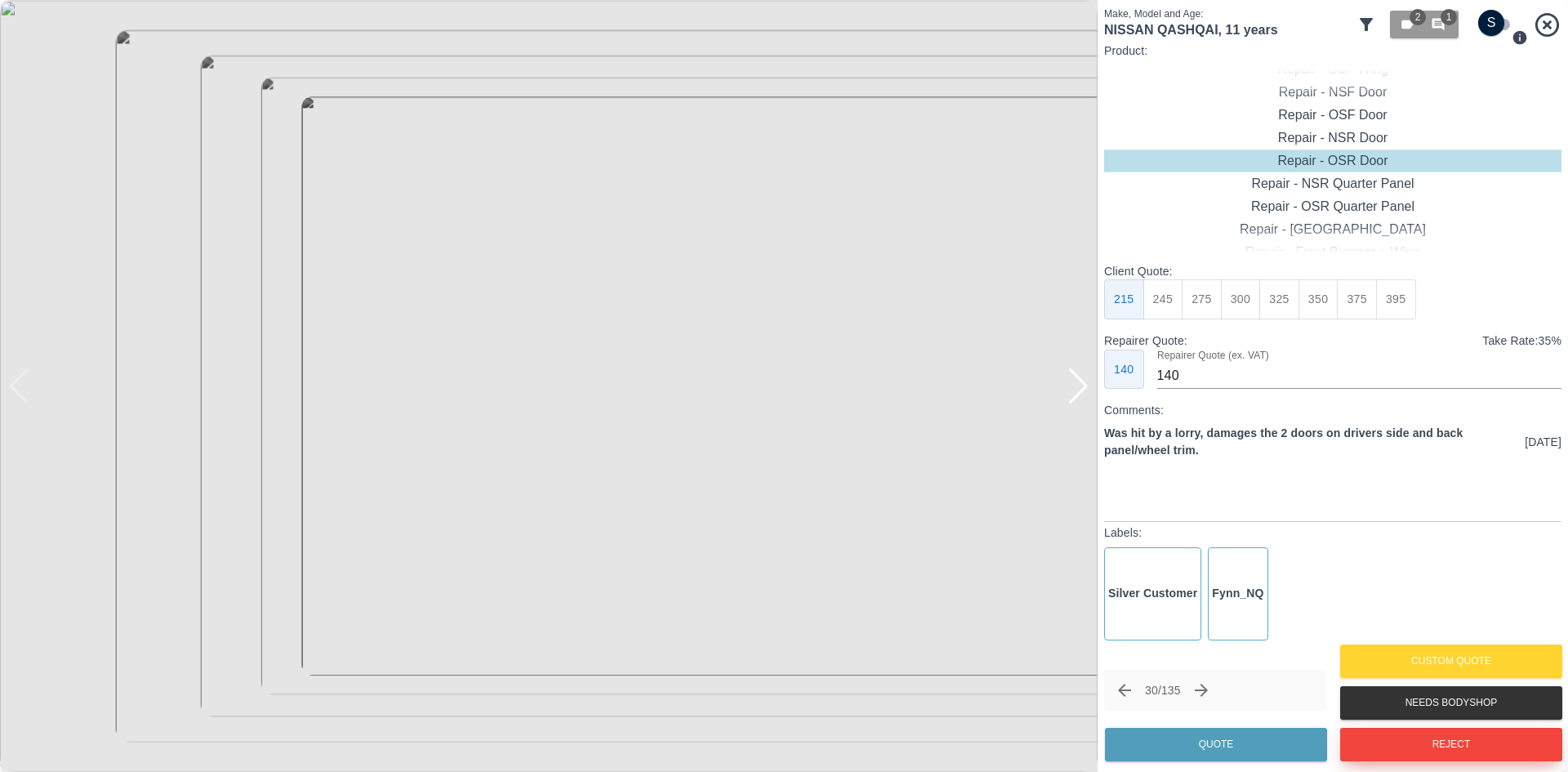
click at [1379, 740] on button "Reject" at bounding box center [1451, 745] width 222 height 33
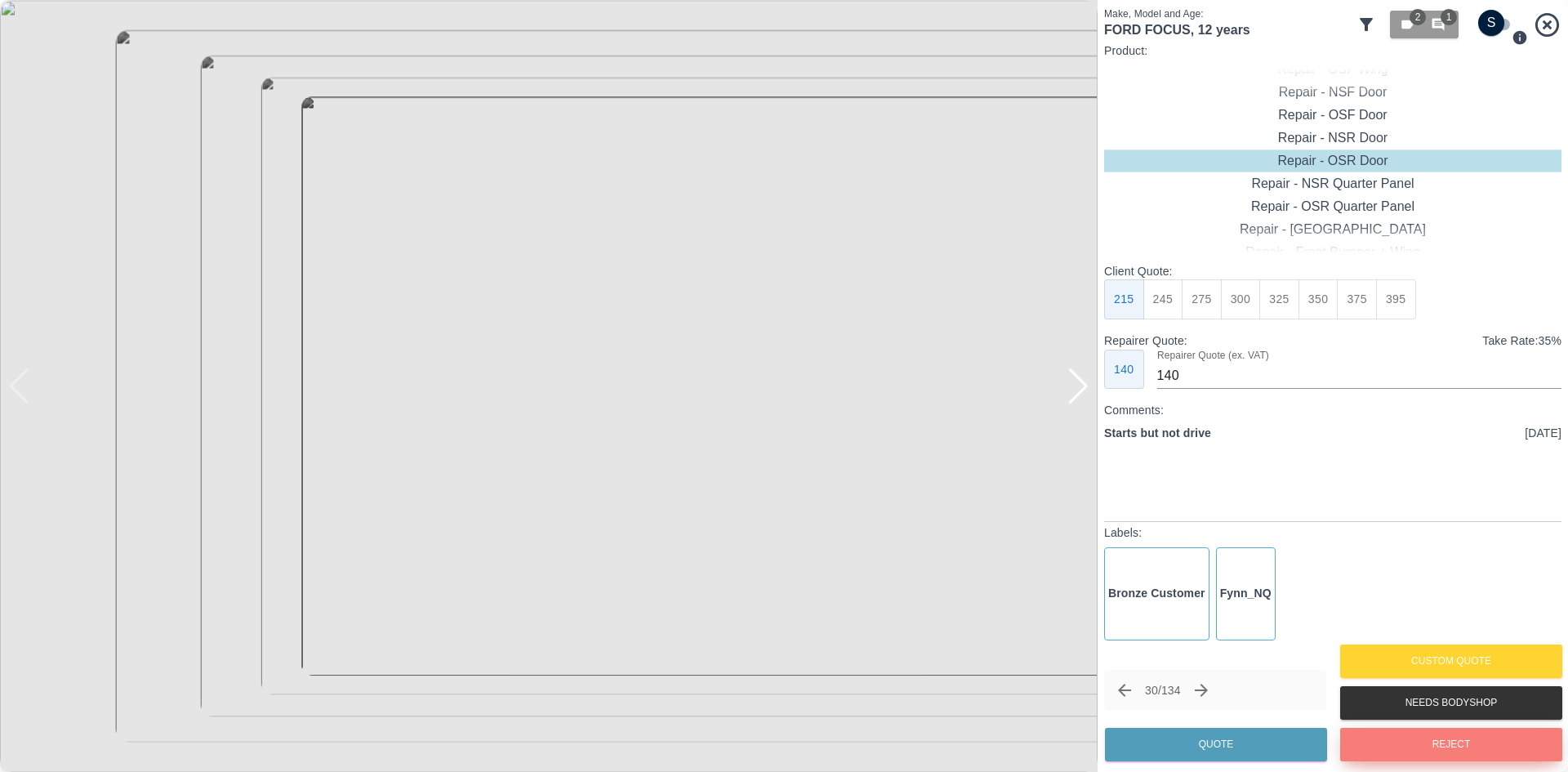
click at [1379, 740] on button "Reject" at bounding box center [1451, 745] width 222 height 33
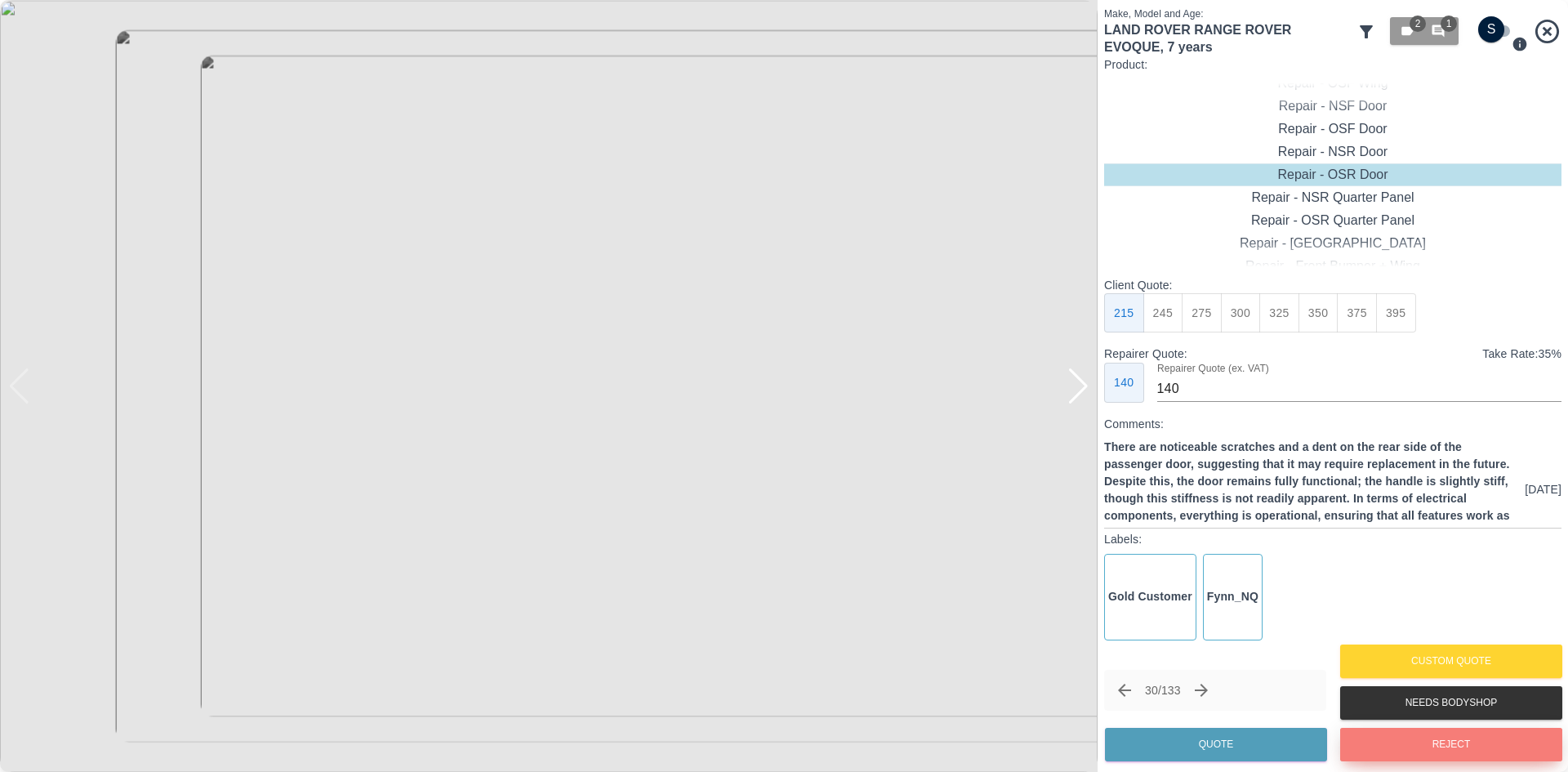
click at [1379, 740] on button "Reject" at bounding box center [1451, 745] width 222 height 33
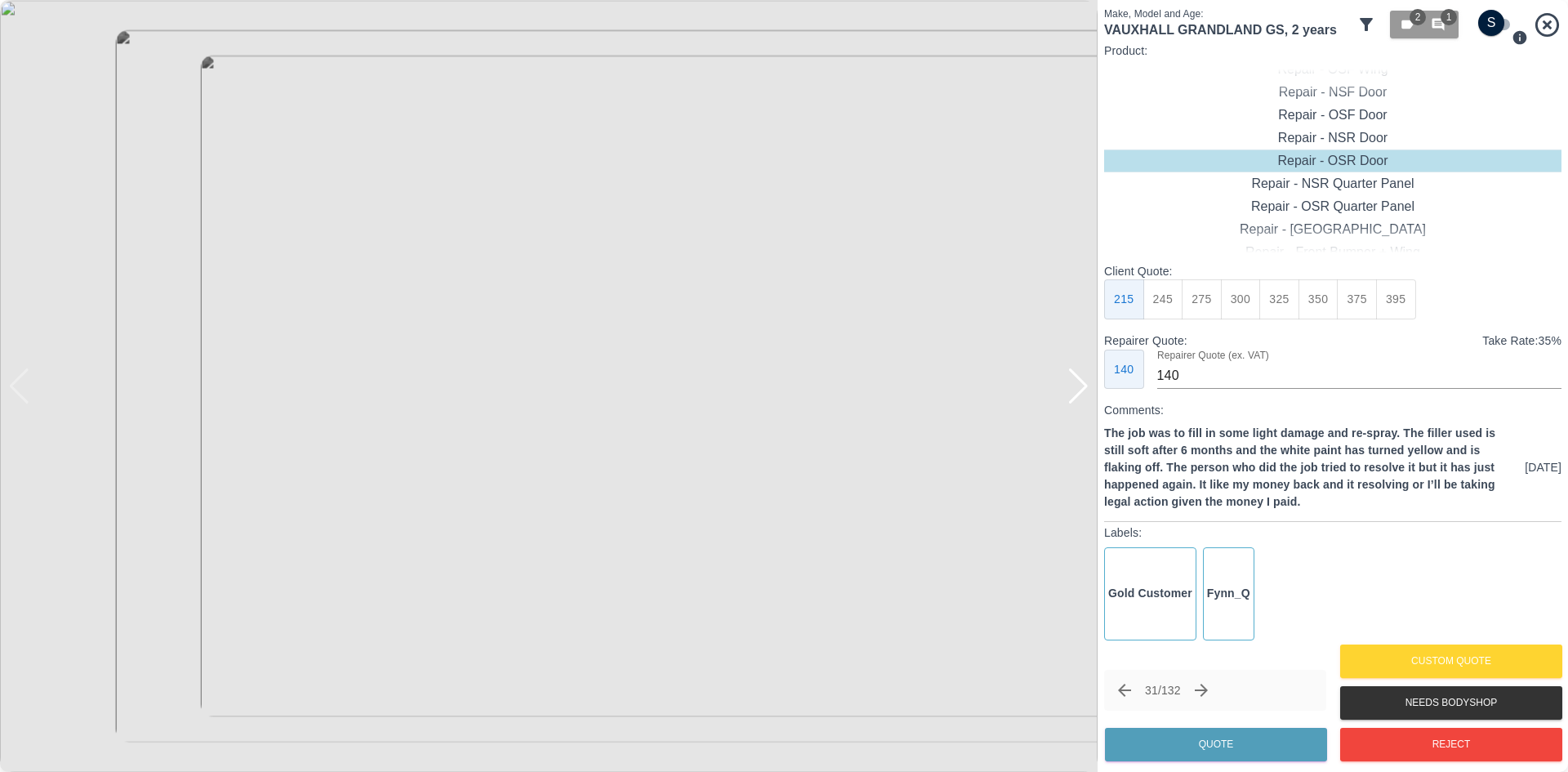
click at [1304, 506] on p "The job was to fill in some light damage and re-spray. The filler used is still…" at bounding box center [1311, 468] width 414 height 86
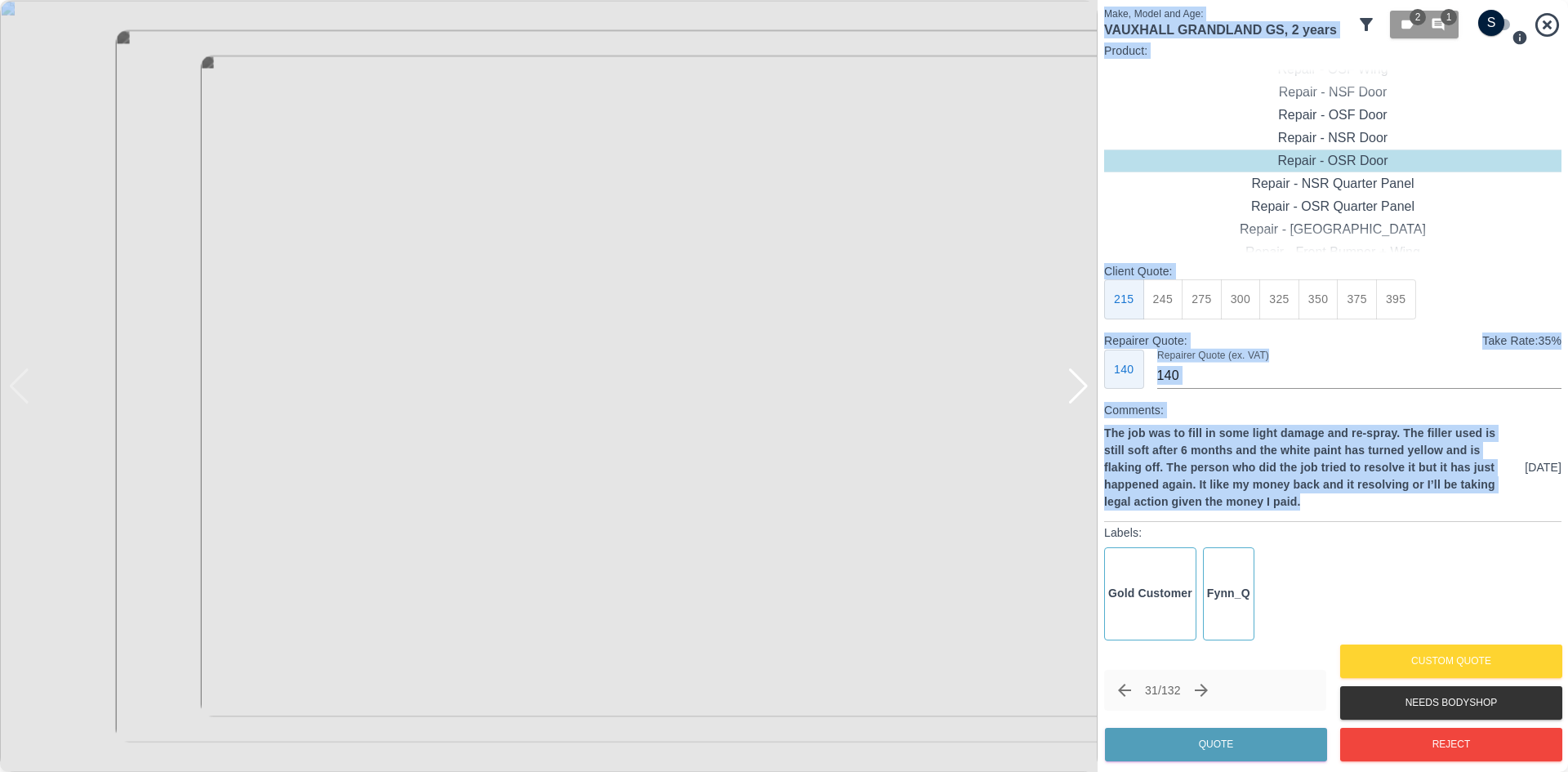
drag, startPoint x: 1307, startPoint y: 502, endPoint x: 1096, endPoint y: 425, distance: 224.6
click at [1096, 425] on div "Make, Model and Age: VAUXHALL GRANDLAND GS , 2 years 2 1 Product: Repair - Fron…" at bounding box center [784, 386] width 1568 height 772
click at [1083, 392] on div at bounding box center [1079, 386] width 22 height 36
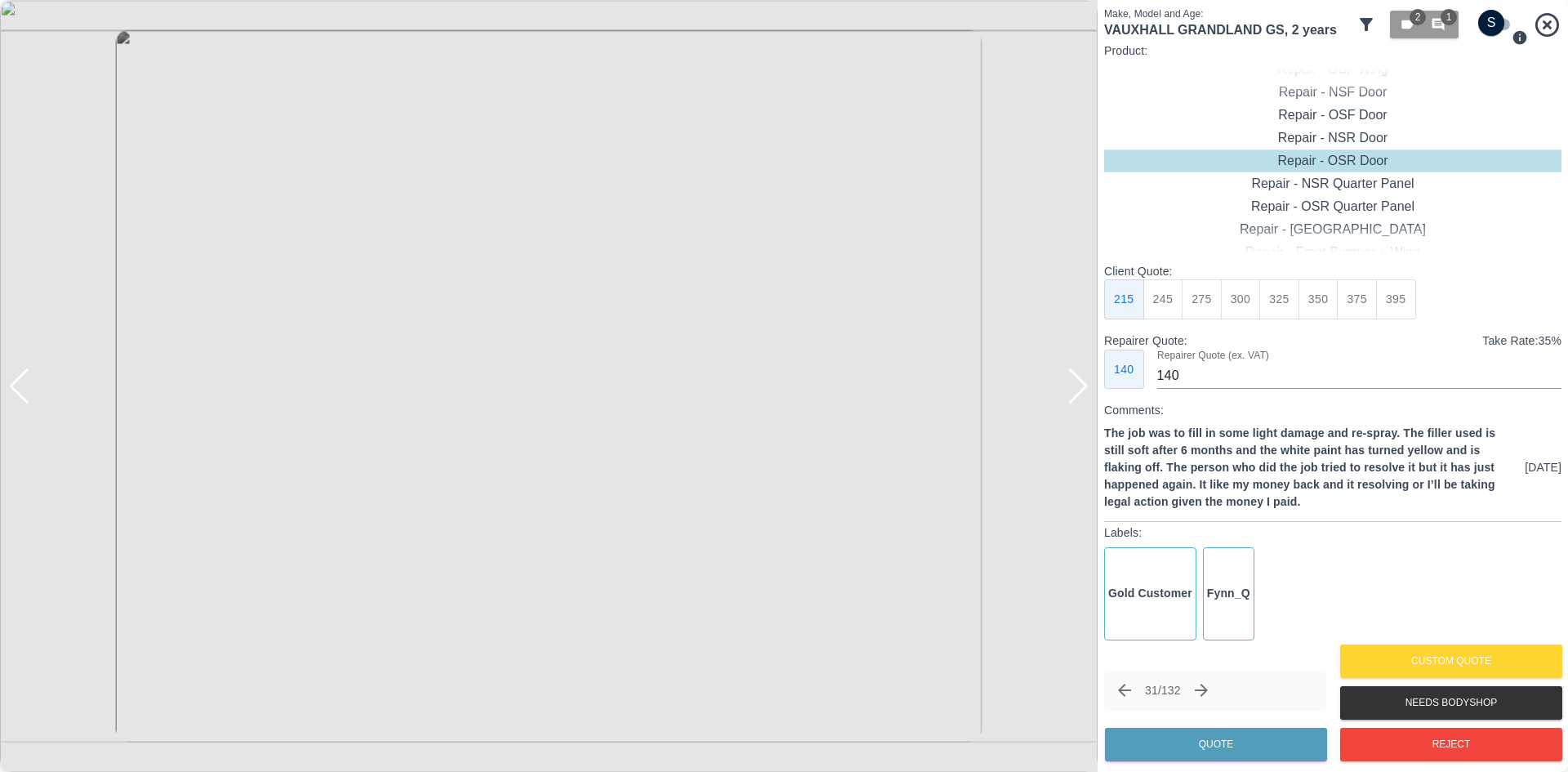
click at [1083, 392] on div at bounding box center [1079, 386] width 22 height 36
click at [1083, 392] on img at bounding box center [549, 386] width 1098 height 772
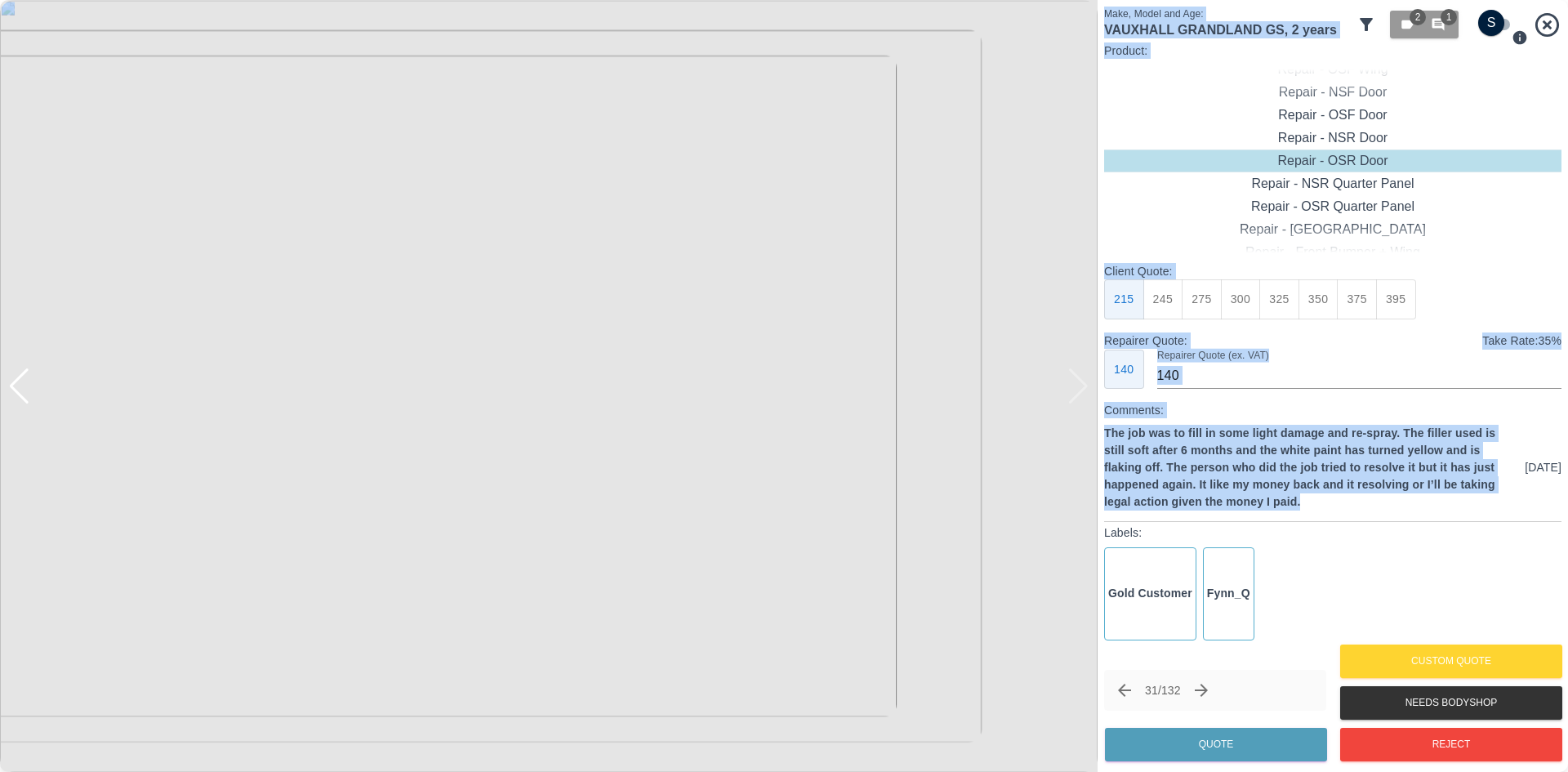
drag, startPoint x: 1337, startPoint y: 503, endPoint x: 1094, endPoint y: 436, distance: 252.1
click at [1094, 436] on div "Make, Model and Age: VAUXHALL GRANDLAND GS , 2 years 2 1 Product: Repair - Fron…" at bounding box center [784, 386] width 1568 height 772
click at [1172, 446] on p "The job was to fill in some light damage and re-spray. The filler used is still…" at bounding box center [1311, 468] width 414 height 86
click at [1344, 496] on p "The job was to fill in some light damage and re-spray. The filler used is still…" at bounding box center [1311, 468] width 414 height 86
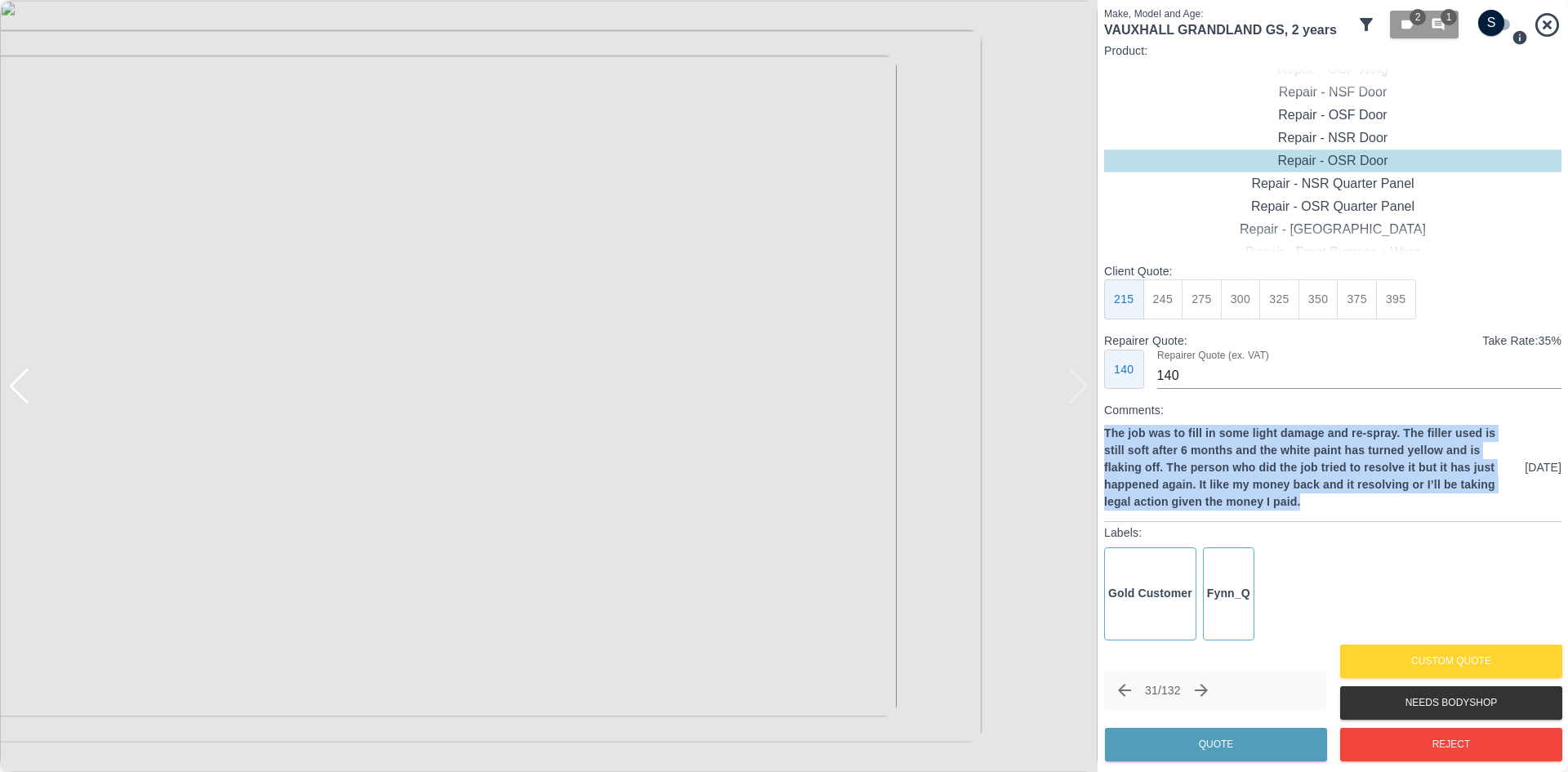
drag, startPoint x: 1337, startPoint y: 502, endPoint x: 1104, endPoint y: 434, distance: 242.7
click at [1104, 434] on div "Make, Model and Age: VAUXHALL GRANDLAND GS , 2 years 2 1 Product: Repair - Fron…" at bounding box center [1334, 386] width 471 height 772
copy p "The job was to fill in some light damage and re-spray. The filler used is still…"
click at [1451, 27] on button "2 1" at bounding box center [1424, 24] width 68 height 27
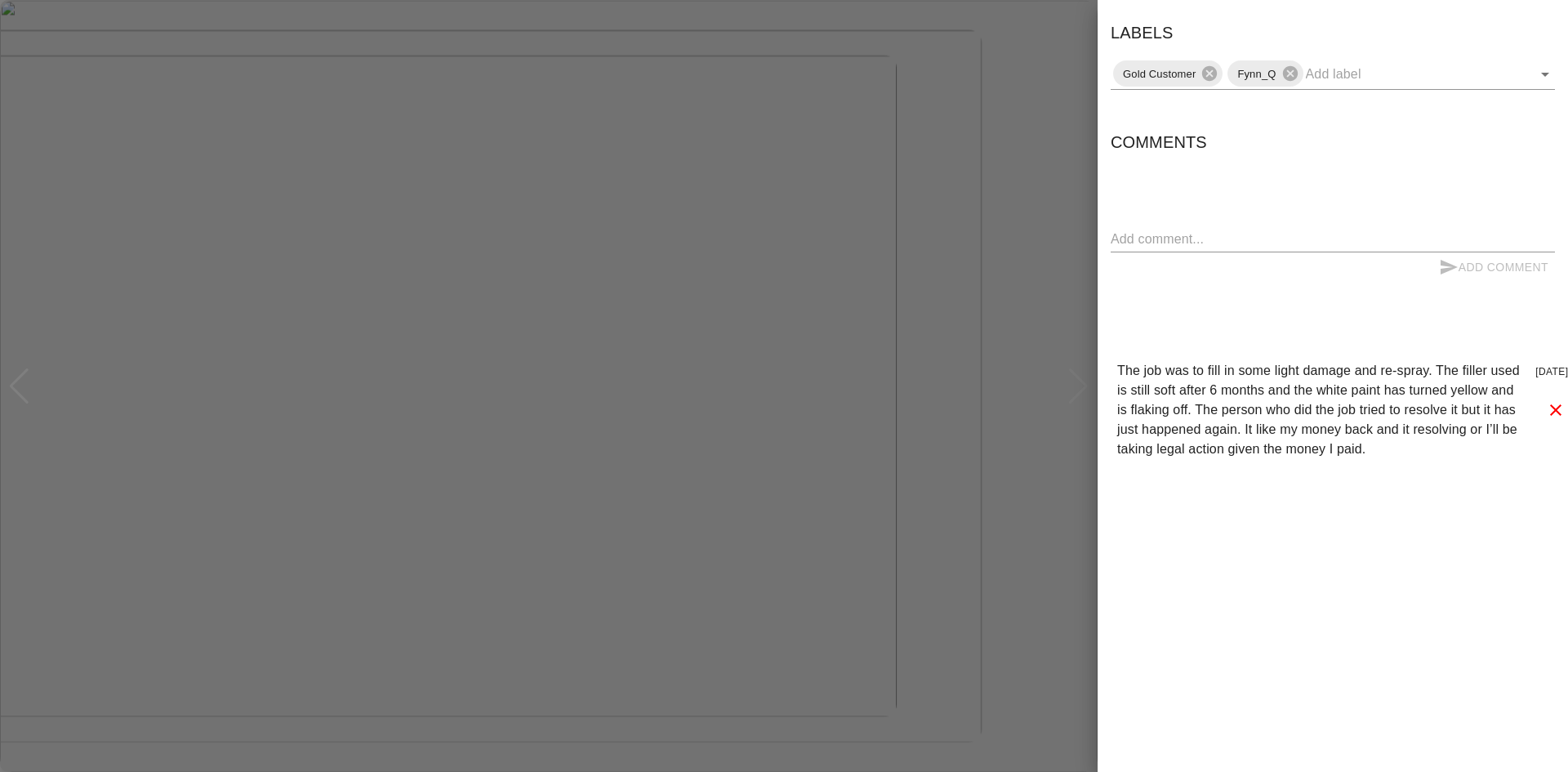
click at [1112, 42] on h6 "Labels" at bounding box center [1142, 32] width 63 height 26
click at [1082, 50] on div at bounding box center [784, 386] width 1568 height 772
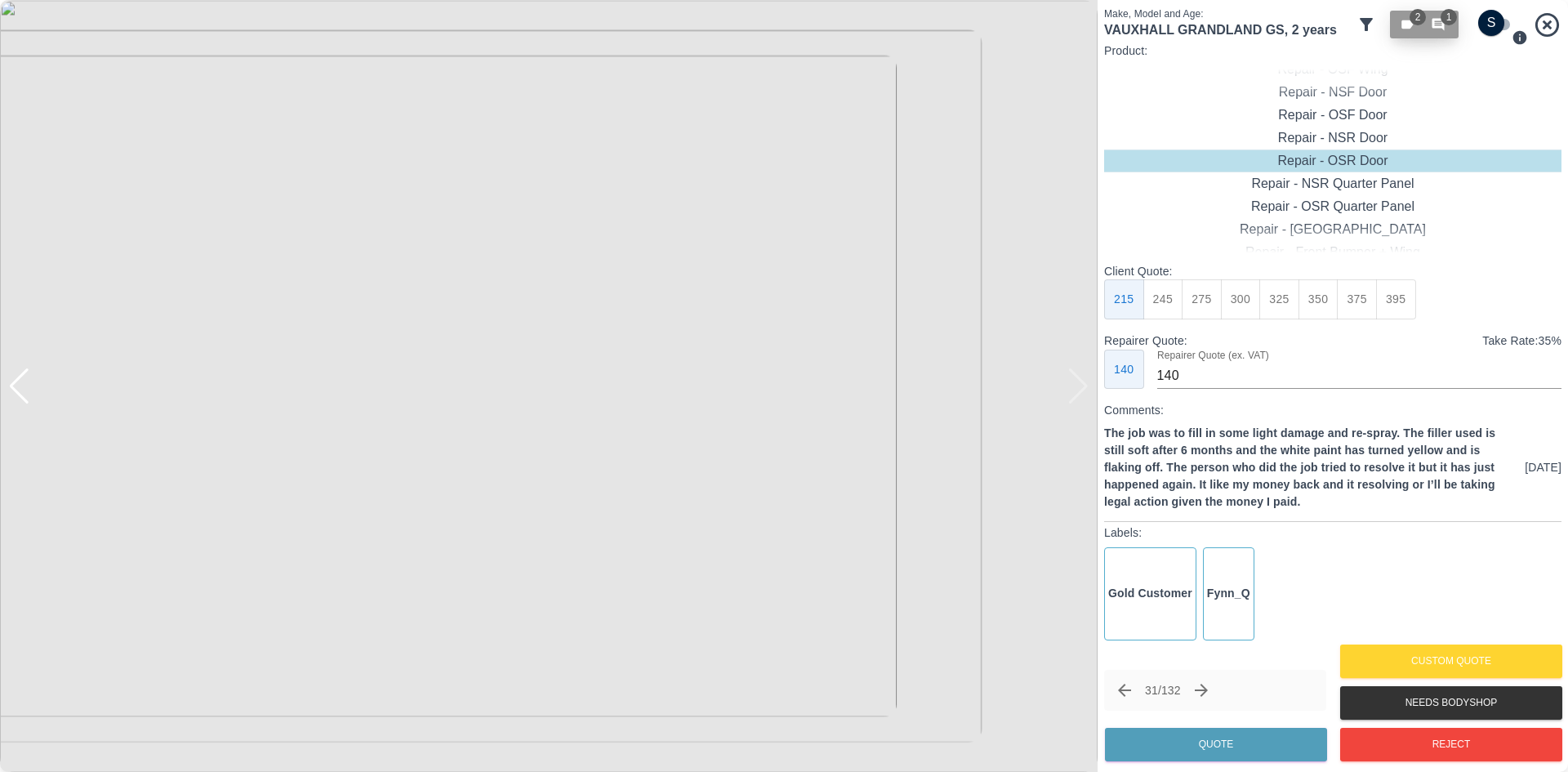
click at [1403, 30] on icon "button" at bounding box center [1407, 24] width 15 height 15
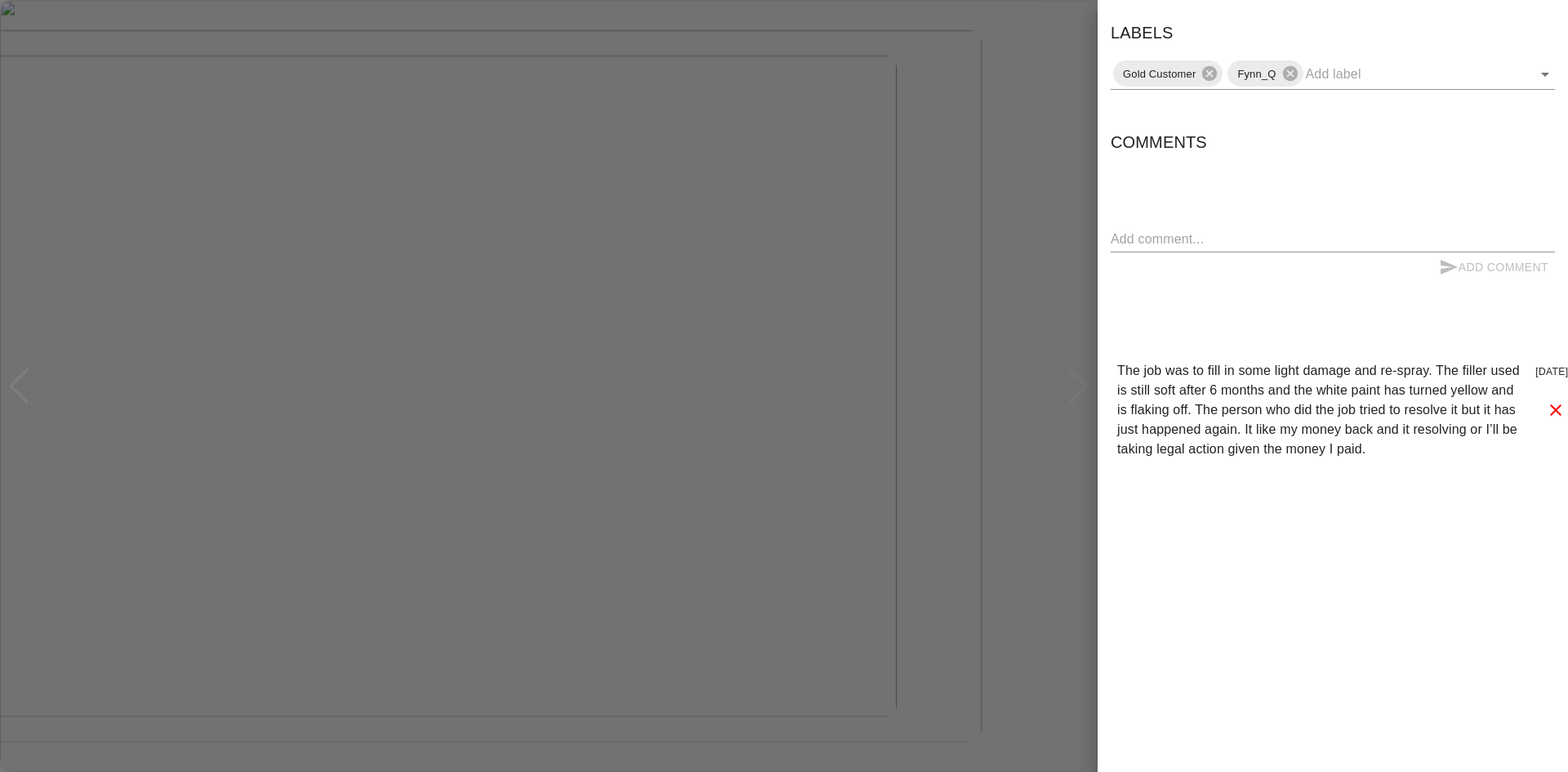
click at [985, 80] on div at bounding box center [784, 386] width 1568 height 772
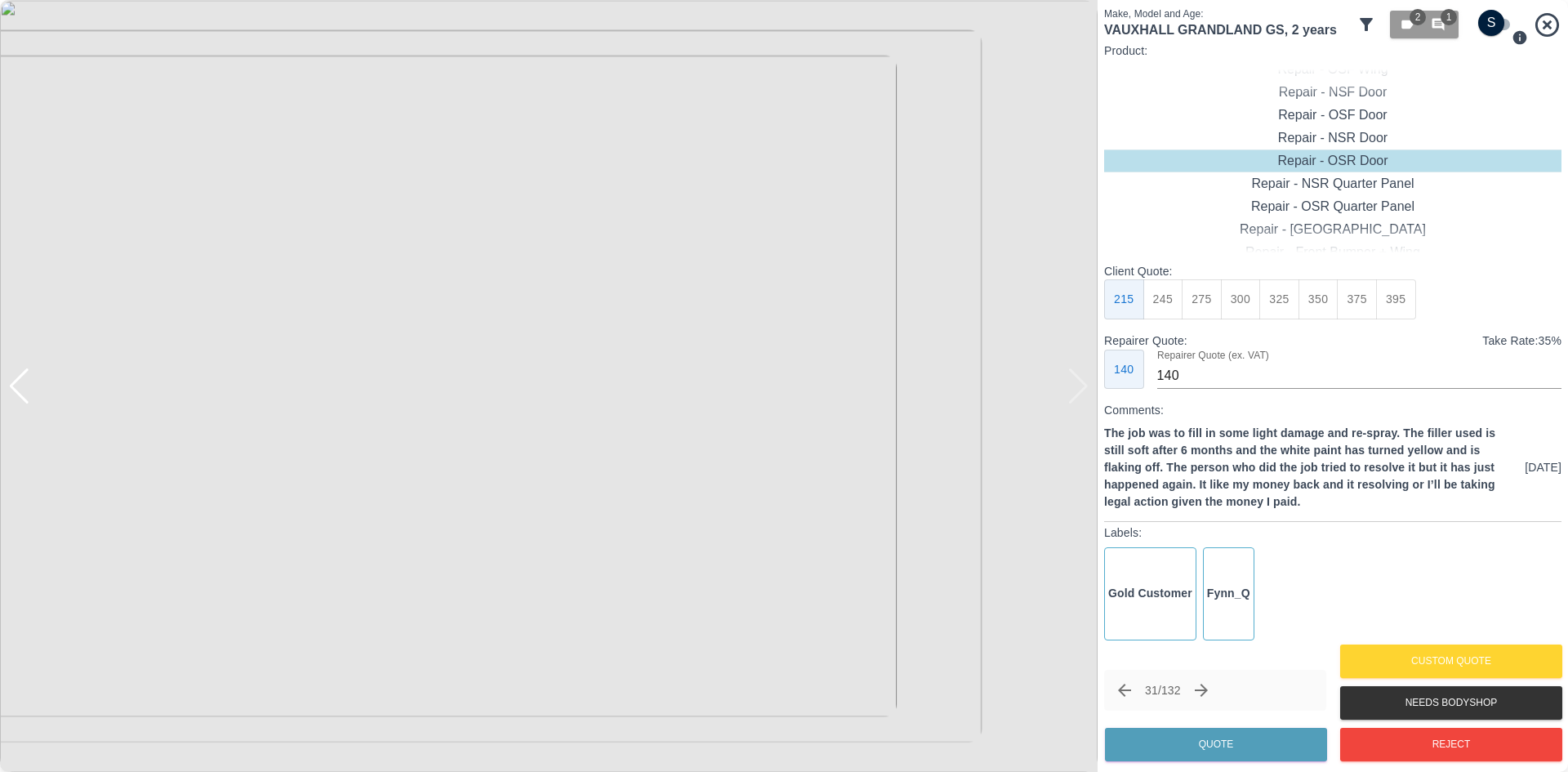
click at [1267, 26] on h1 "VAUXHALL GRANDLAND GS , 2 years" at bounding box center [1227, 30] width 246 height 18
click at [1259, 26] on h1 "VAUXHALL GRANDLAND GS , 2 years" at bounding box center [1227, 30] width 246 height 18
drag, startPoint x: 1259, startPoint y: 26, endPoint x: 1106, endPoint y: 37, distance: 153.4
click at [1106, 37] on h1 "VAUXHALL GRANDLAND GS , 2 years" at bounding box center [1227, 30] width 246 height 18
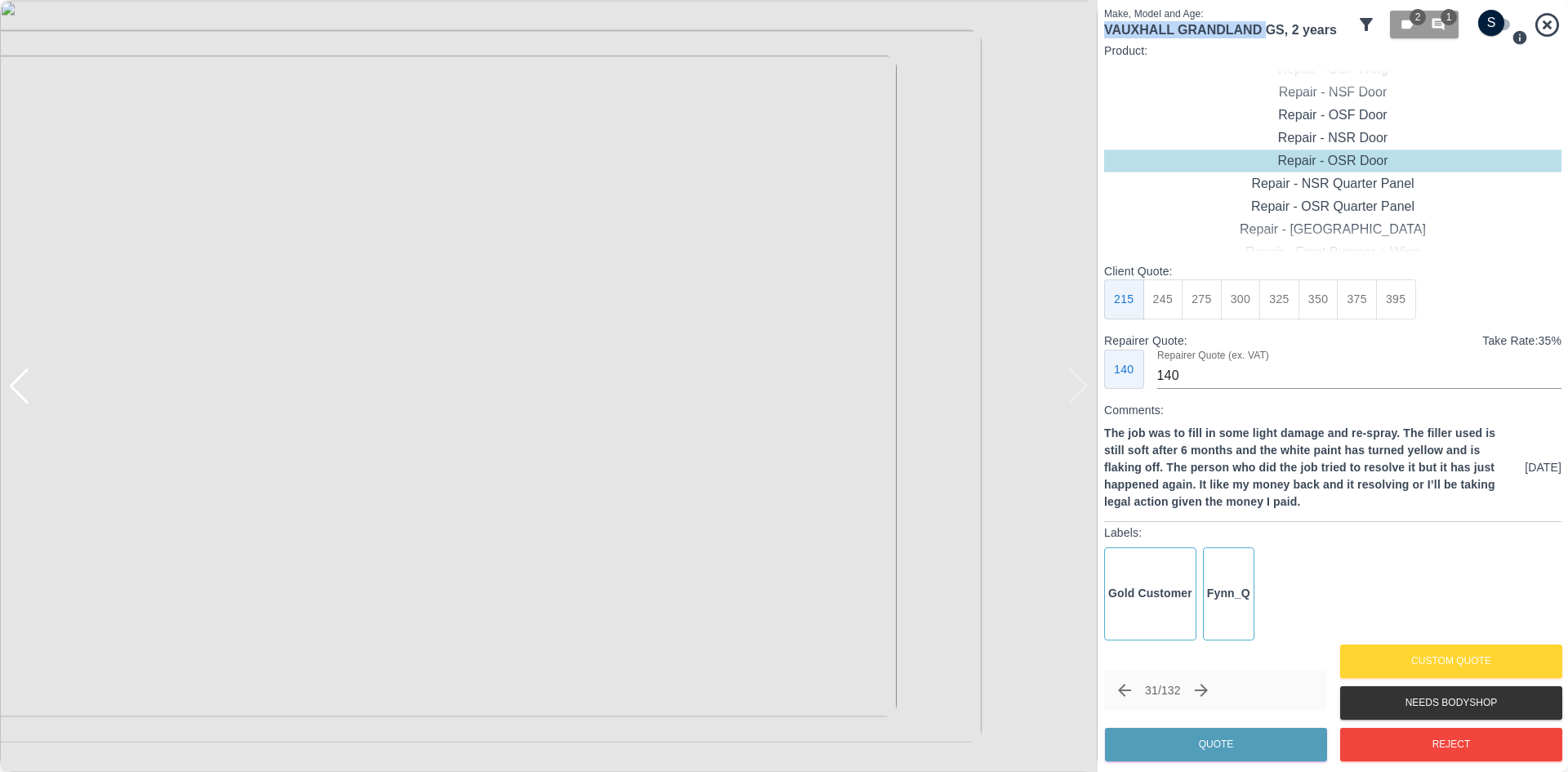
copy h1 "VAUXHALL GRANDLAND"
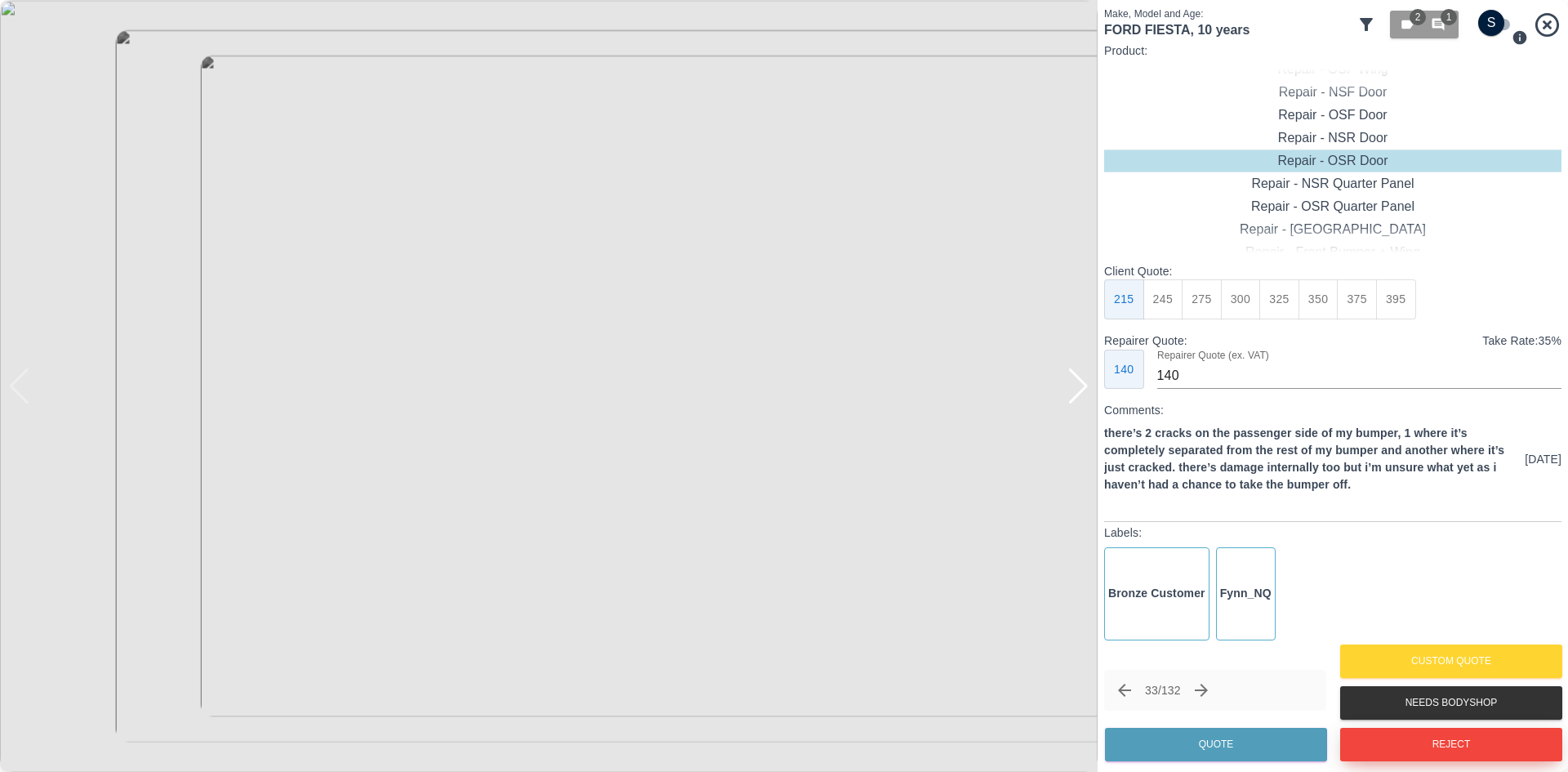
click at [1422, 746] on button "Reject" at bounding box center [1451, 745] width 222 height 33
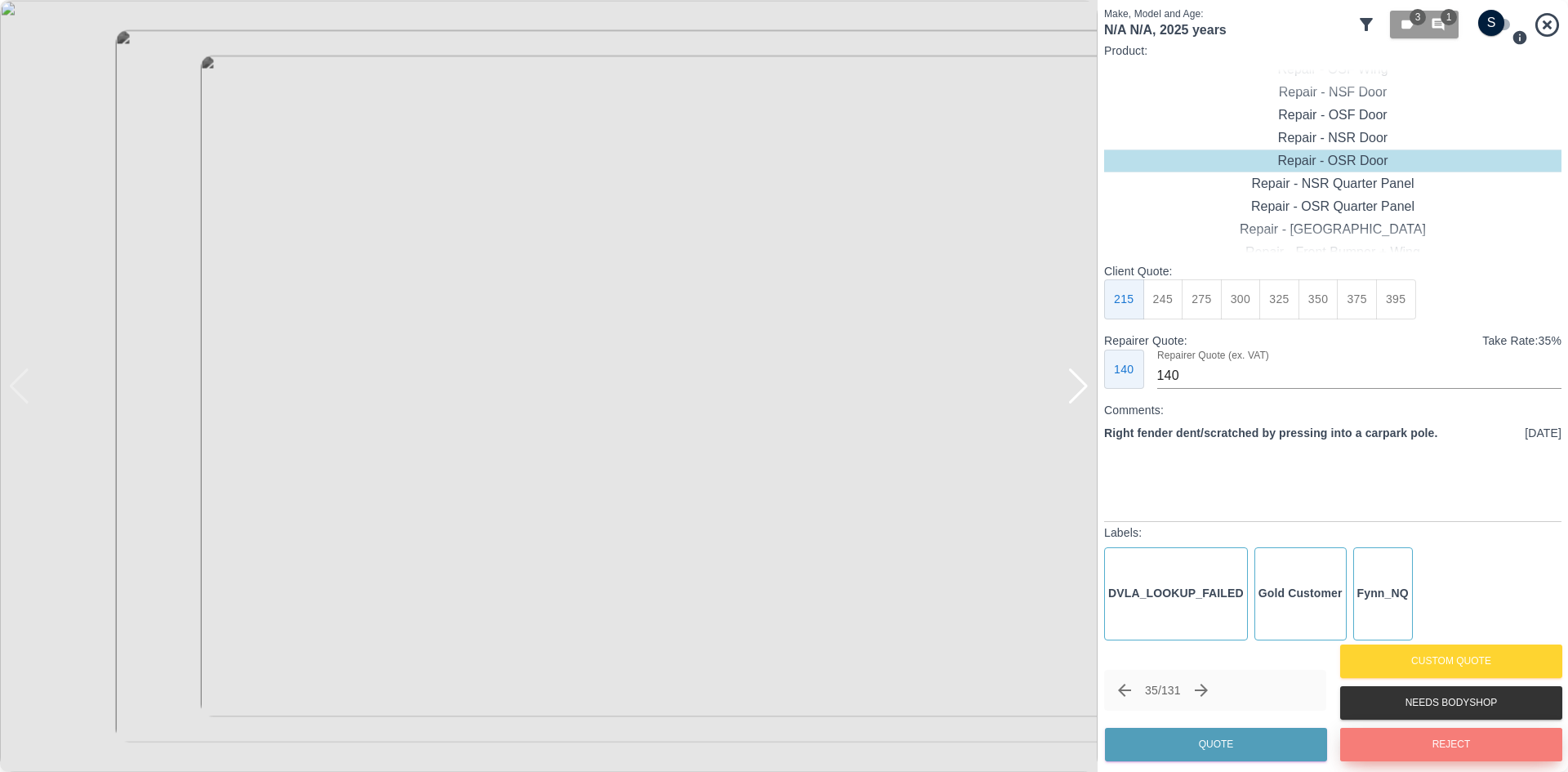
click at [1420, 745] on button "Reject" at bounding box center [1451, 745] width 222 height 33
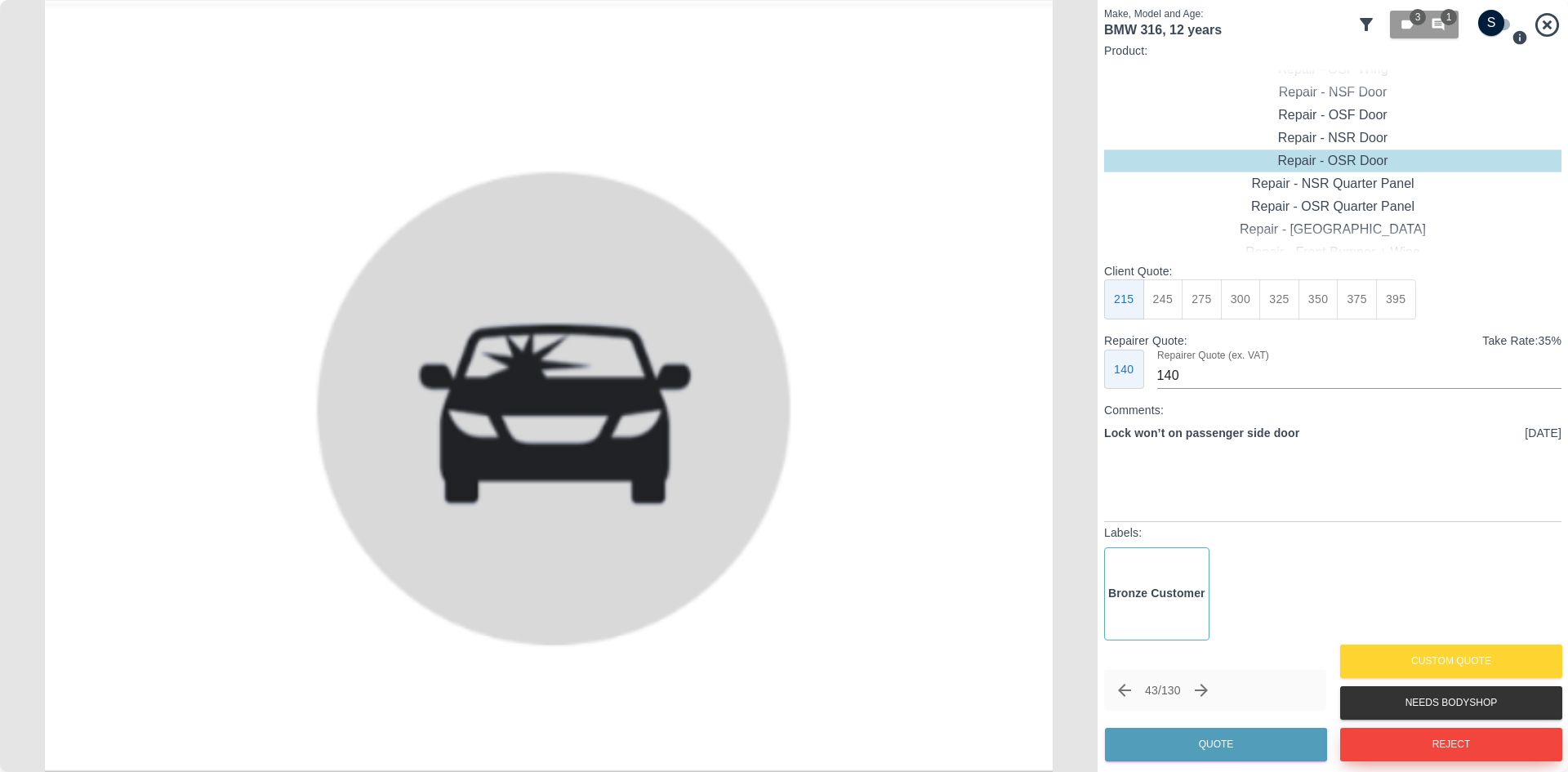
click at [1418, 739] on button "Reject" at bounding box center [1451, 745] width 222 height 33
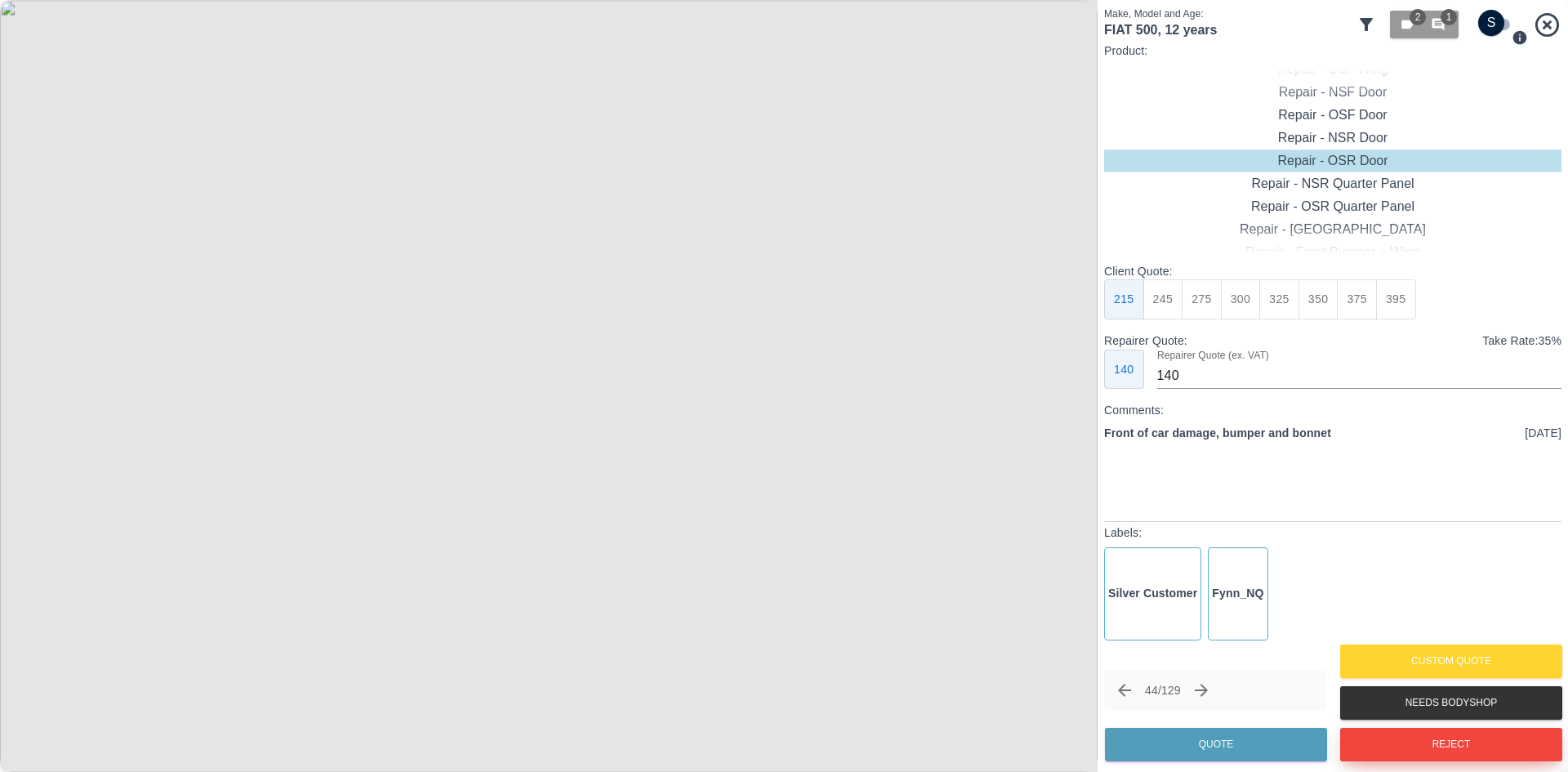
click at [1418, 739] on button "Reject" at bounding box center [1451, 745] width 222 height 33
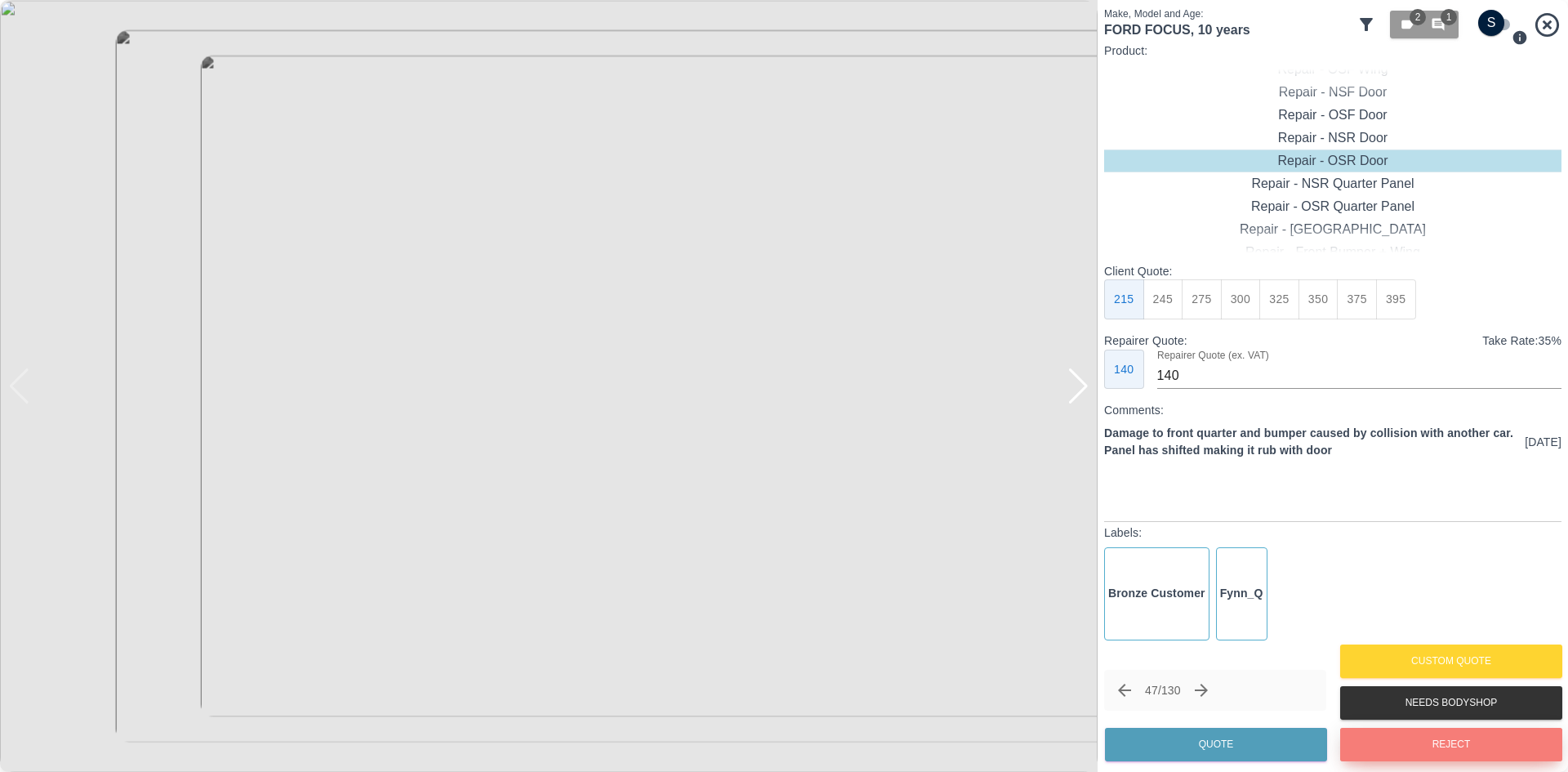
click at [1418, 739] on button "Reject" at bounding box center [1451, 745] width 222 height 33
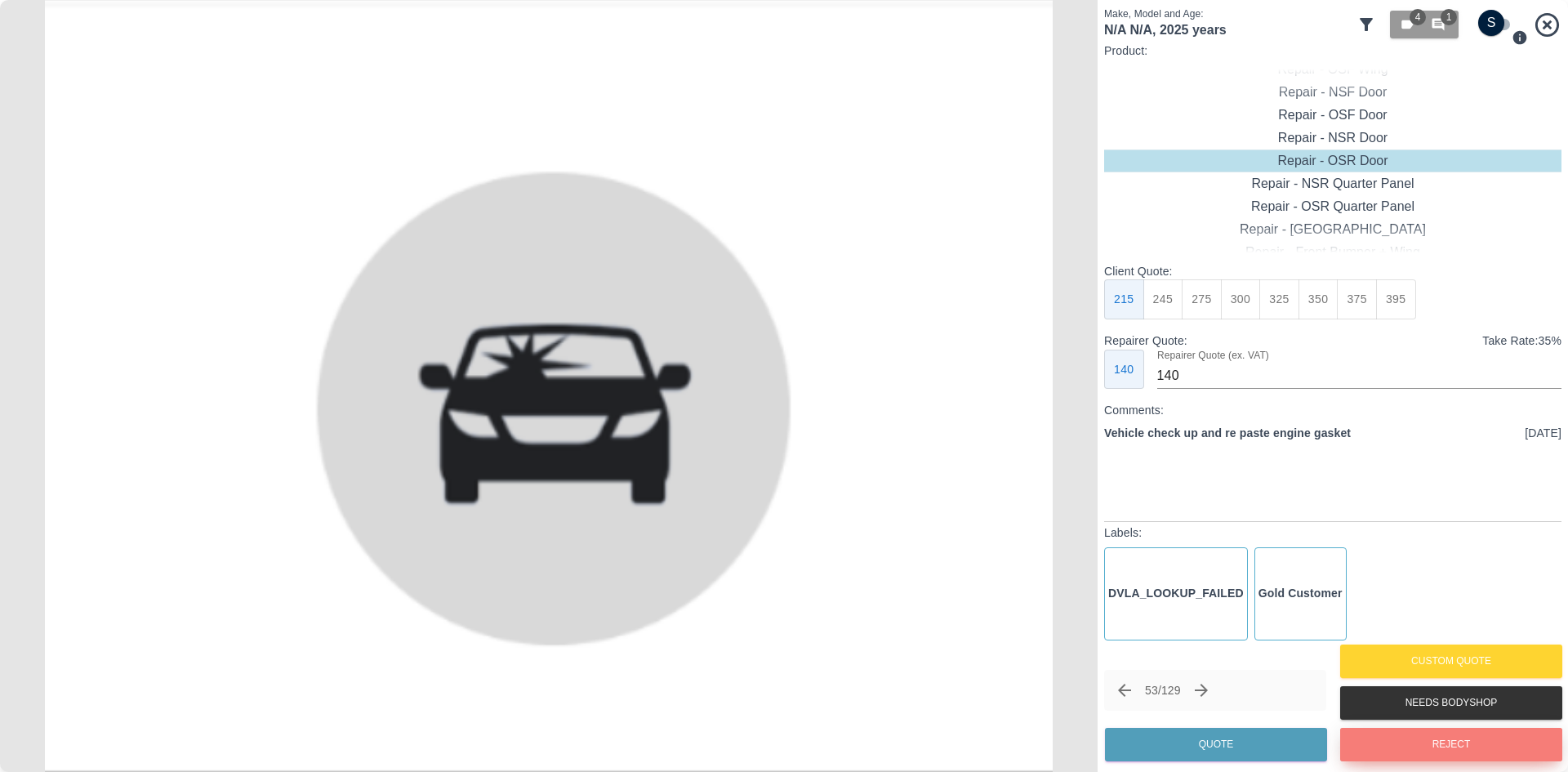
click at [1414, 737] on button "Reject" at bounding box center [1451, 745] width 222 height 33
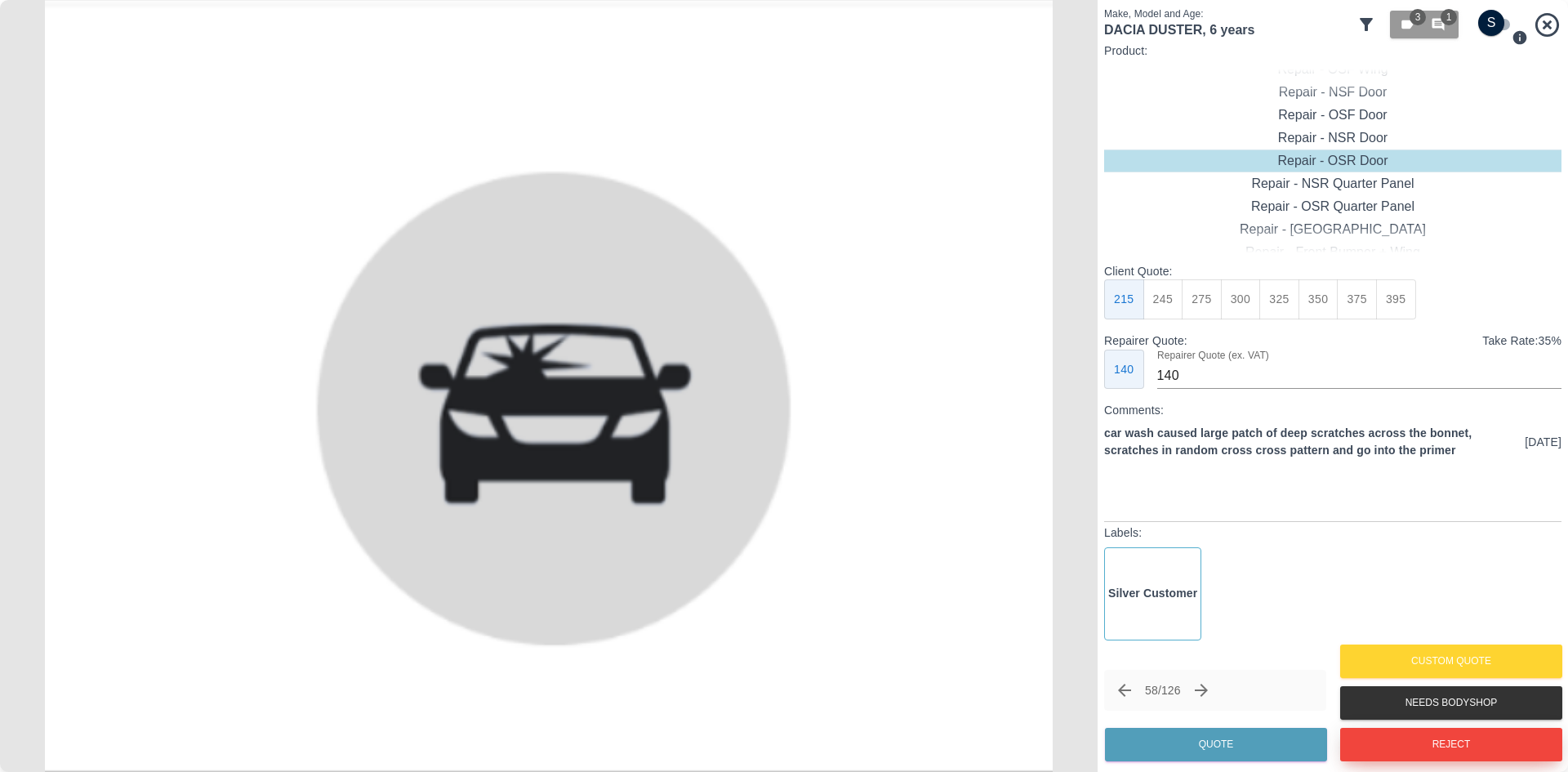
click at [1414, 737] on button "Reject" at bounding box center [1451, 745] width 222 height 33
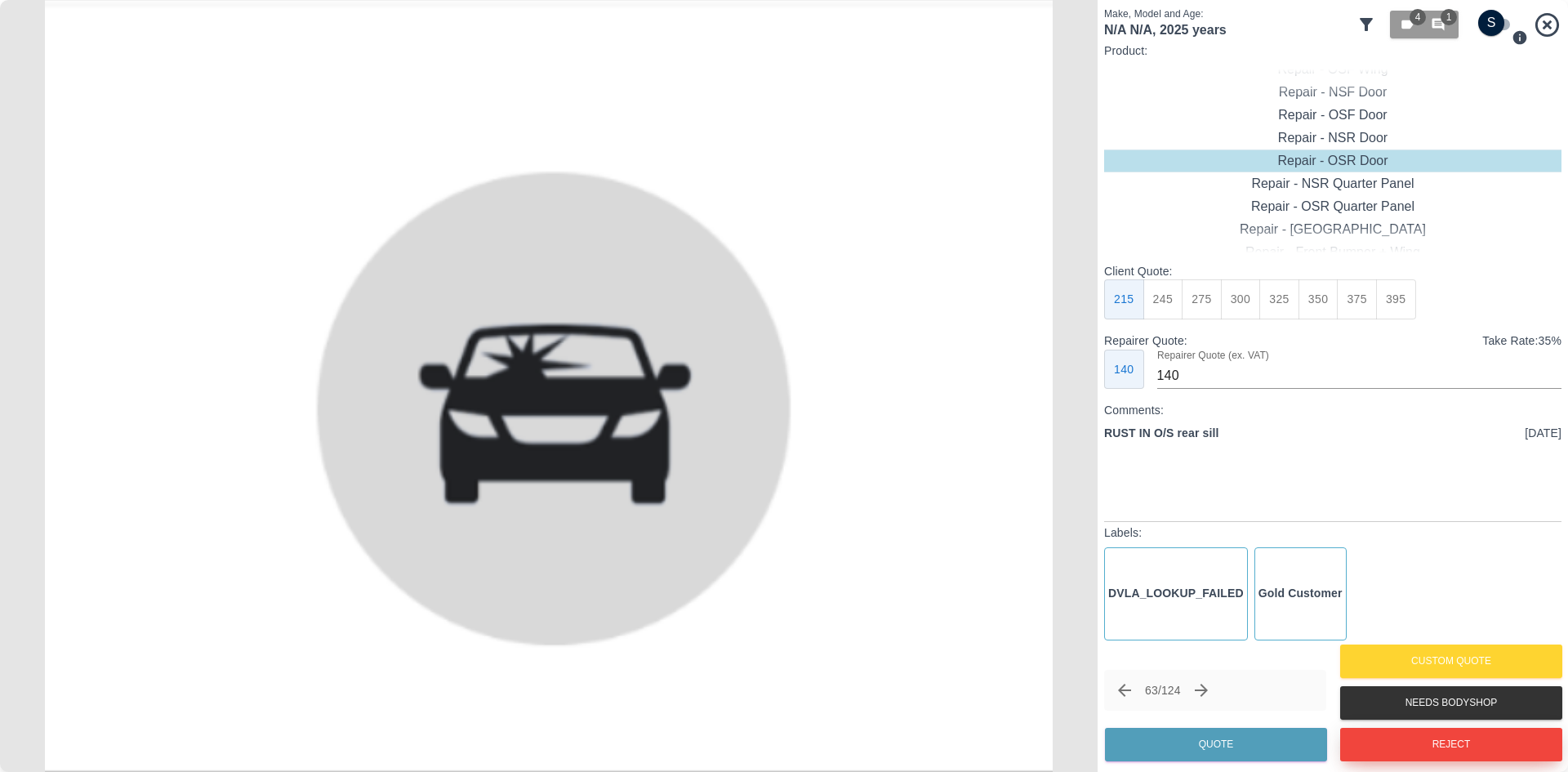
click at [1414, 737] on button "Reject" at bounding box center [1451, 745] width 222 height 33
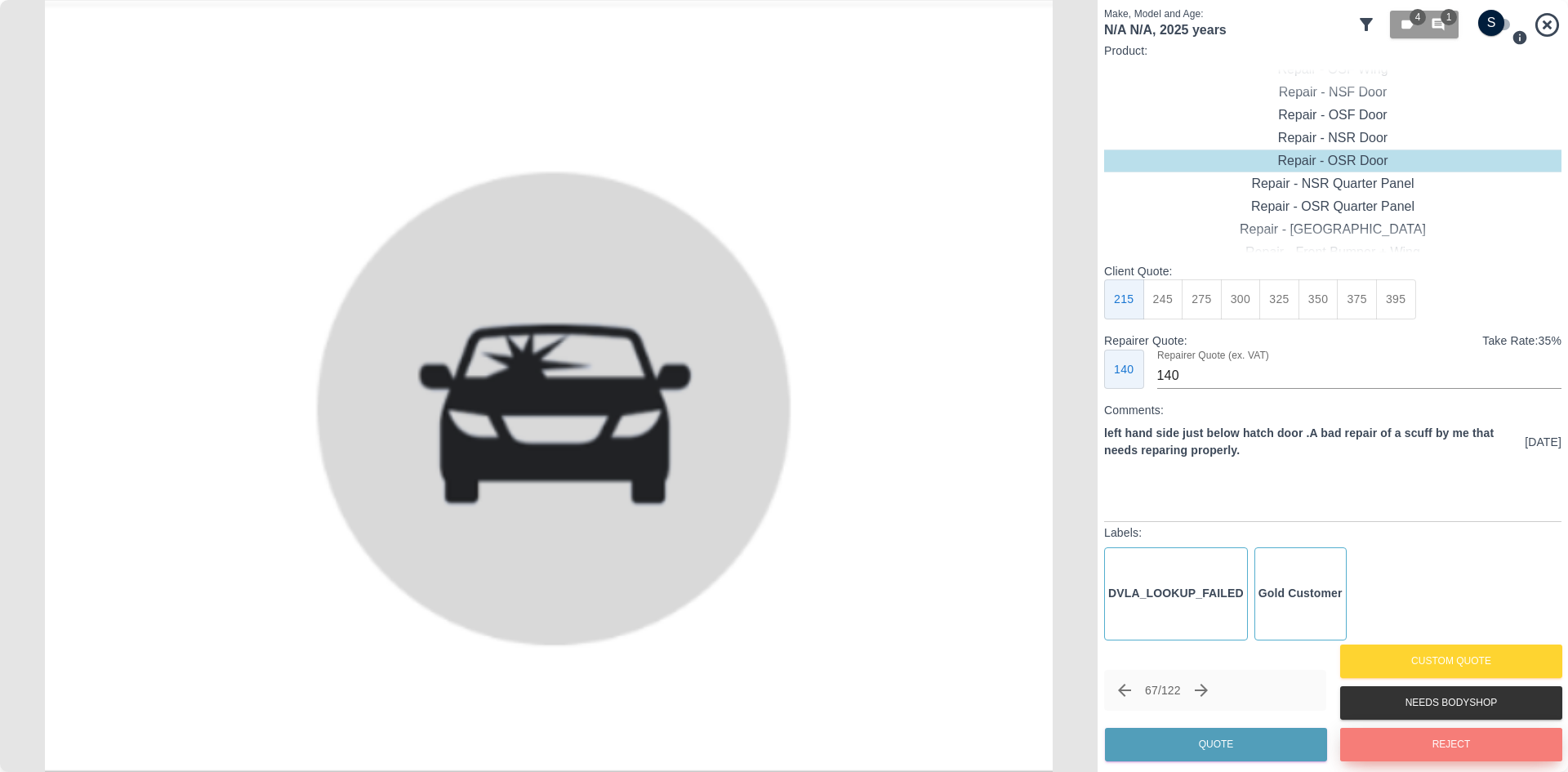
click at [1421, 740] on button "Reject" at bounding box center [1451, 745] width 222 height 33
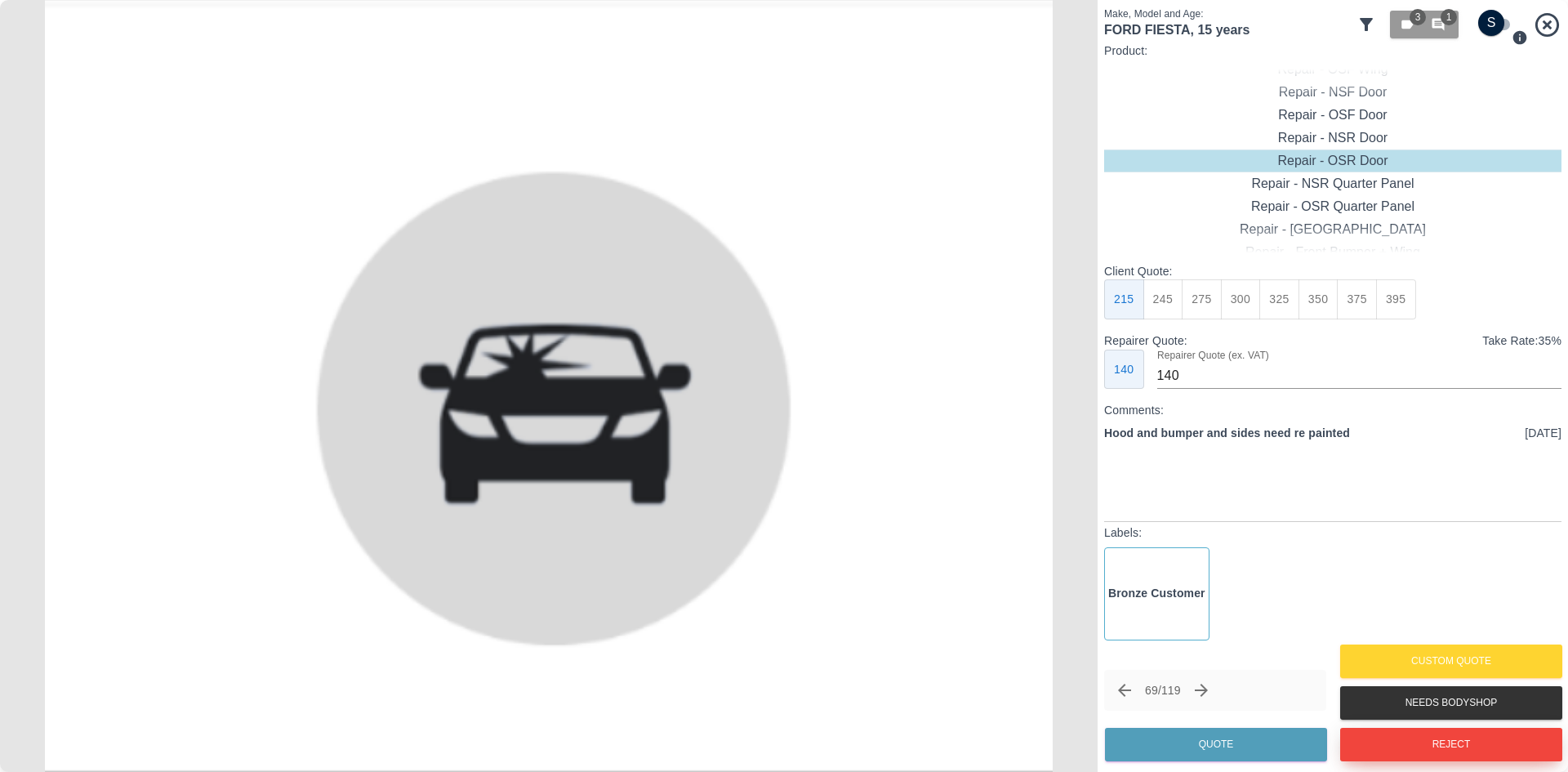
drag, startPoint x: 1421, startPoint y: 740, endPoint x: 1273, endPoint y: 526, distance: 260.2
click at [1325, 509] on div "Make, Model and Age: FORD FIESTA , 15 years 3 1 Product: Repair - Front Bumper …" at bounding box center [1333, 386] width 457 height 759
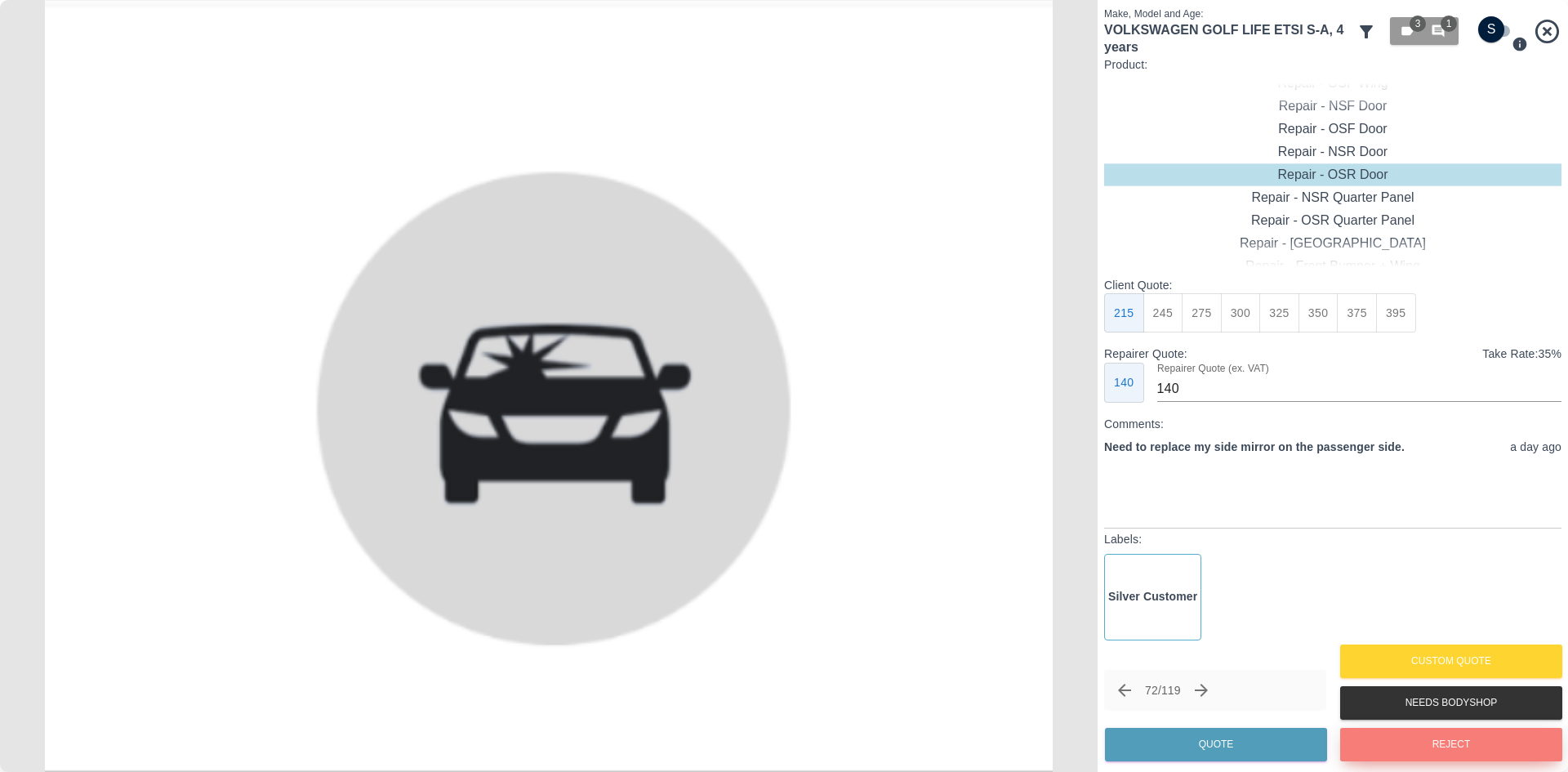
click at [1425, 738] on button "Reject" at bounding box center [1451, 745] width 222 height 33
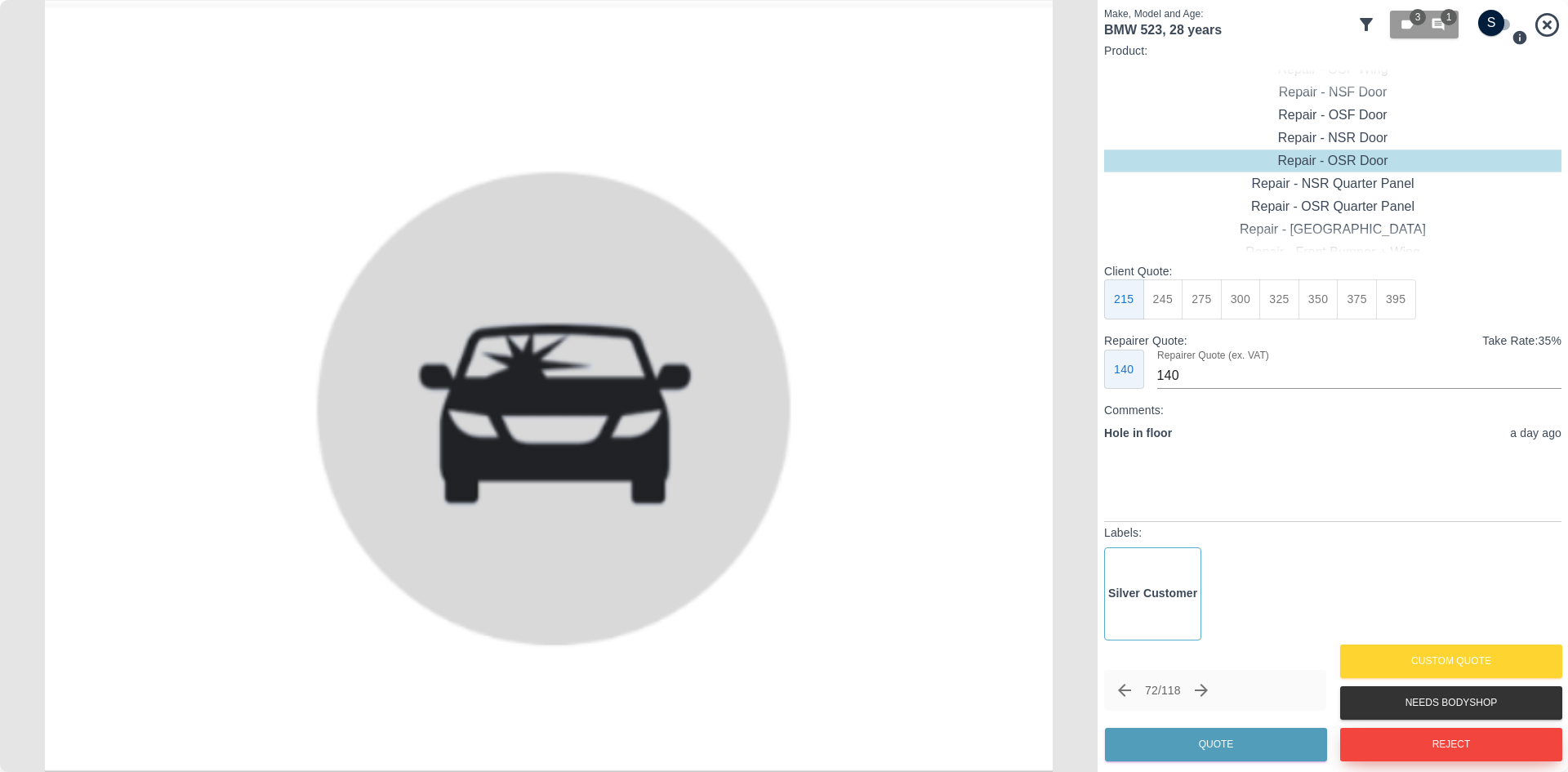
click at [1425, 738] on button "Reject" at bounding box center [1451, 745] width 222 height 33
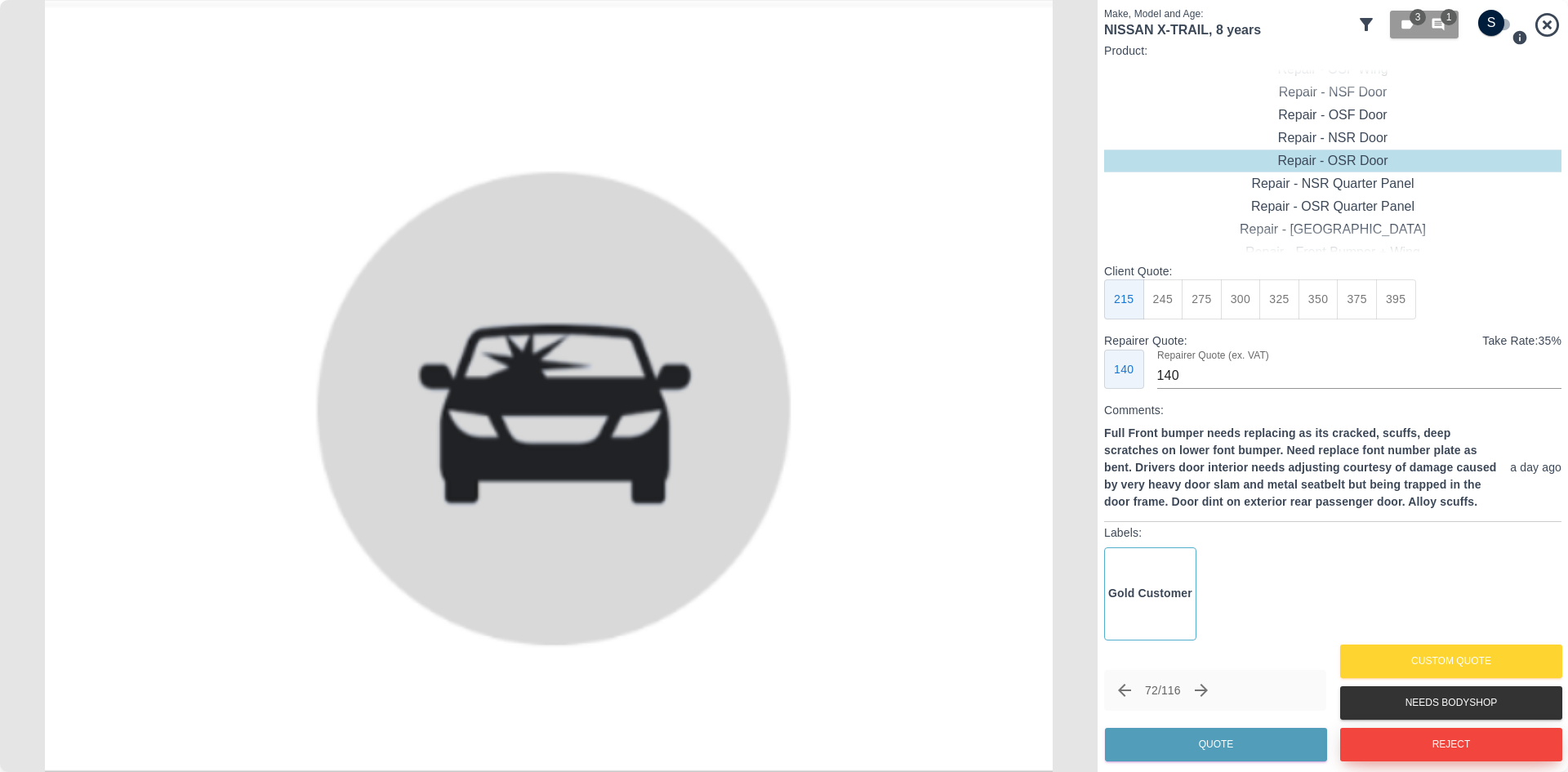
click at [1425, 738] on button "Reject" at bounding box center [1451, 745] width 222 height 33
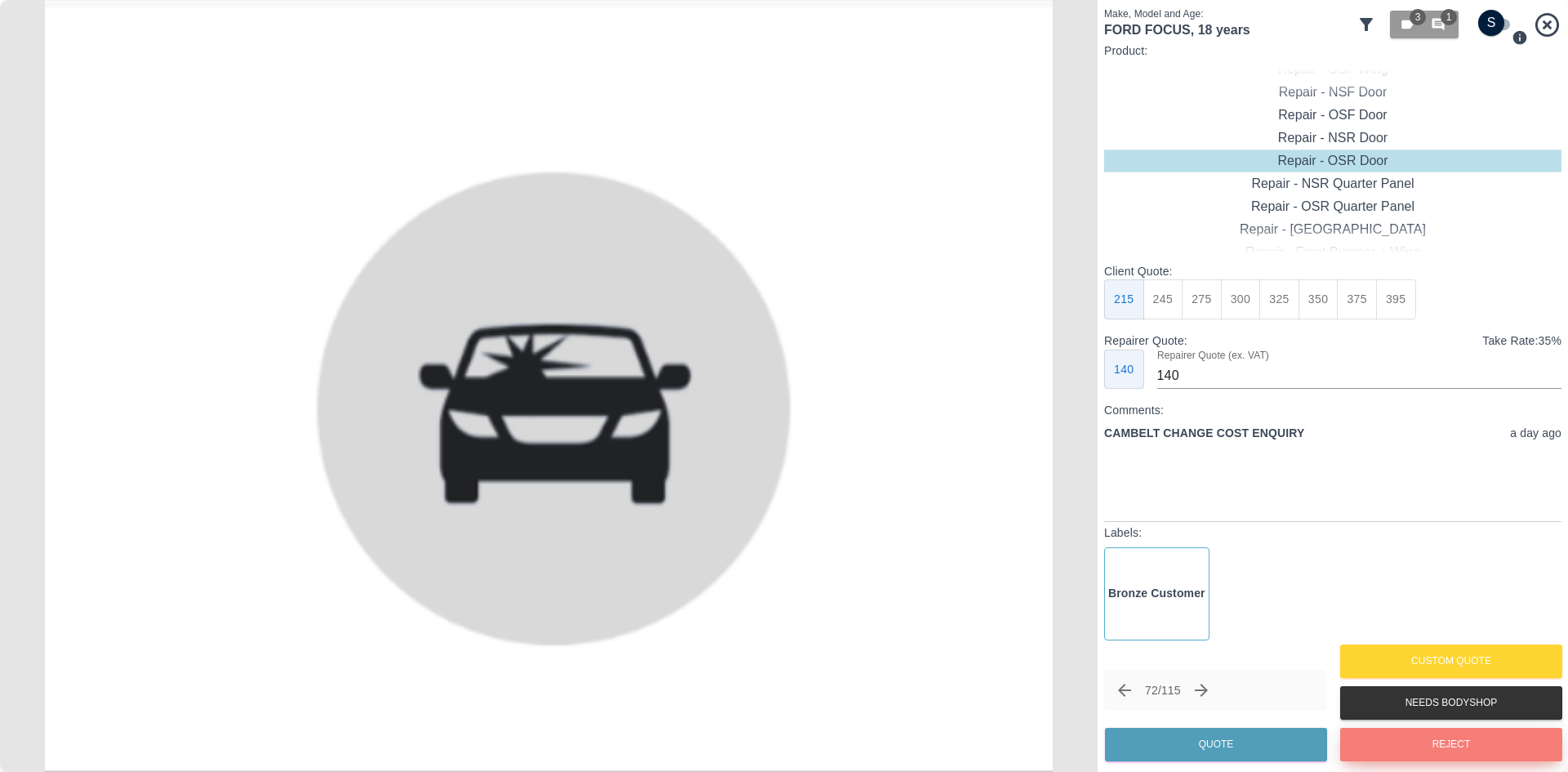
click at [1425, 738] on button "Reject" at bounding box center [1451, 745] width 222 height 33
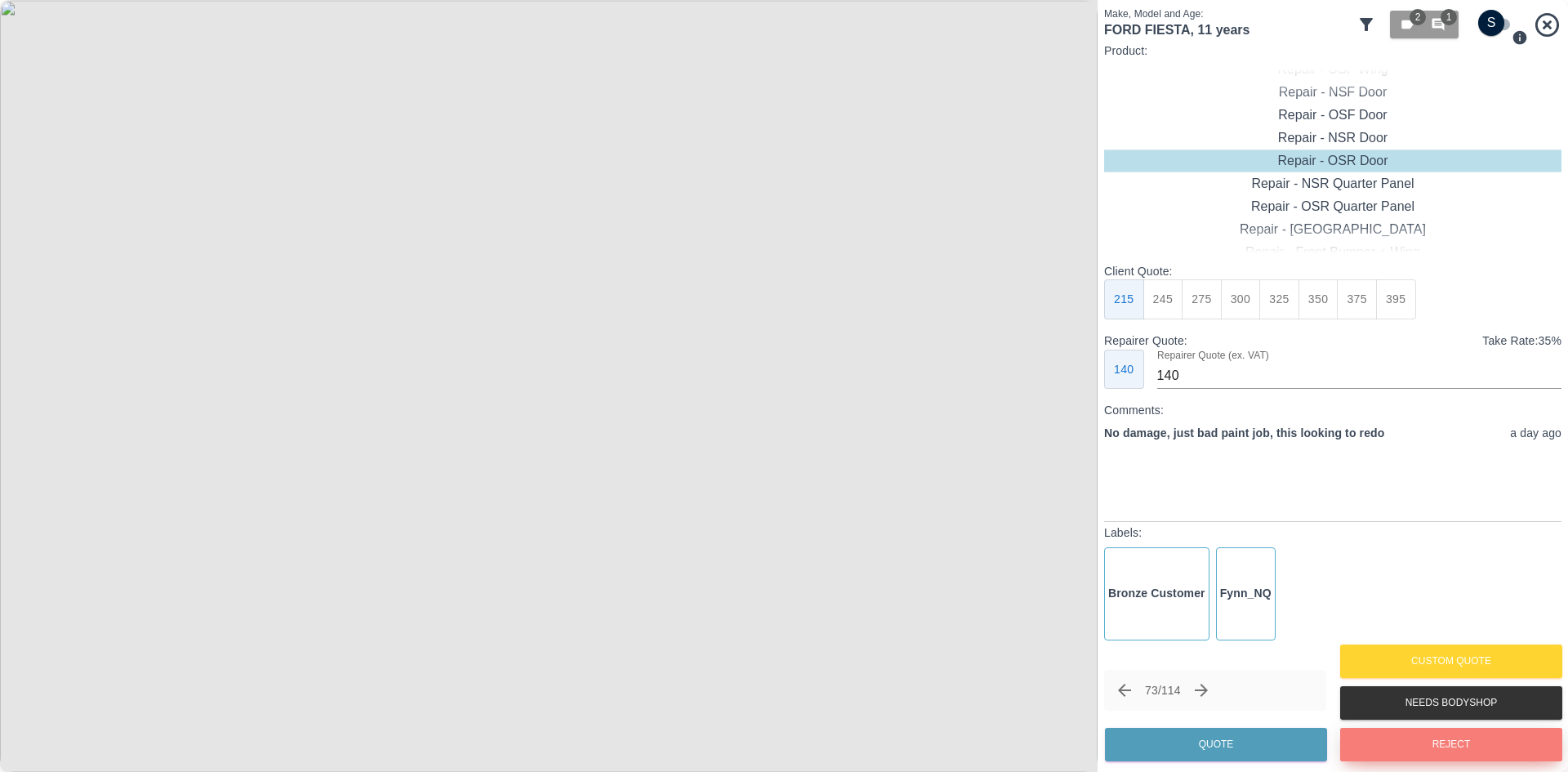
click at [1425, 738] on button "Reject" at bounding box center [1451, 745] width 222 height 33
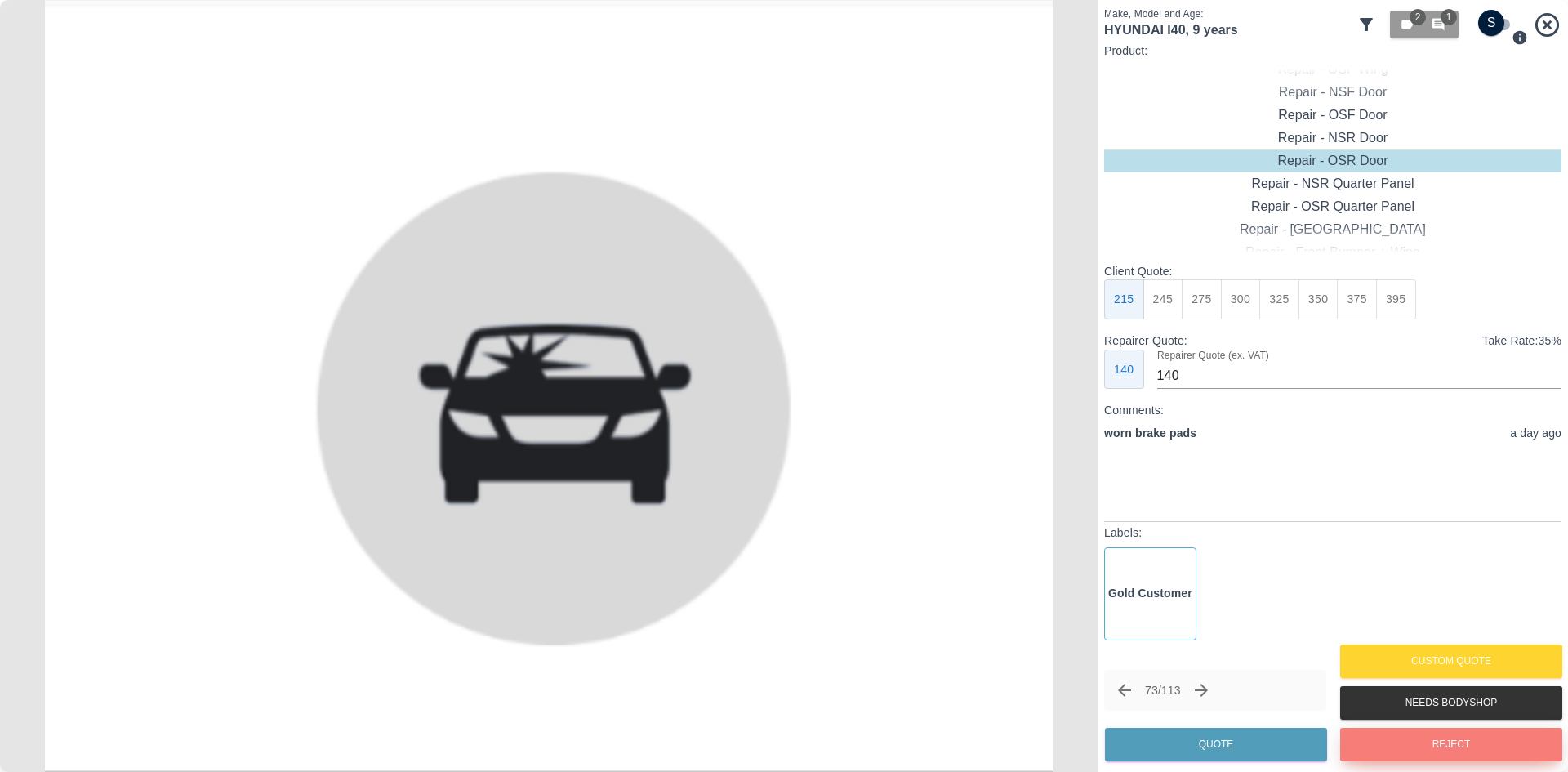
click at [1425, 738] on button "Reject" at bounding box center [1451, 745] width 222 height 33
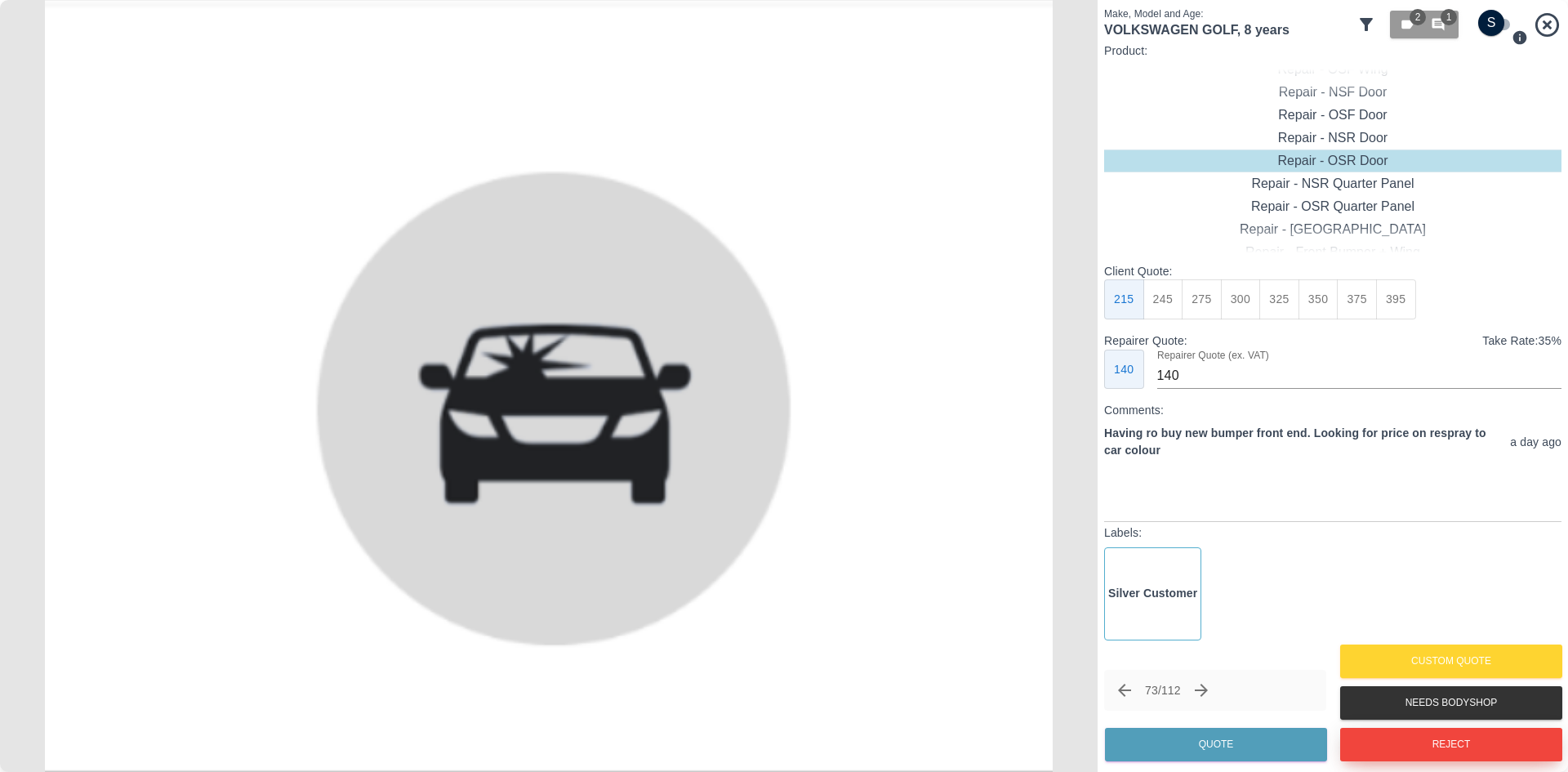
click at [1425, 738] on button "Reject" at bounding box center [1451, 745] width 222 height 33
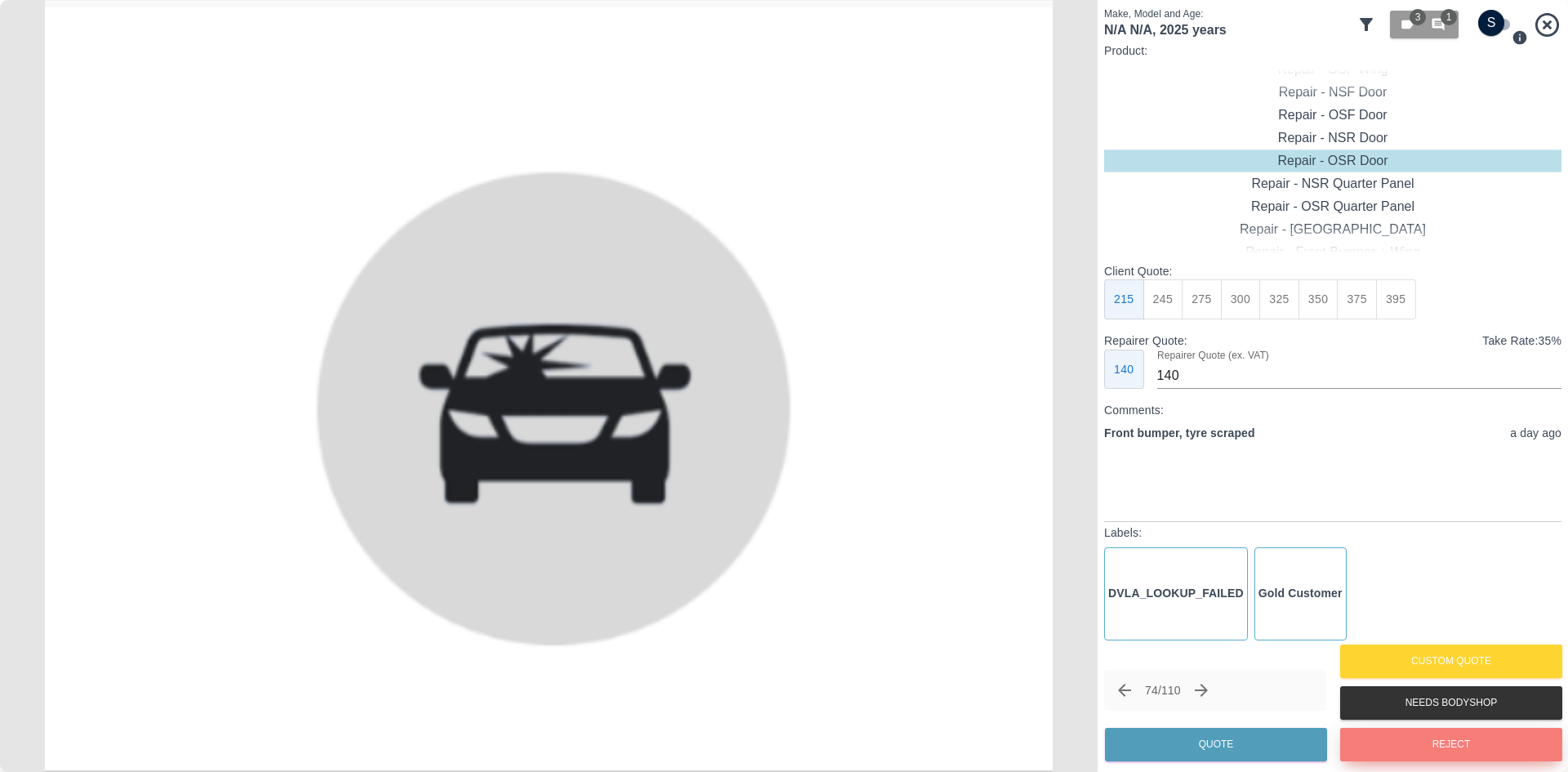
click at [1425, 738] on button "Reject" at bounding box center [1451, 745] width 222 height 33
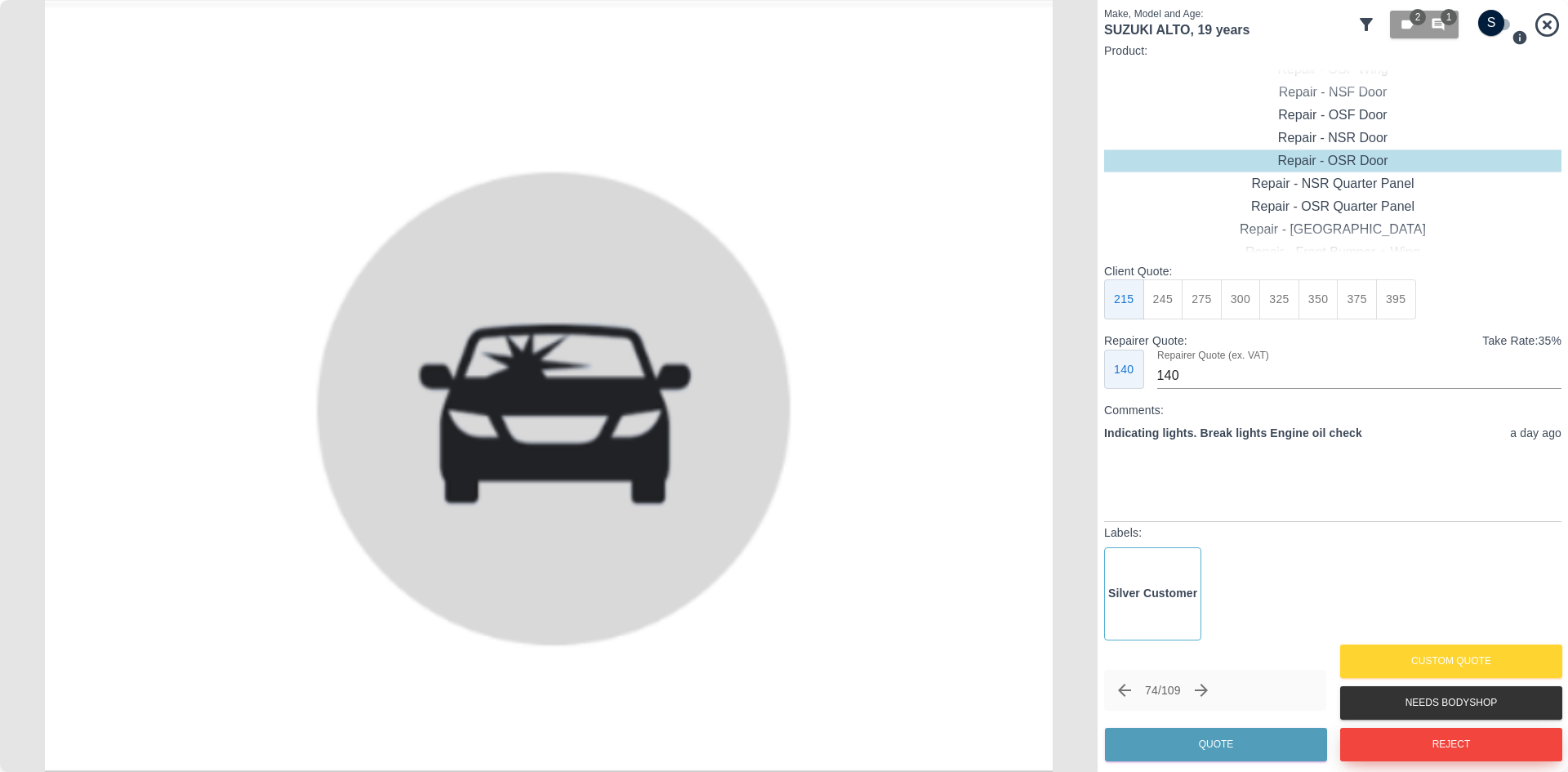
click at [1425, 738] on button "Reject" at bounding box center [1451, 745] width 222 height 33
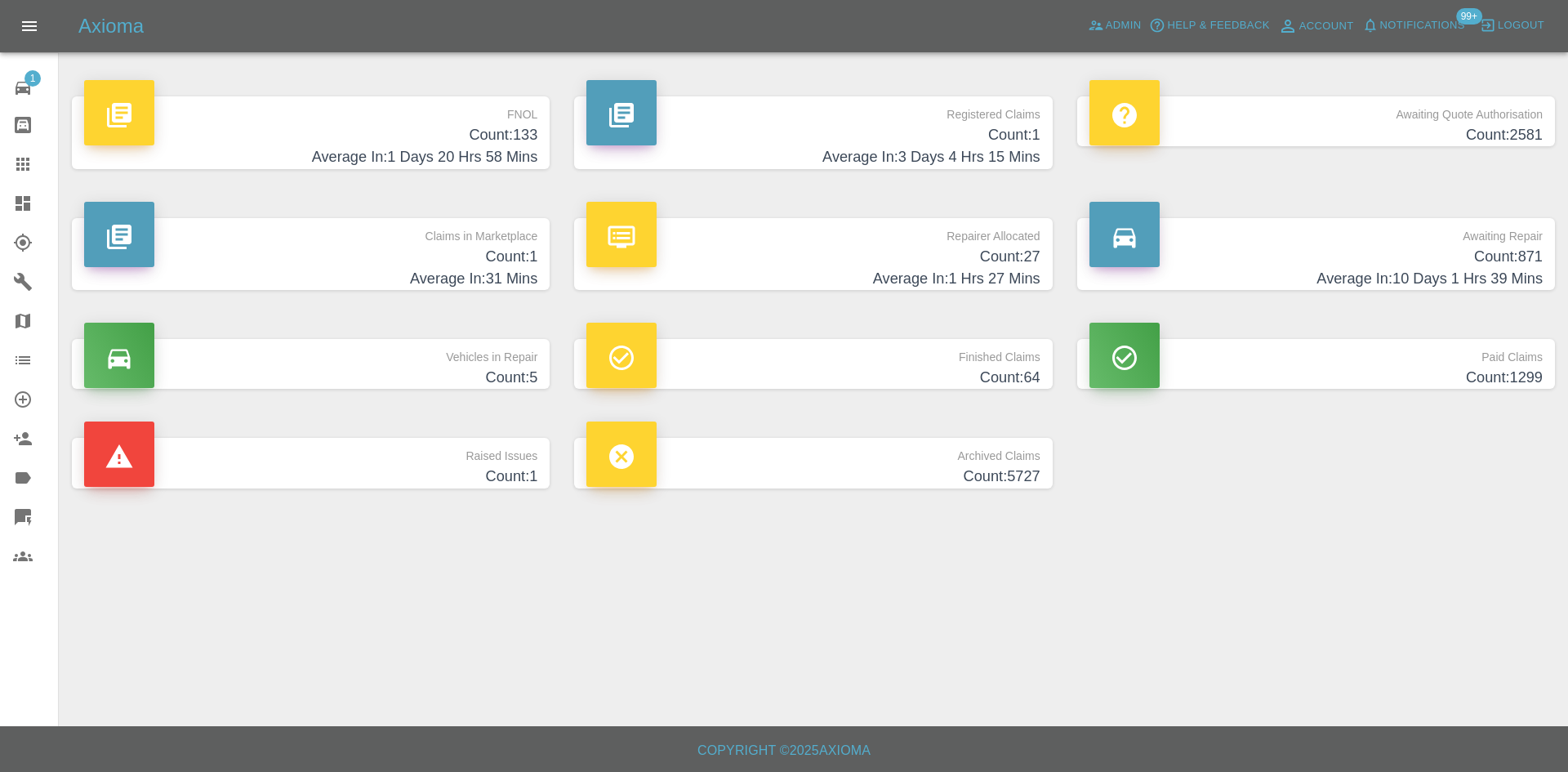
click at [415, 154] on h4 "Average In: 1 Days 20 Hrs 58 Mins" at bounding box center [311, 157] width 453 height 22
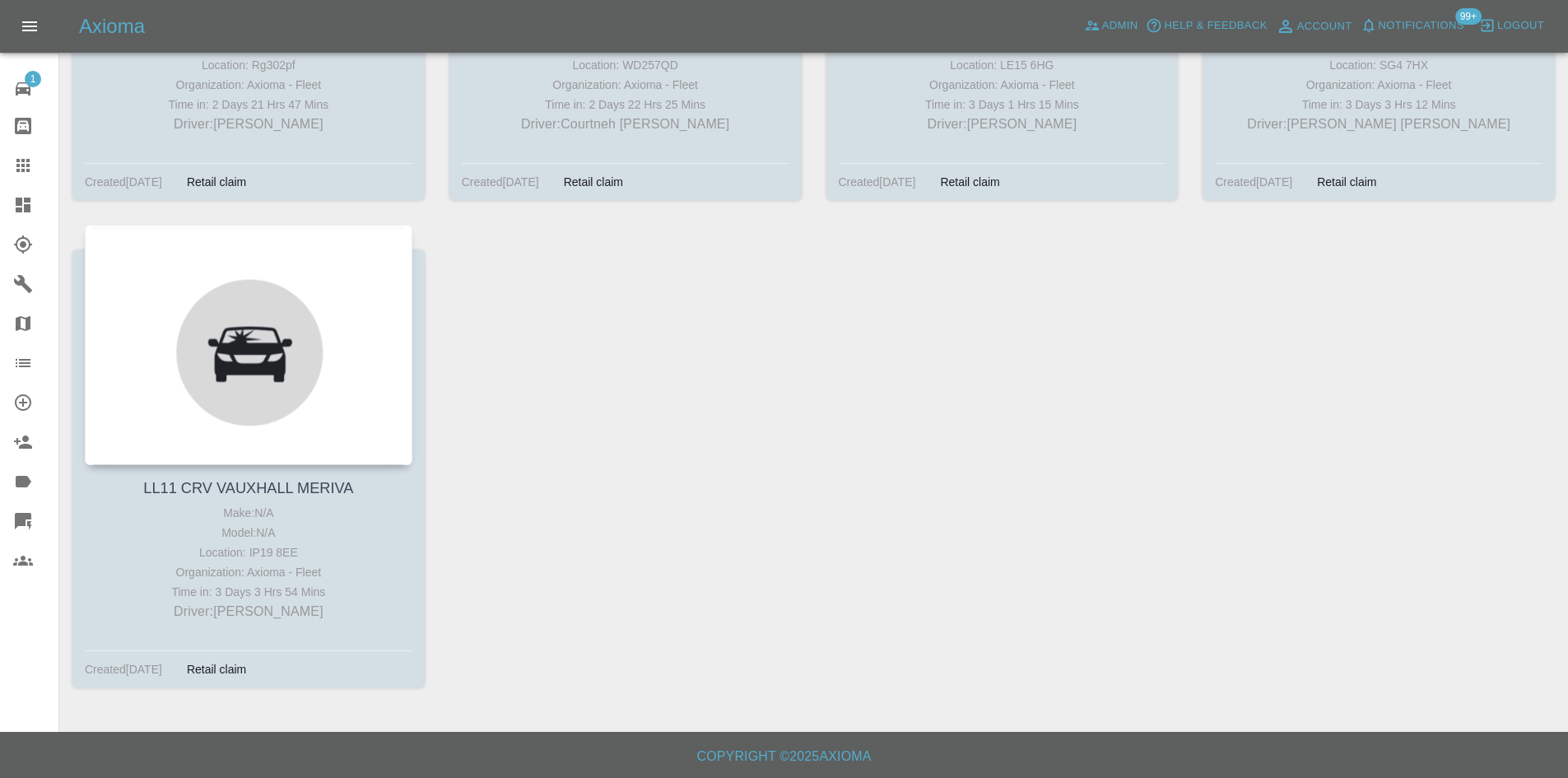
scroll to position [12465, 0]
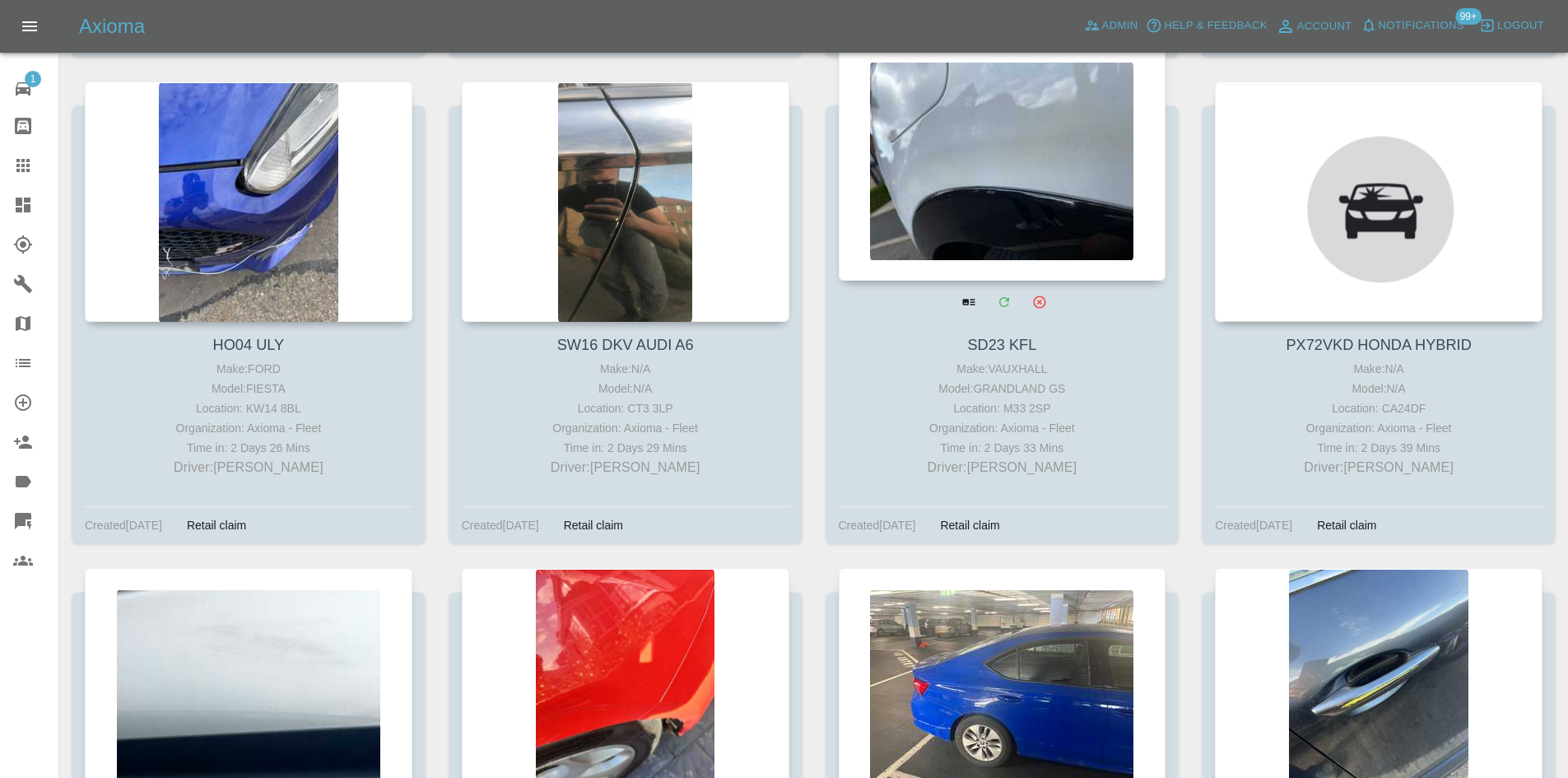
click at [1023, 168] on div at bounding box center [1002, 161] width 328 height 240
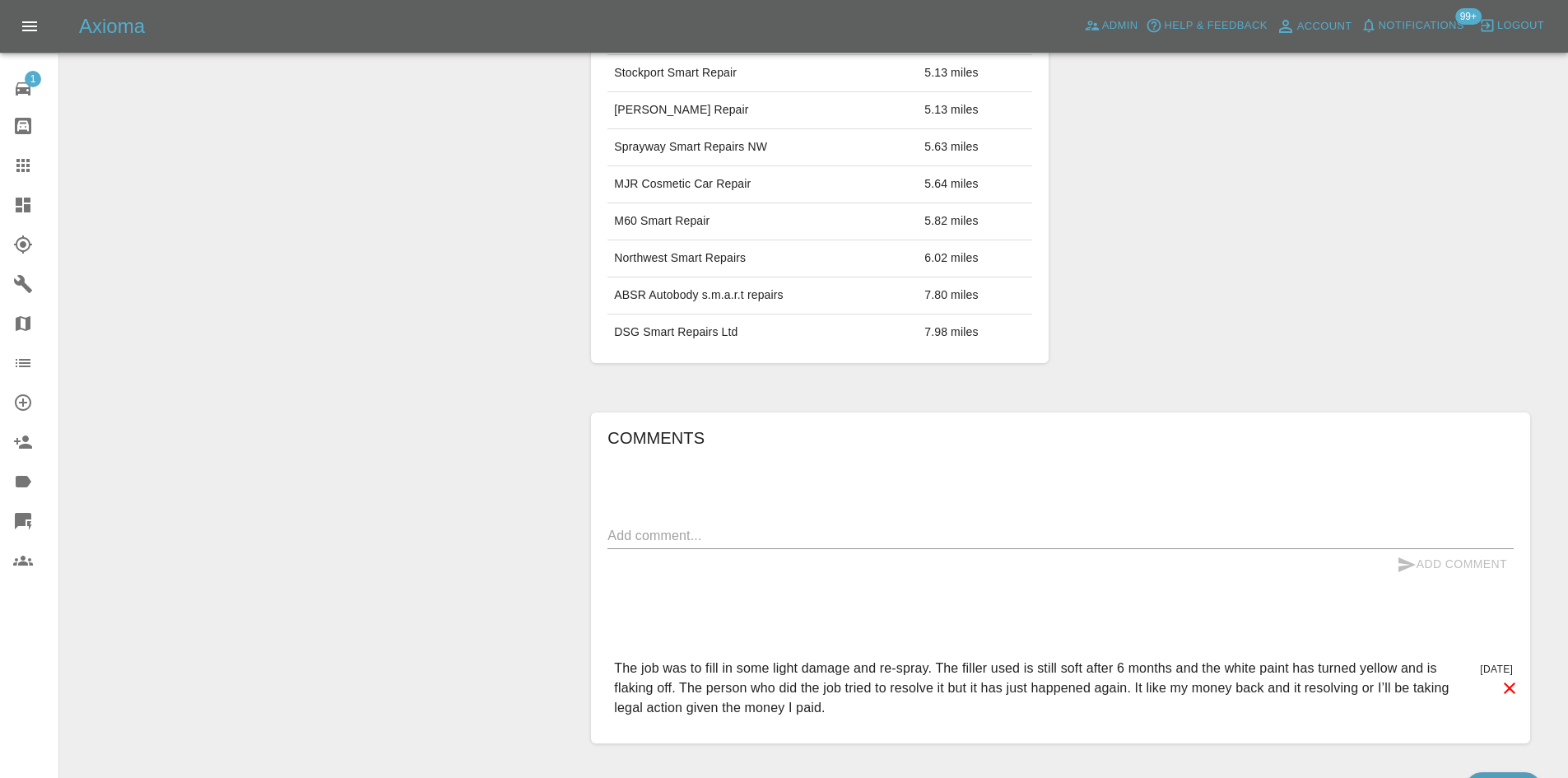
scroll to position [793, 0]
